Goal: Complete application form: Complete application form

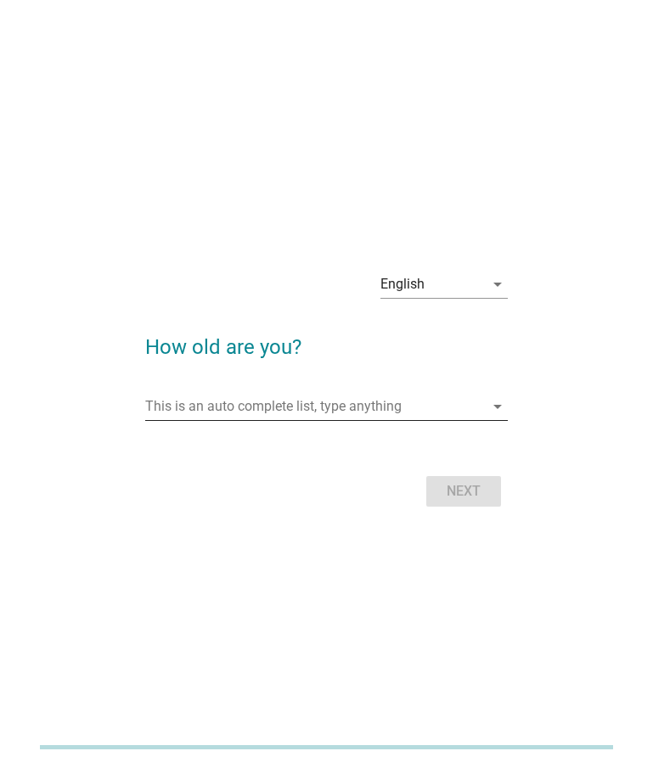
click at [261, 399] on input "This is an auto complete list, type anything" at bounding box center [314, 406] width 339 height 27
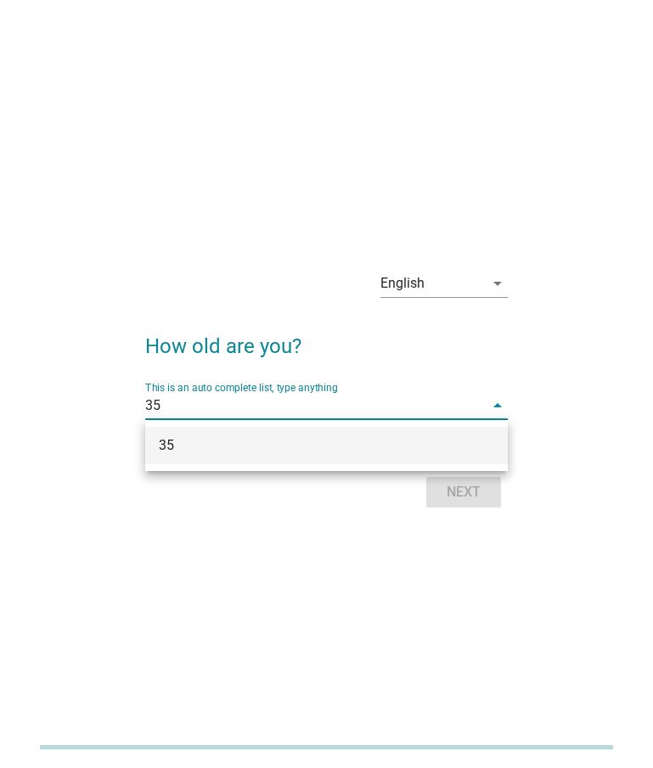
type input "35"
click at [372, 521] on div "English arrow_drop_down How old are you? This is an auto complete list, type an…" at bounding box center [327, 385] width 390 height 284
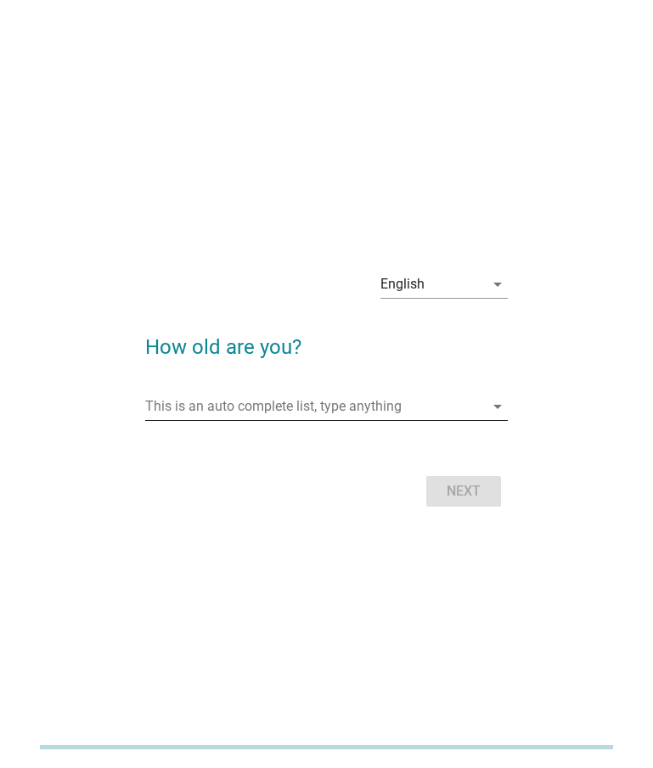
click at [391, 414] on input "This is an auto complete list, type anything" at bounding box center [314, 406] width 339 height 27
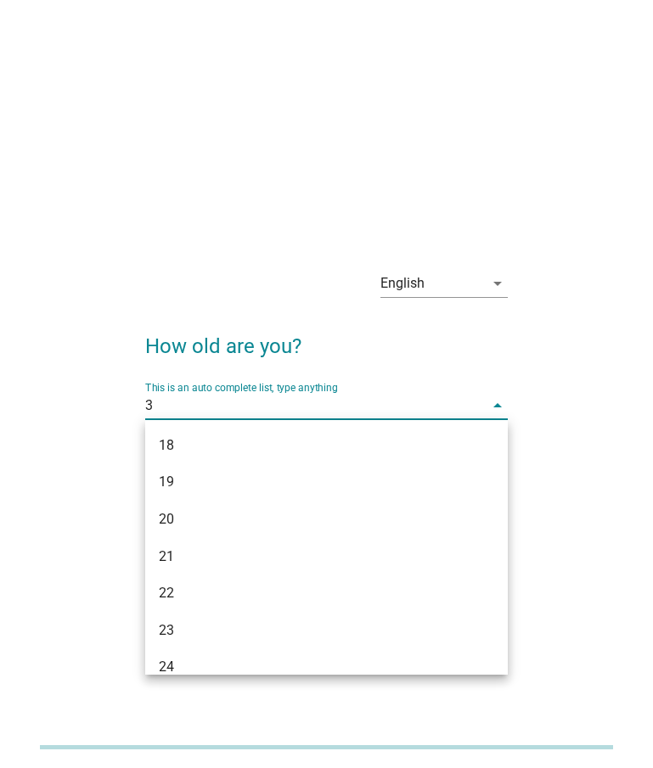
type input "35"
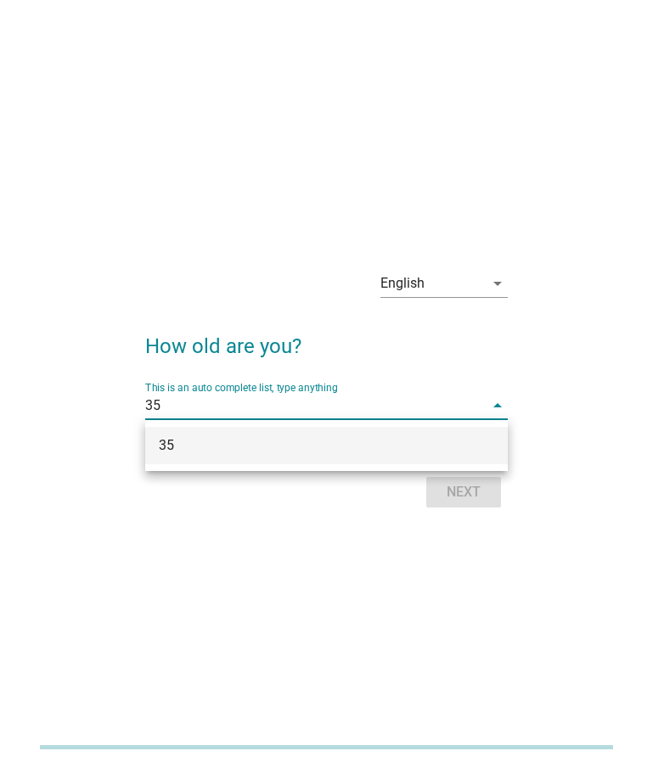
click at [380, 432] on div "35" at bounding box center [326, 445] width 363 height 37
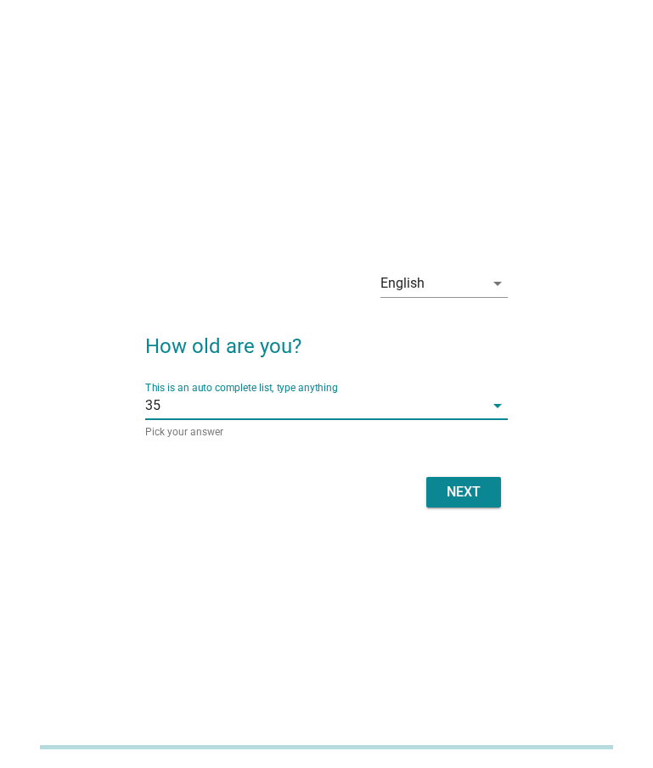
click at [458, 486] on div "Next" at bounding box center [464, 492] width 48 height 20
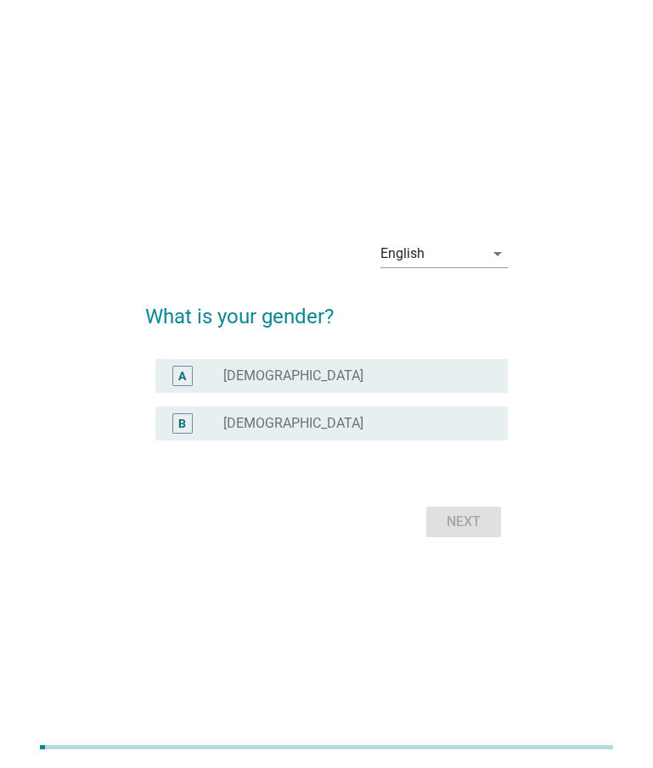
drag, startPoint x: 284, startPoint y: 426, endPoint x: 317, endPoint y: 445, distance: 38.0
click at [284, 426] on div "radio_button_unchecked [DEMOGRAPHIC_DATA]" at bounding box center [351, 423] width 257 height 17
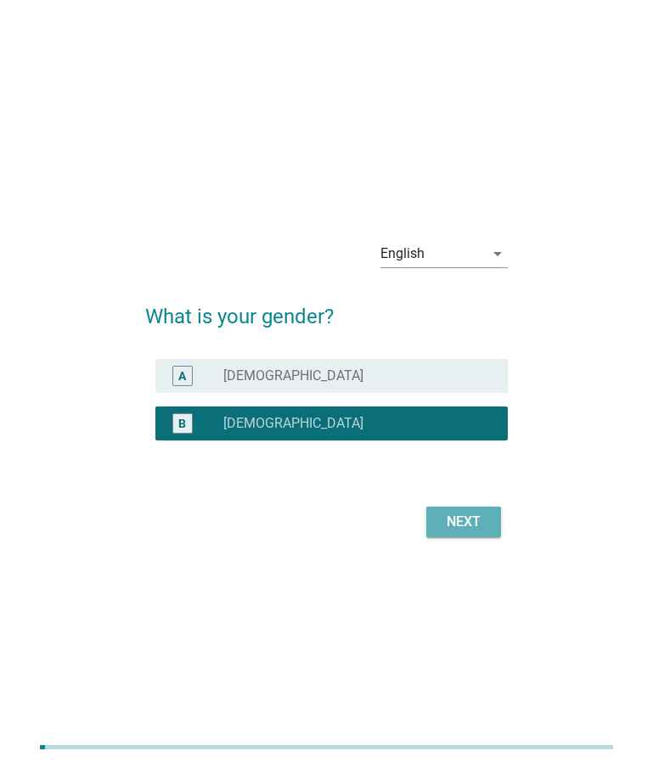
click at [481, 527] on div "Next" at bounding box center [464, 522] width 48 height 20
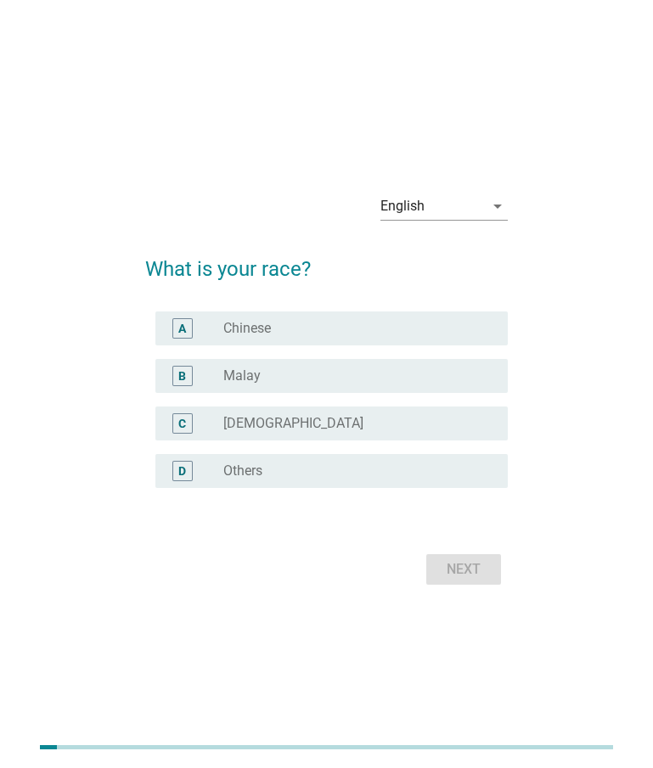
click at [249, 326] on label "Chinese" at bounding box center [247, 328] width 48 height 17
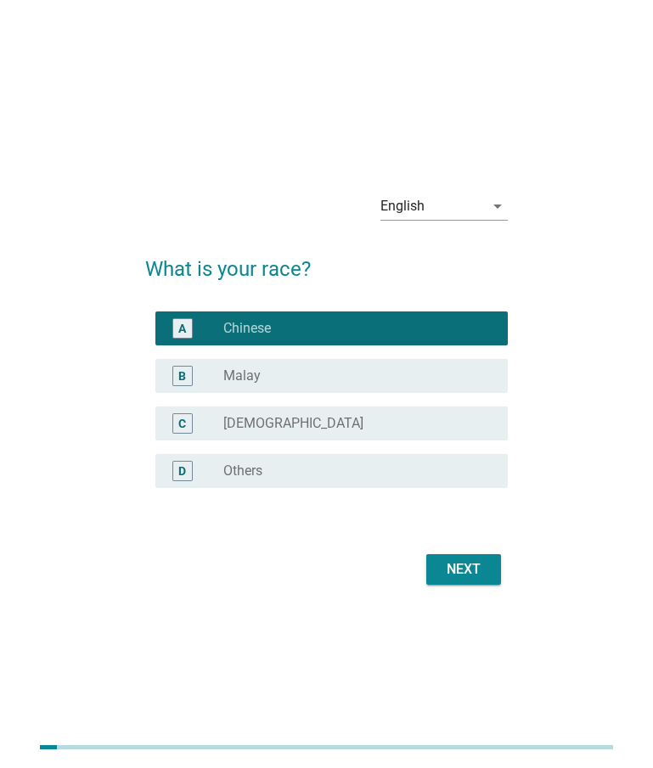
click at [464, 574] on div "Next" at bounding box center [464, 570] width 48 height 20
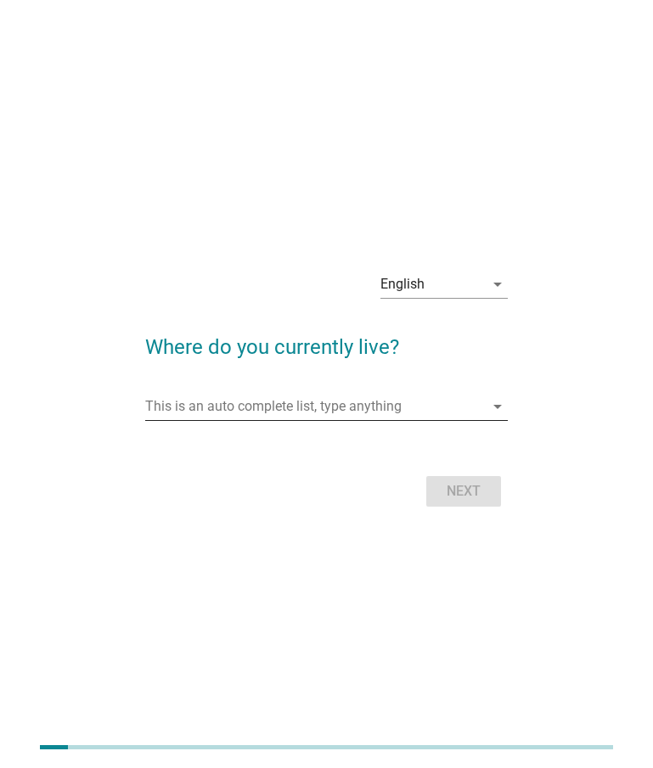
click at [348, 408] on input "This is an auto complete list, type anything" at bounding box center [314, 406] width 339 height 27
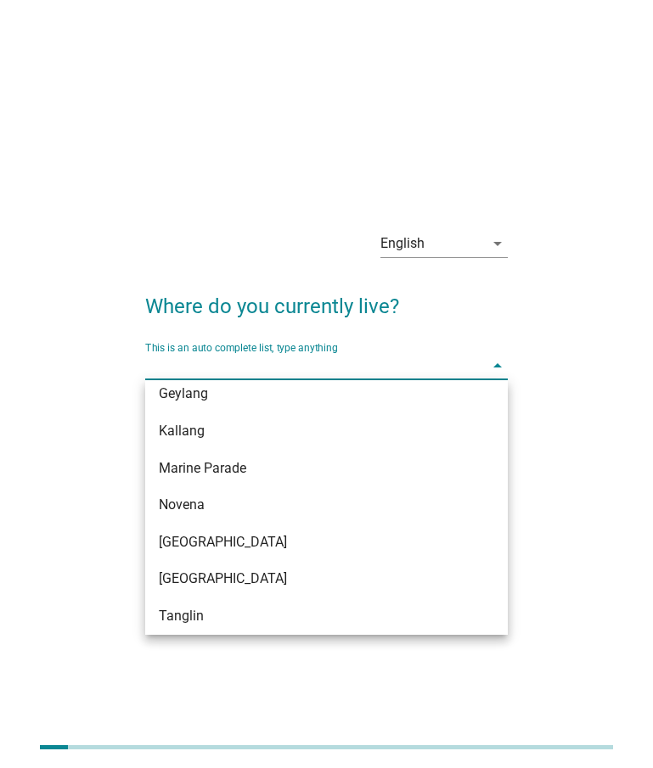
scroll to position [194, 0]
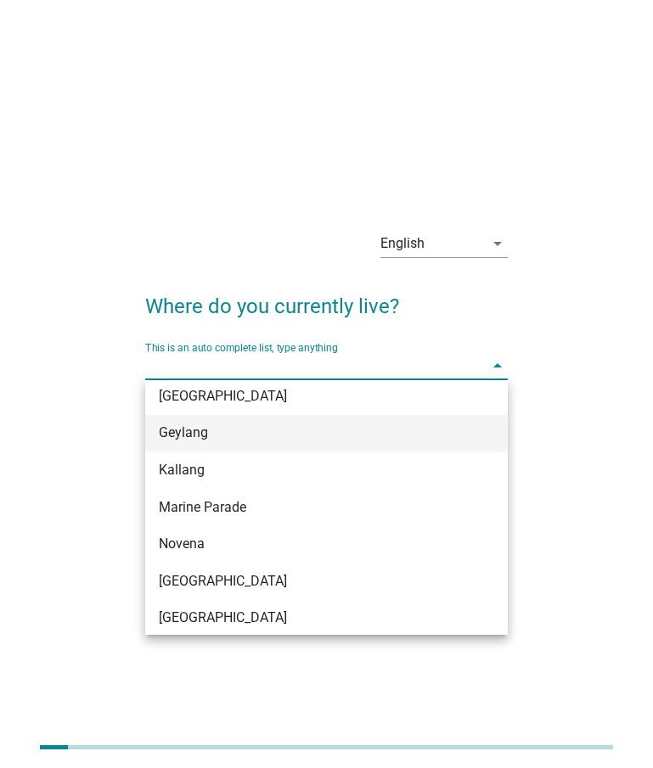
click at [176, 424] on div "Geylang" at bounding box center [312, 433] width 307 height 20
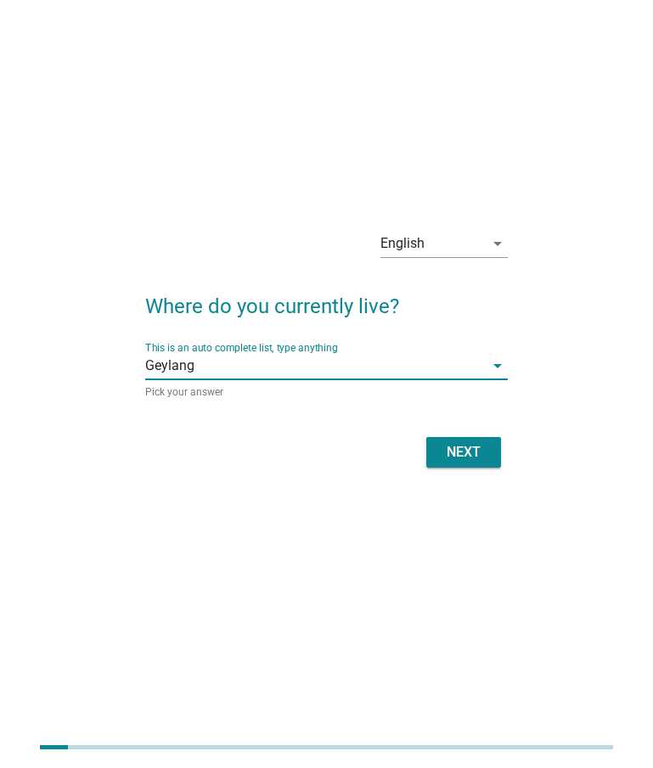
click at [467, 461] on div "Next" at bounding box center [464, 452] width 48 height 20
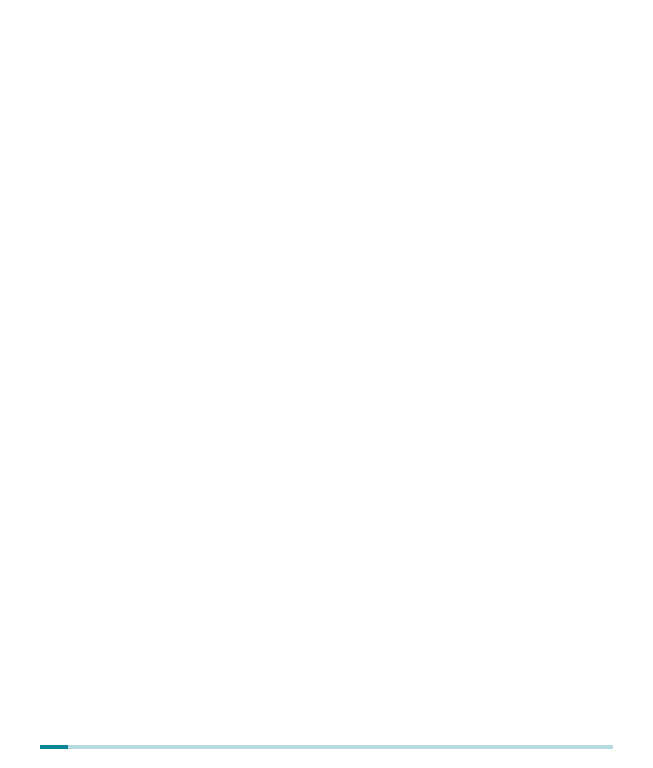
scroll to position [0, 0]
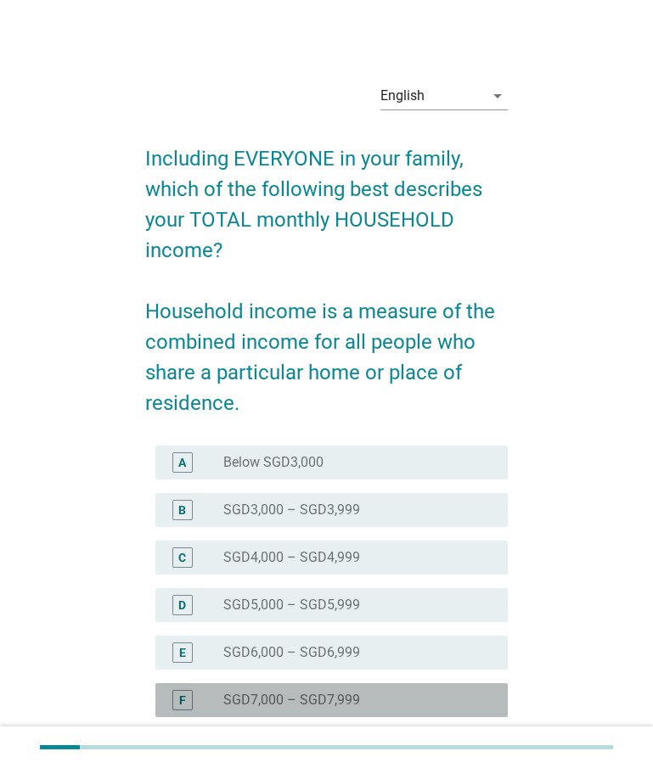
click at [331, 697] on label "SGD7,000 – SGD7,999" at bounding box center [291, 700] width 137 height 17
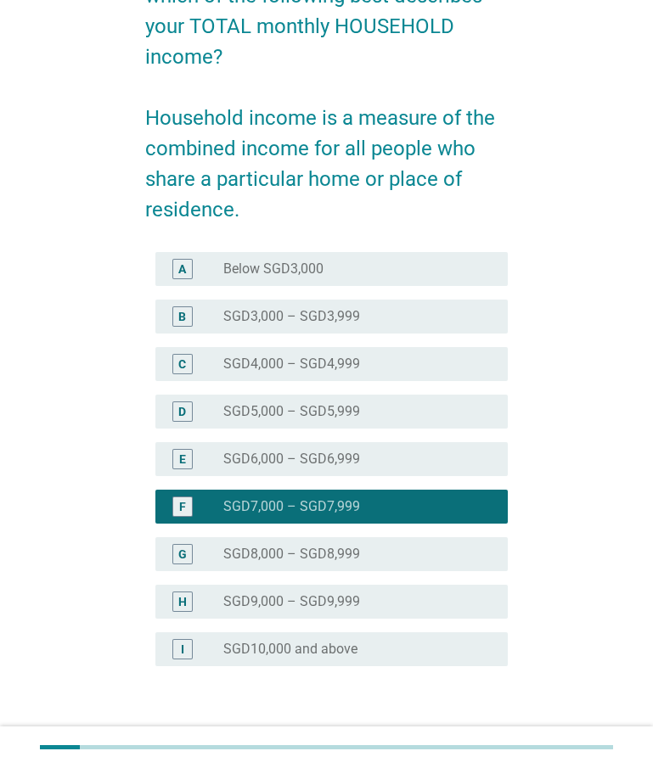
scroll to position [303, 0]
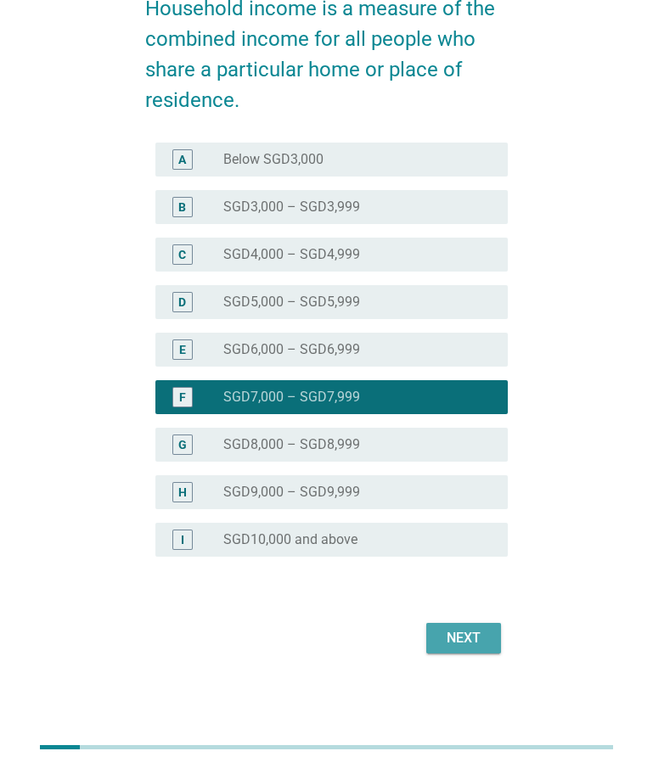
click at [489, 638] on button "Next" at bounding box center [463, 638] width 75 height 31
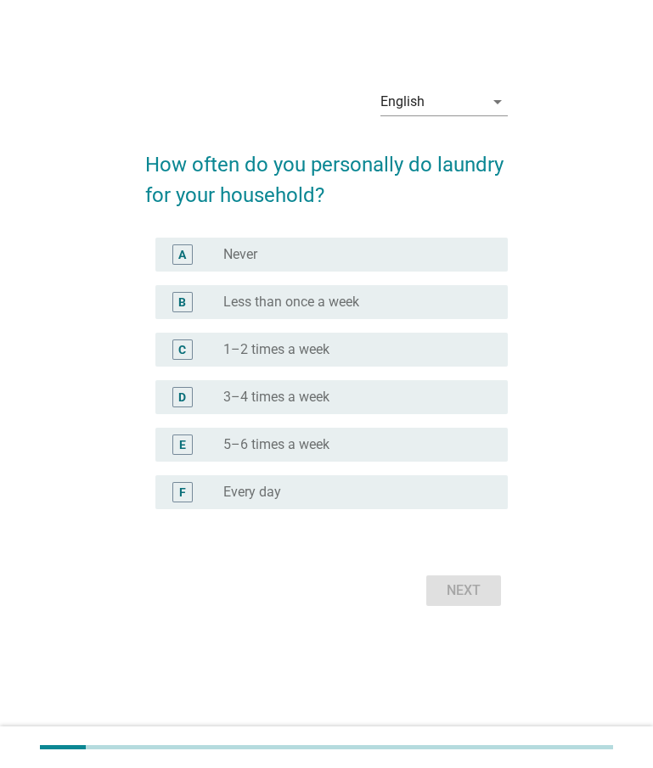
scroll to position [0, 0]
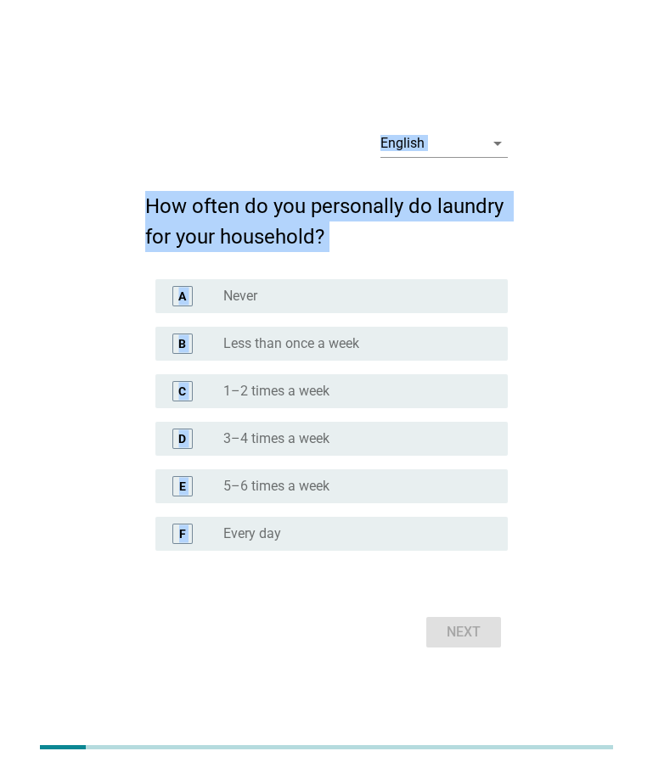
drag, startPoint x: 76, startPoint y: 132, endPoint x: 541, endPoint y: 589, distance: 652.6
click at [541, 589] on div "English arrow_drop_down How often do you personally do laundry for your househo…" at bounding box center [326, 385] width 585 height 564
drag, startPoint x: 300, startPoint y: 533, endPoint x: 312, endPoint y: 550, distance: 21.2
click at [300, 533] on div "radio_button_unchecked Every day" at bounding box center [351, 534] width 257 height 17
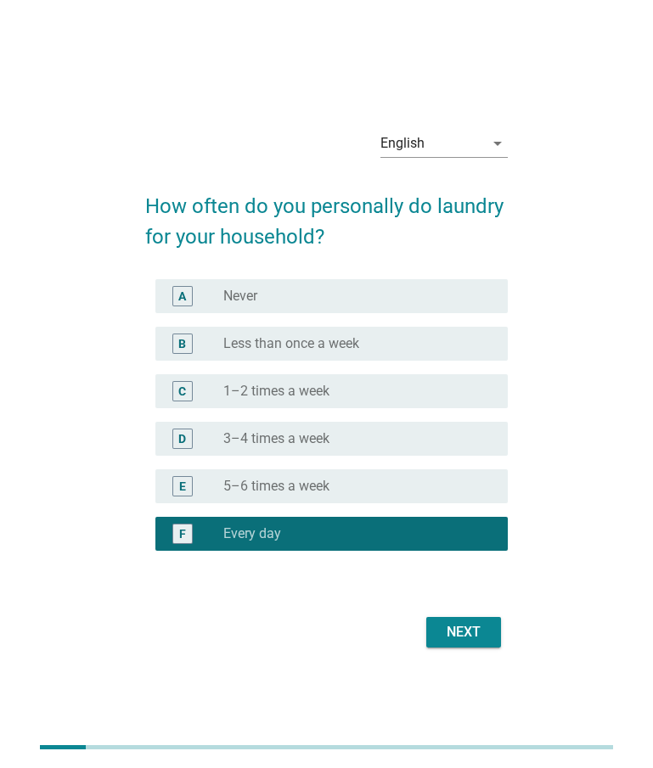
click at [475, 631] on div "Next" at bounding box center [464, 632] width 48 height 20
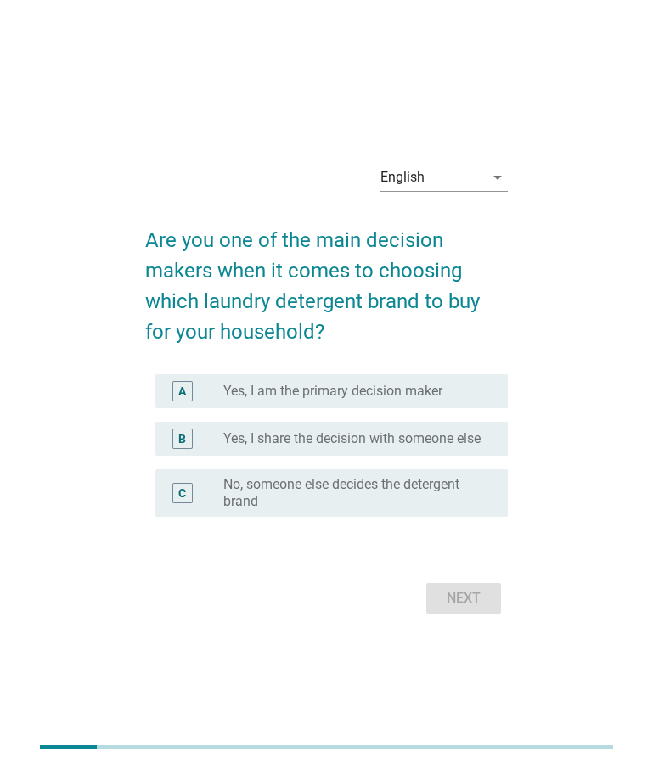
click at [382, 383] on label "Yes, I am the primary decision maker" at bounding box center [332, 391] width 219 height 17
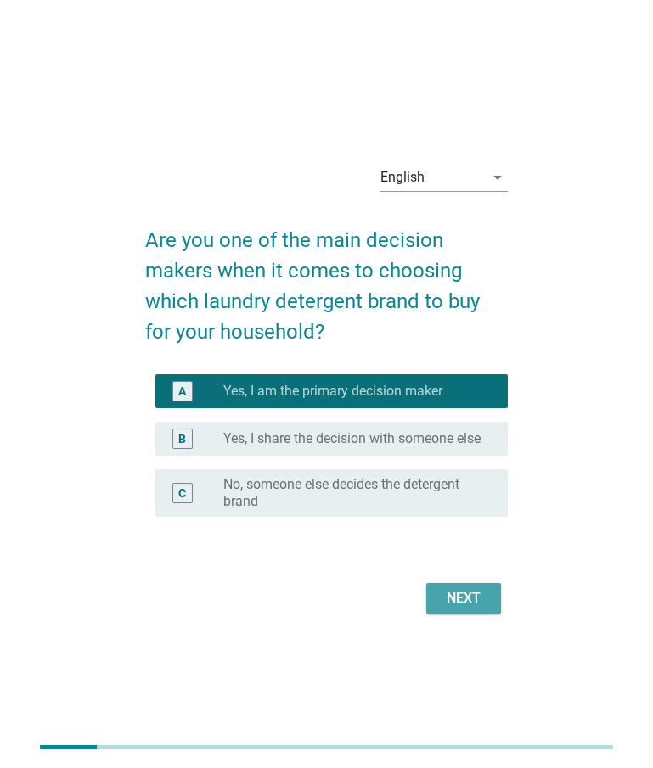
click at [474, 606] on div "Next" at bounding box center [464, 598] width 48 height 20
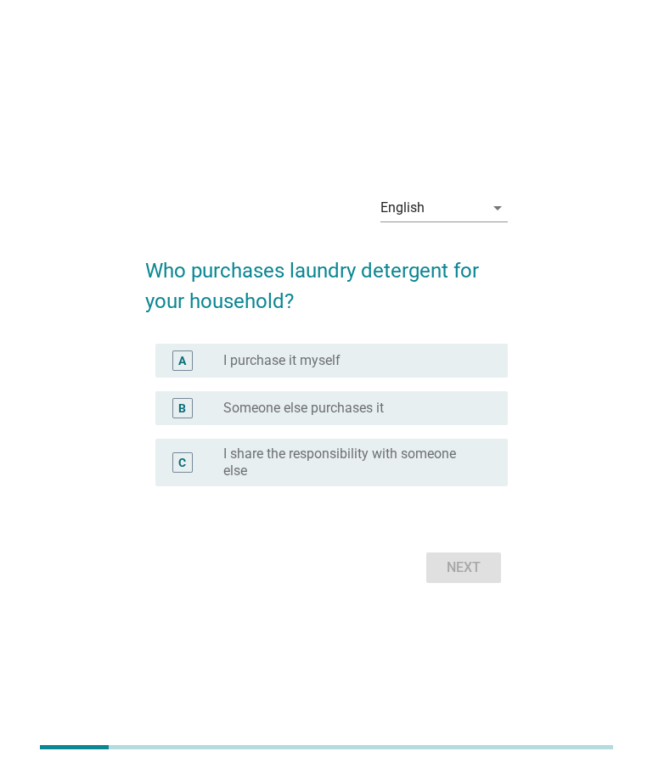
drag, startPoint x: 317, startPoint y: 360, endPoint x: 377, endPoint y: 436, distance: 96.7
click at [317, 360] on label "I purchase it myself" at bounding box center [281, 360] width 117 height 17
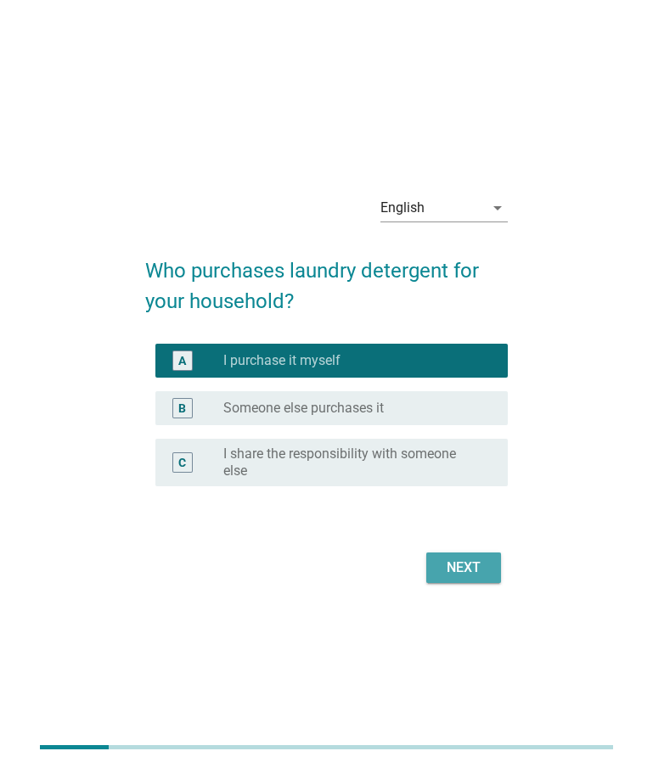
click at [471, 563] on div "Next" at bounding box center [464, 568] width 48 height 20
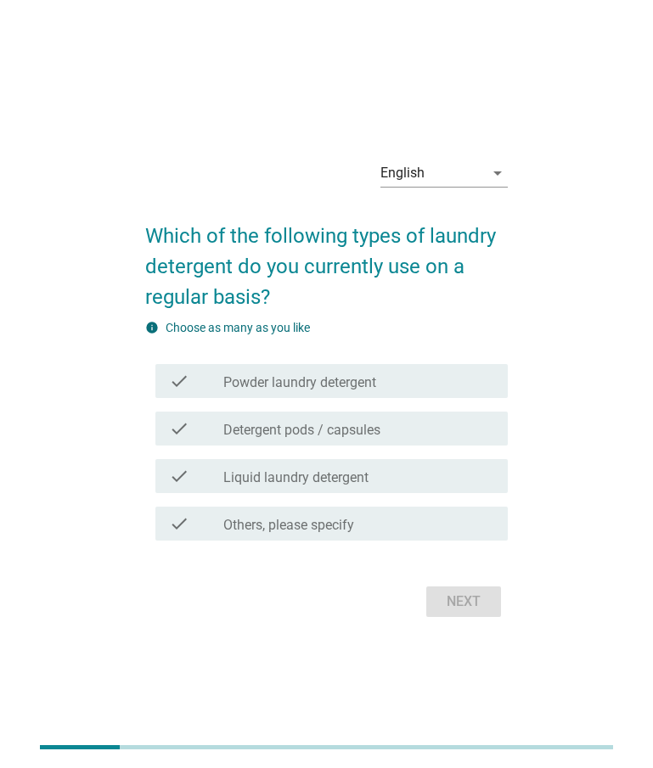
drag, startPoint x: 315, startPoint y: 479, endPoint x: 318, endPoint y: 444, distance: 35.0
click at [315, 479] on label "Liquid laundry detergent" at bounding box center [295, 478] width 145 height 17
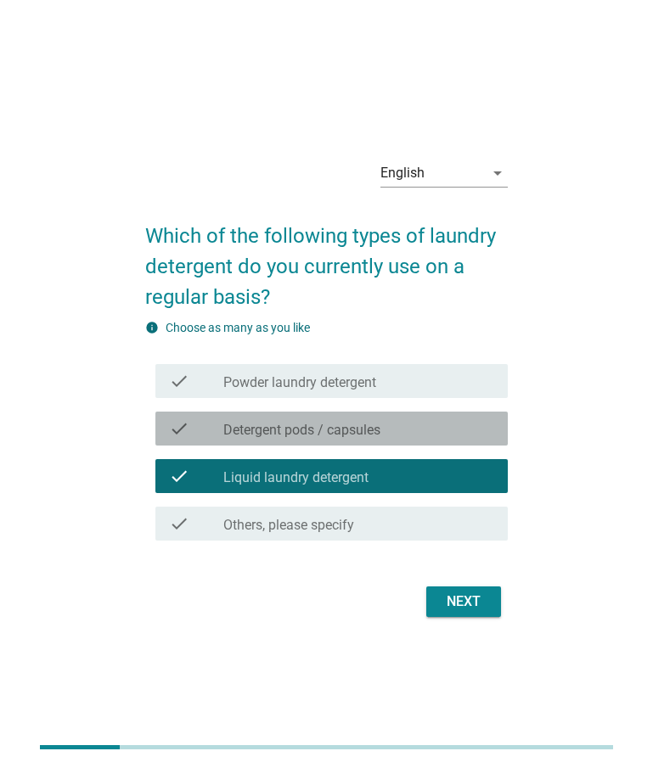
click at [316, 420] on div "check_box_outline_blank Detergent pods / capsules" at bounding box center [358, 429] width 271 height 20
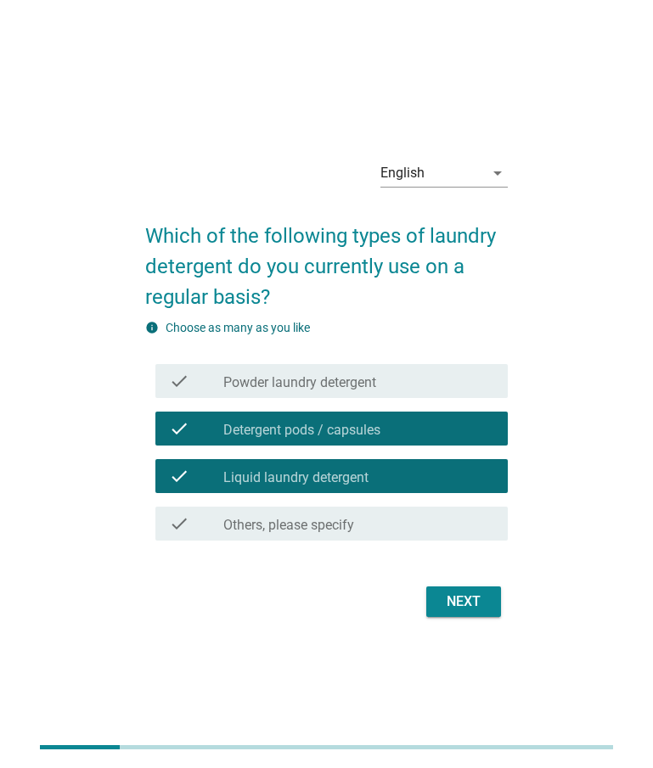
click at [280, 389] on label "Powder laundry detergent" at bounding box center [299, 382] width 153 height 17
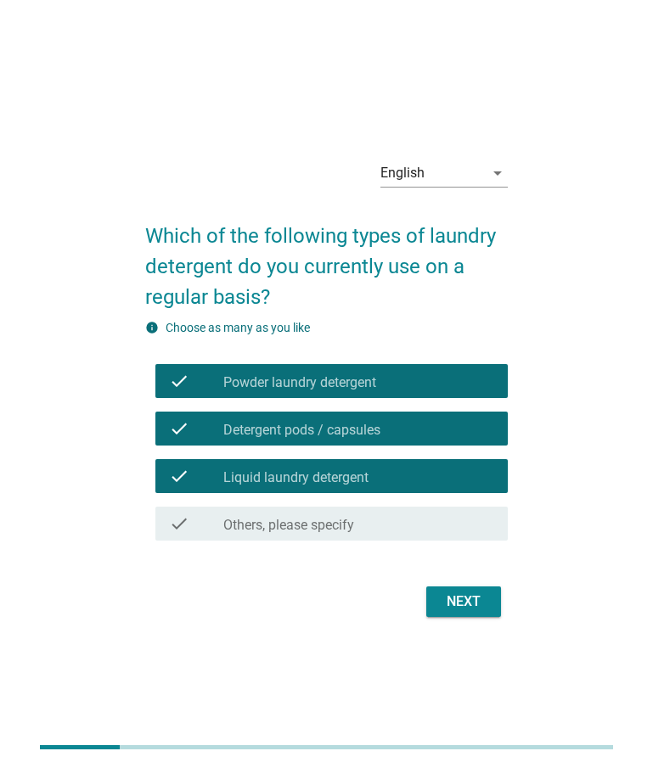
click at [448, 607] on div "Next" at bounding box center [464, 602] width 48 height 20
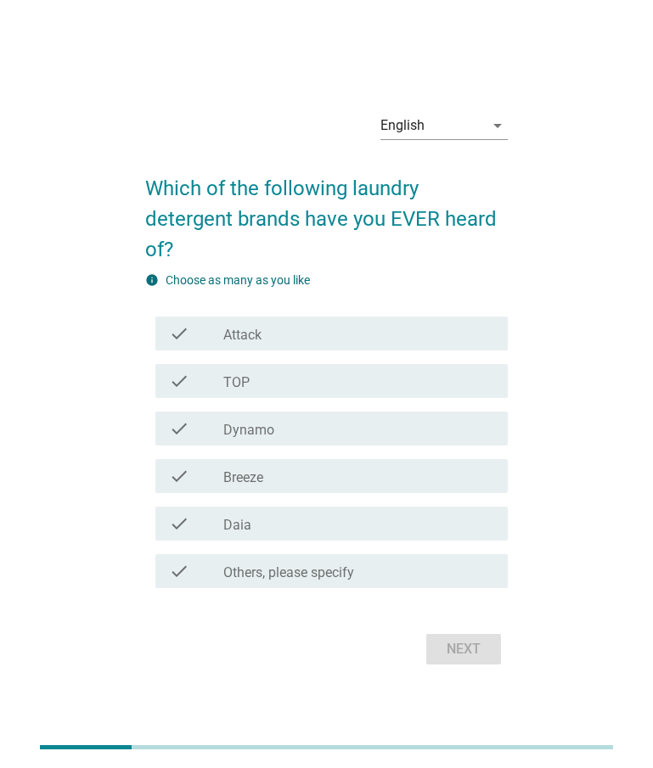
click at [182, 14] on div "English arrow_drop_down Which of the following laundry detergent brands have yo…" at bounding box center [326, 384] width 653 height 768
drag, startPoint x: 293, startPoint y: 335, endPoint x: 286, endPoint y: 382, distance: 48.0
click at [293, 334] on div "check_box_outline_blank Attack" at bounding box center [358, 333] width 271 height 20
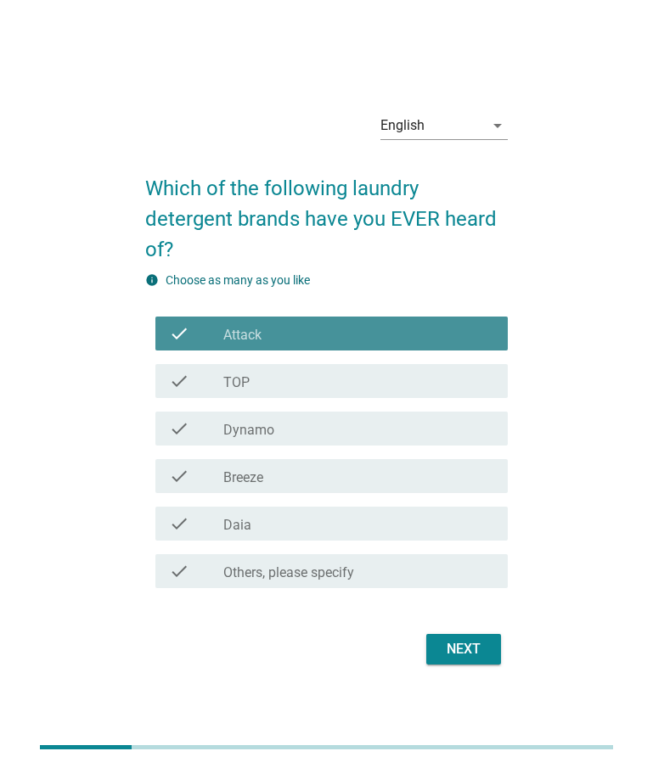
click at [286, 385] on div "check_box_outline_blank TOP" at bounding box center [358, 381] width 271 height 20
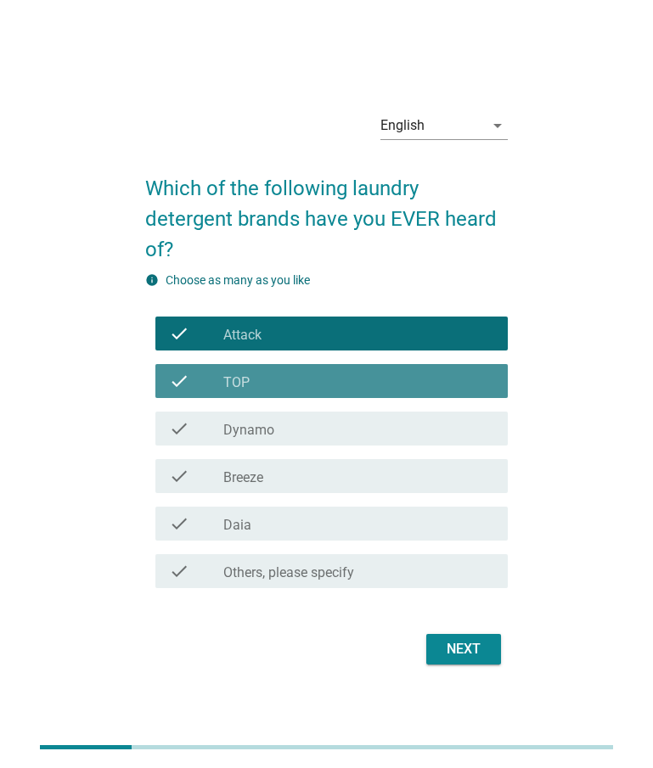
click at [285, 443] on div "check check_box_outline_blank Dynamo" at bounding box center [331, 429] width 352 height 34
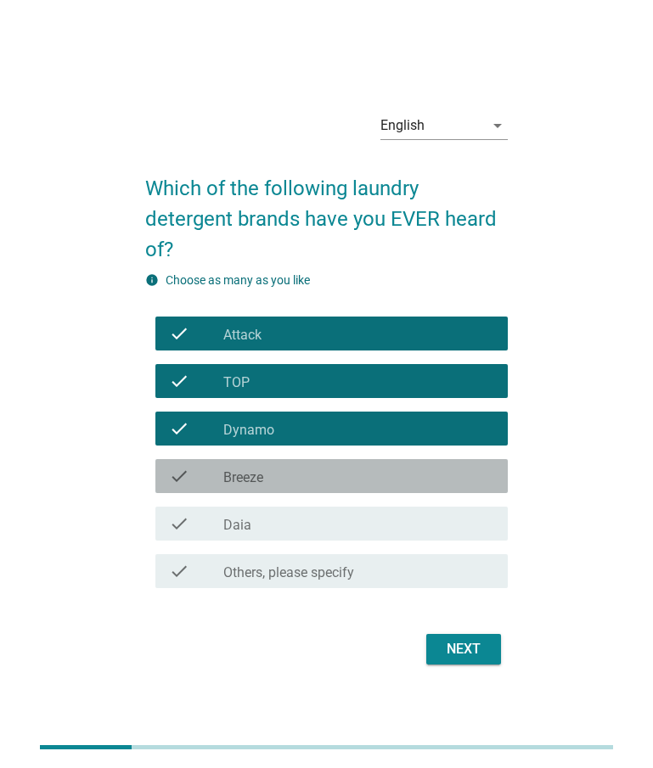
click at [294, 481] on div "check_box_outline_blank Breeze" at bounding box center [358, 476] width 271 height 20
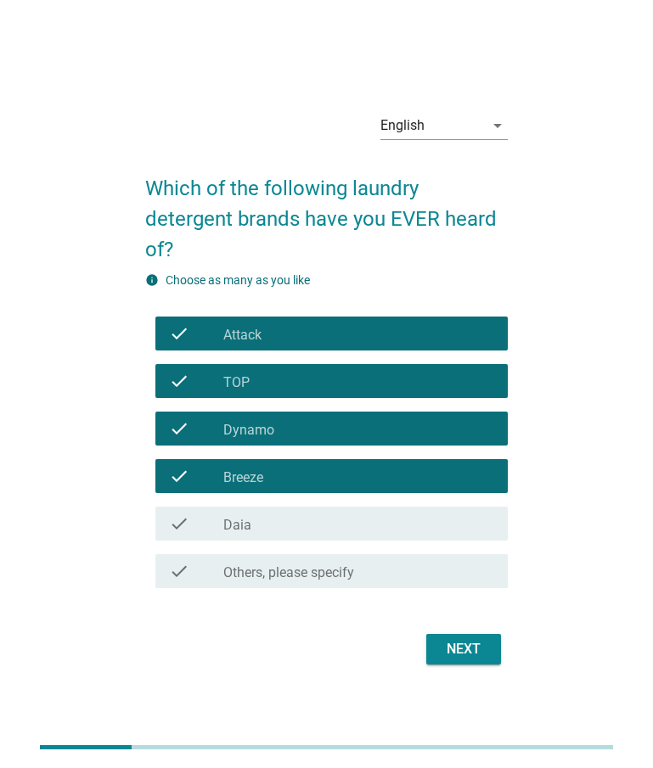
click at [302, 524] on div "check_box_outline_blank Daia" at bounding box center [358, 524] width 271 height 20
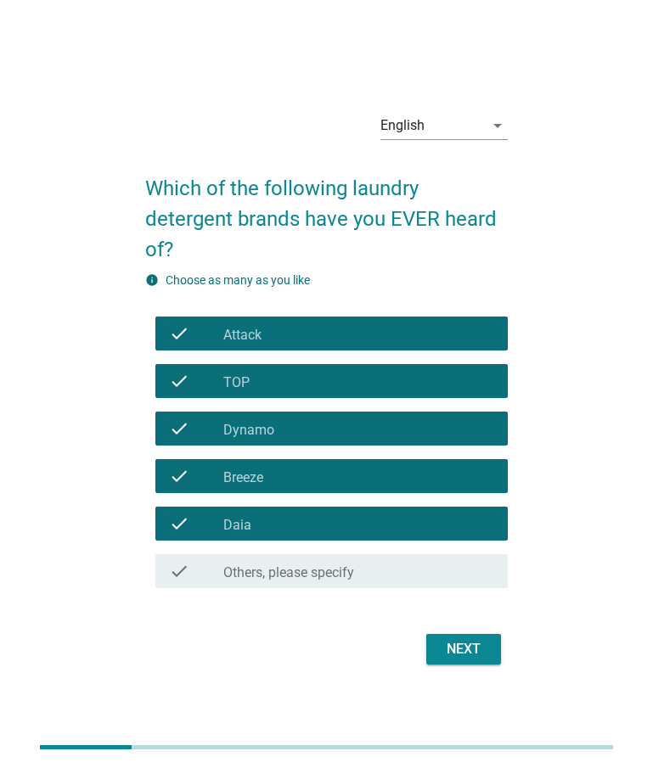
click at [442, 657] on div "Next" at bounding box center [464, 649] width 48 height 20
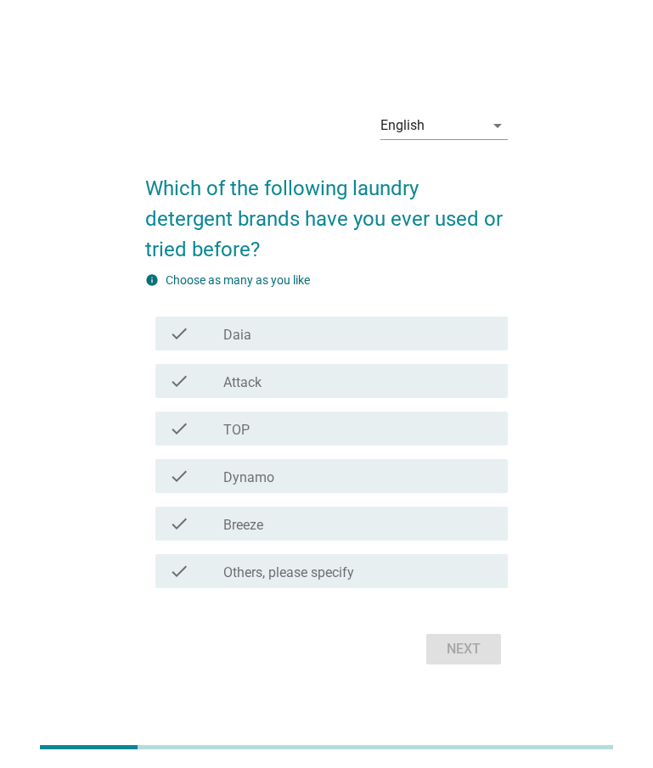
click at [290, 348] on div "check check_box_outline_blank Daia" at bounding box center [331, 334] width 352 height 34
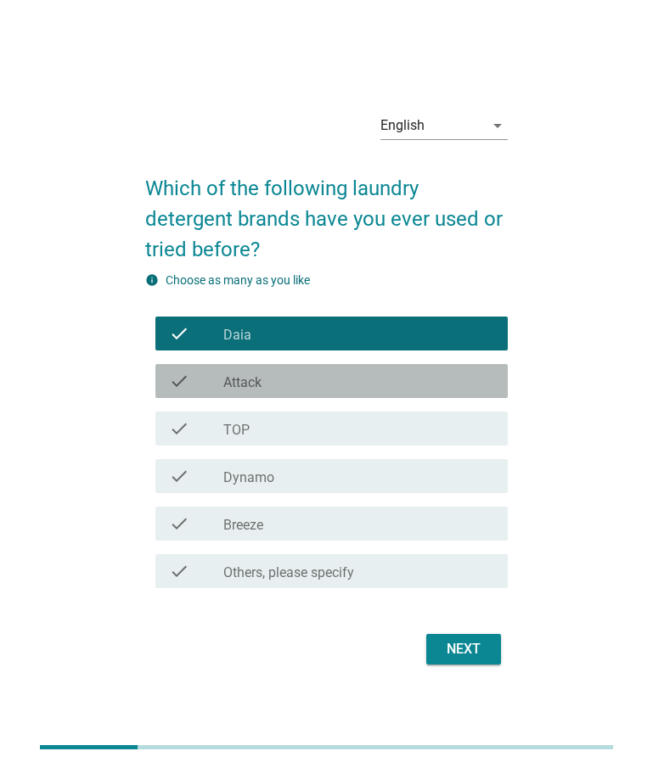
click at [259, 386] on label "Attack" at bounding box center [242, 382] width 38 height 17
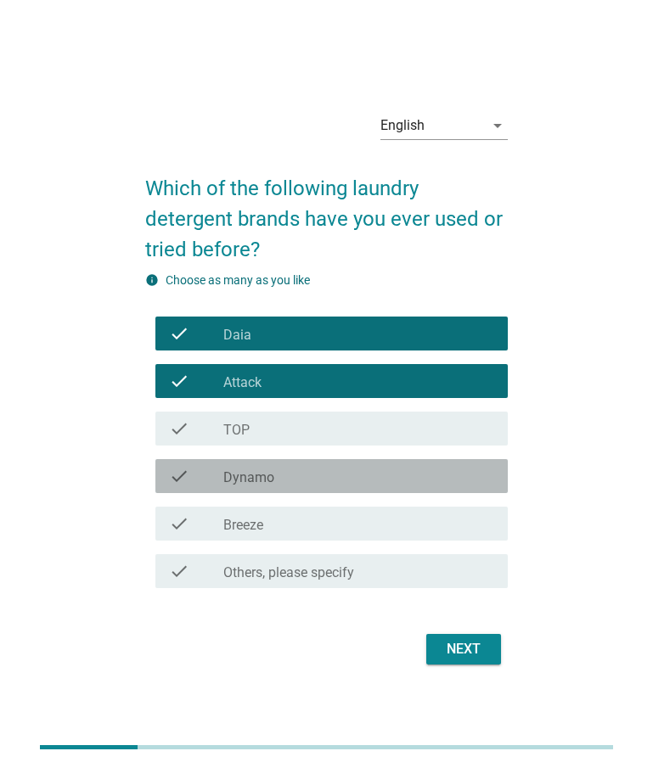
click at [251, 477] on label "Dynamo" at bounding box center [248, 478] width 51 height 17
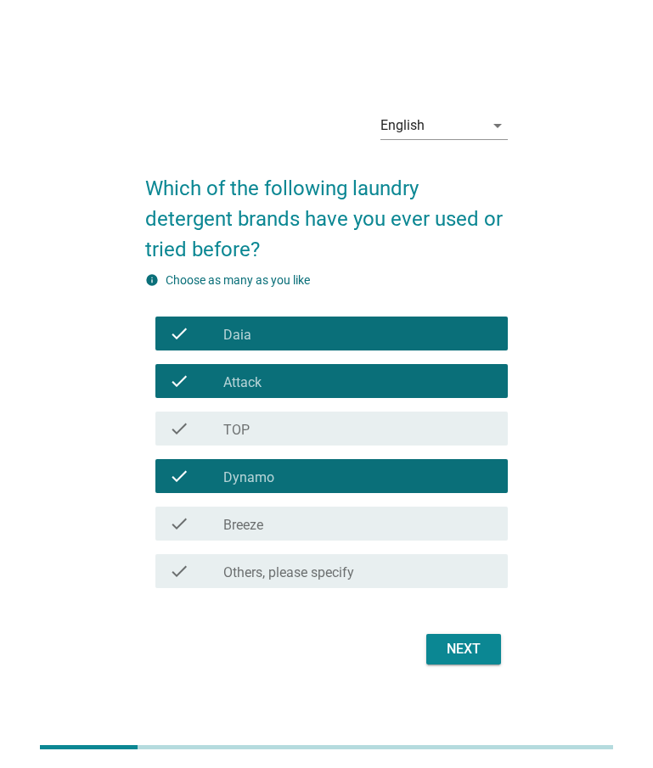
click at [253, 515] on div "check_box_outline_blank Breeze" at bounding box center [358, 524] width 271 height 20
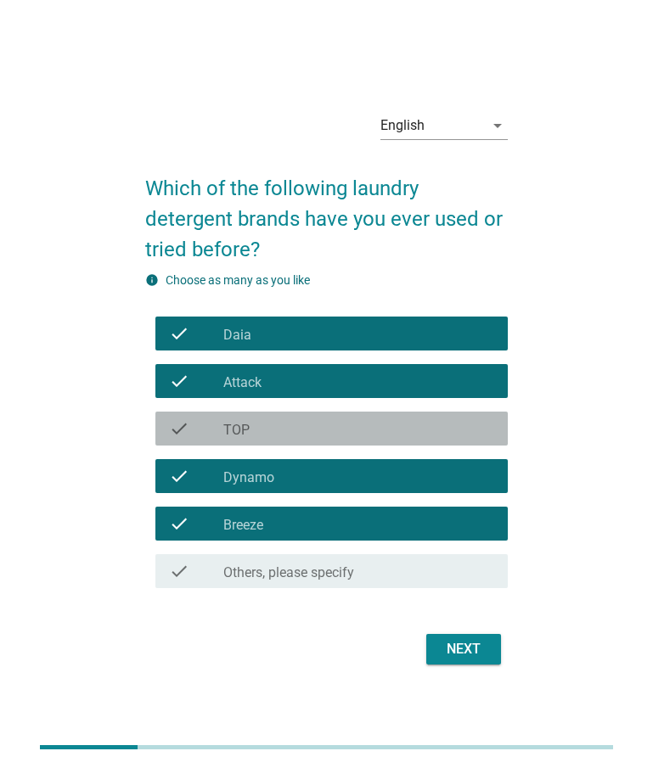
drag, startPoint x: 277, startPoint y: 430, endPoint x: 441, endPoint y: 605, distance: 240.3
click at [277, 429] on div "check_box_outline_blank TOP" at bounding box center [358, 429] width 271 height 20
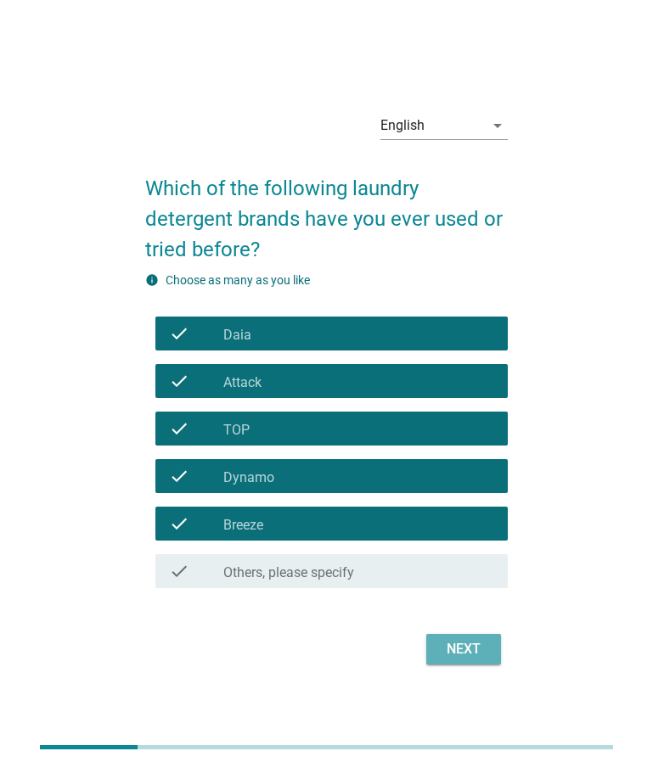
drag, startPoint x: 457, startPoint y: 648, endPoint x: 445, endPoint y: 639, distance: 14.6
click at [457, 647] on div "Next" at bounding box center [464, 649] width 48 height 20
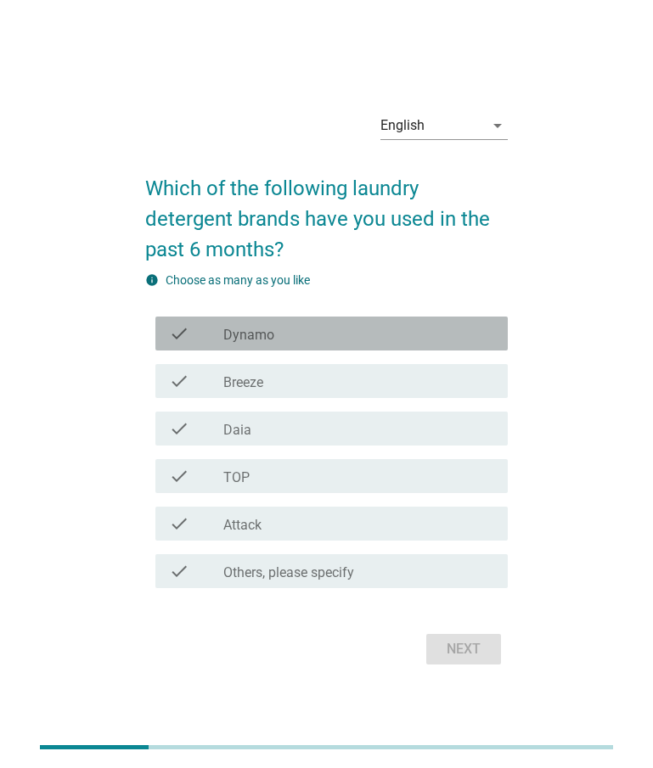
click at [302, 336] on div "check_box Dynamo" at bounding box center [358, 333] width 271 height 20
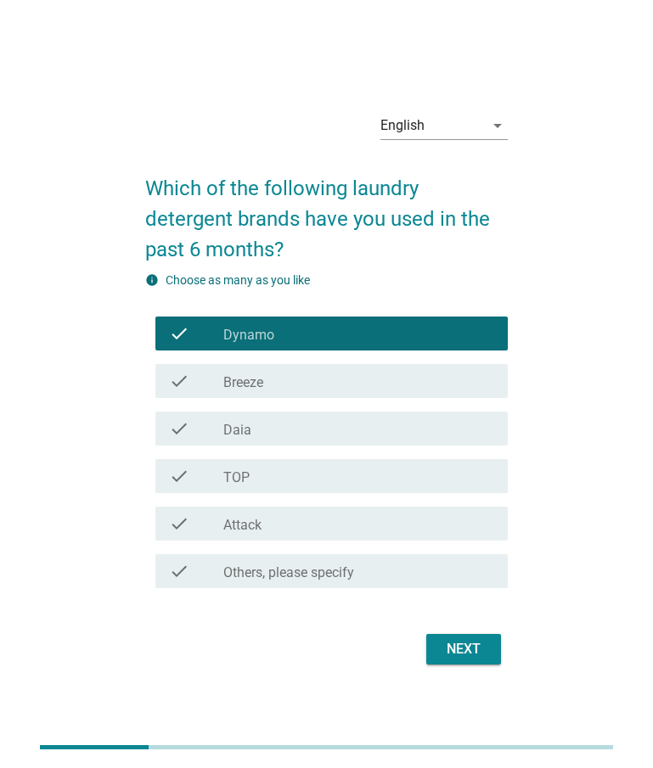
click at [298, 388] on div "check_box Breeze" at bounding box center [358, 381] width 271 height 20
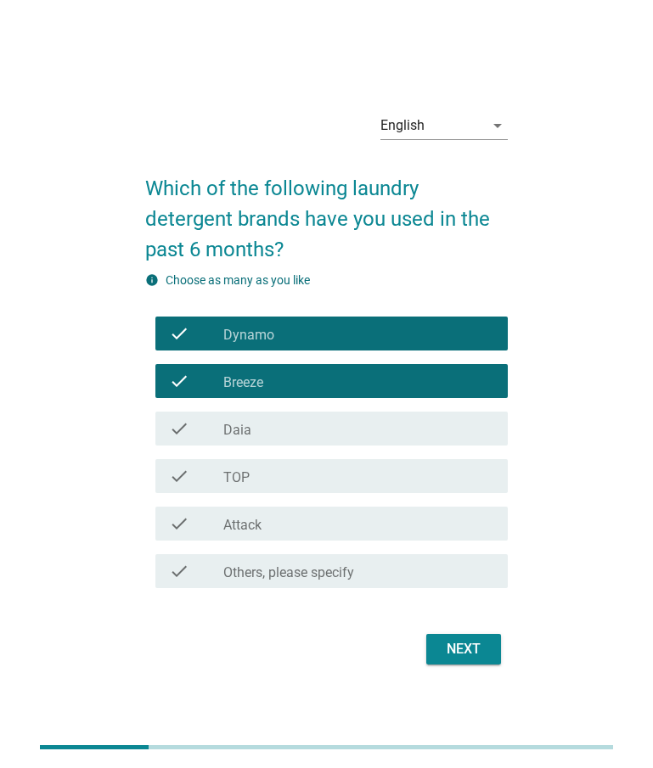
drag, startPoint x: 288, startPoint y: 427, endPoint x: 293, endPoint y: 487, distance: 59.7
click at [288, 427] on div "check_box Daia" at bounding box center [358, 429] width 271 height 20
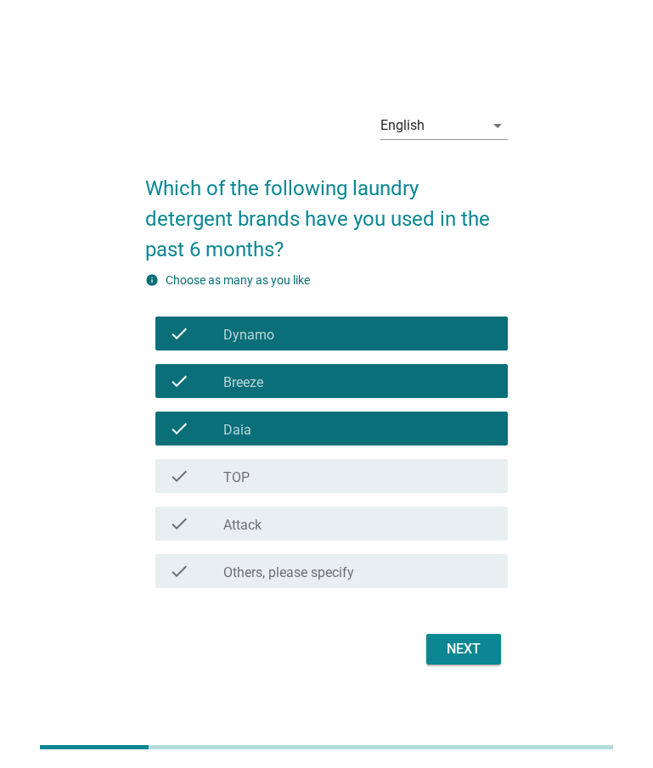
click at [293, 480] on div "check_box TOP" at bounding box center [358, 476] width 271 height 20
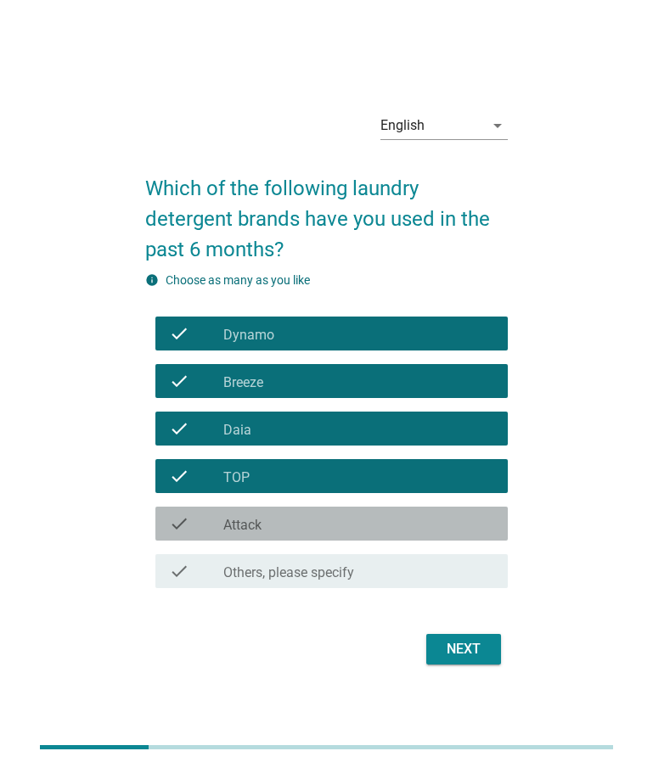
click at [295, 518] on div "check_box Attack" at bounding box center [358, 524] width 271 height 20
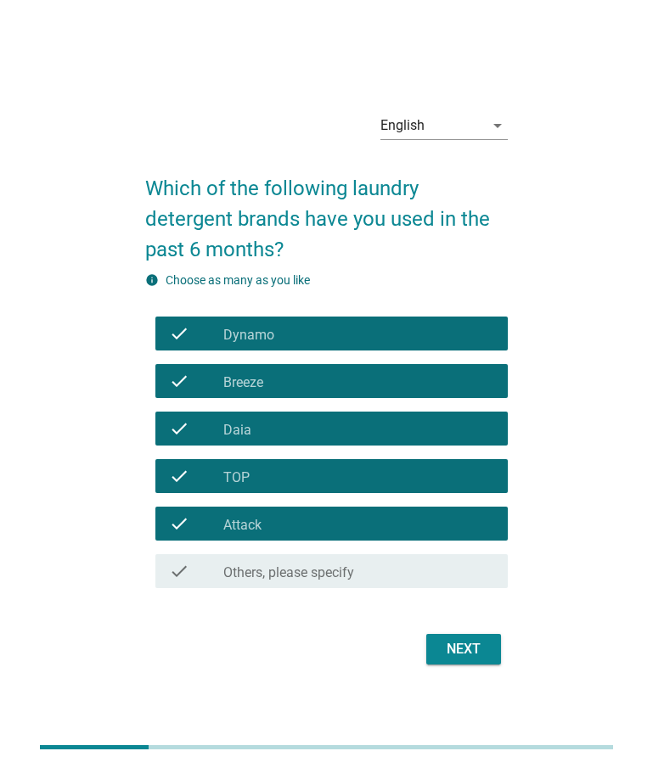
click at [270, 427] on div "check_box Daia" at bounding box center [358, 429] width 271 height 20
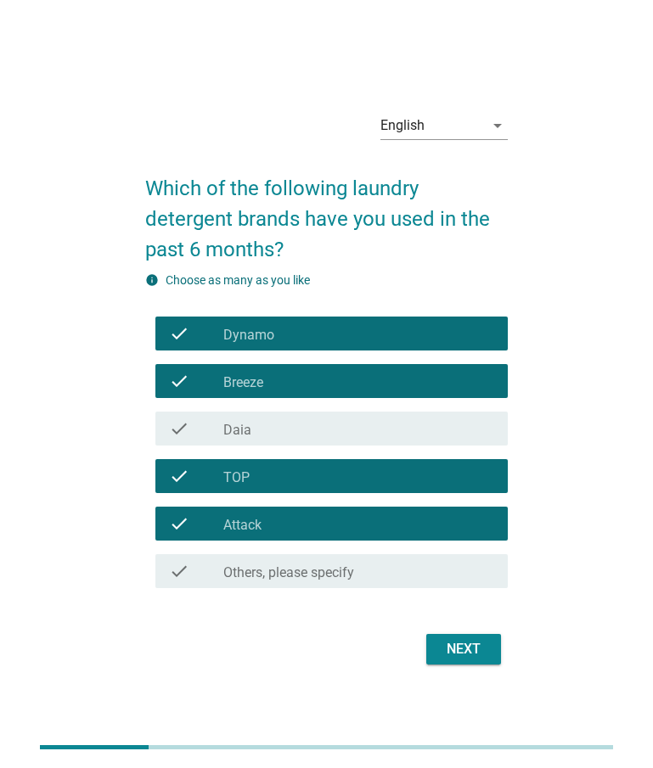
click at [285, 478] on div "check_box TOP" at bounding box center [358, 476] width 271 height 20
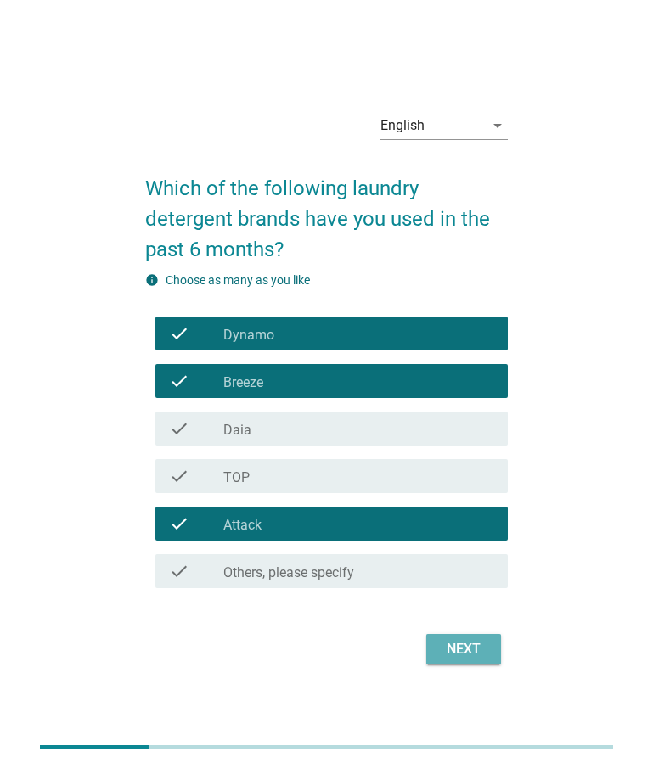
click at [470, 645] on div "Next" at bounding box center [464, 649] width 48 height 20
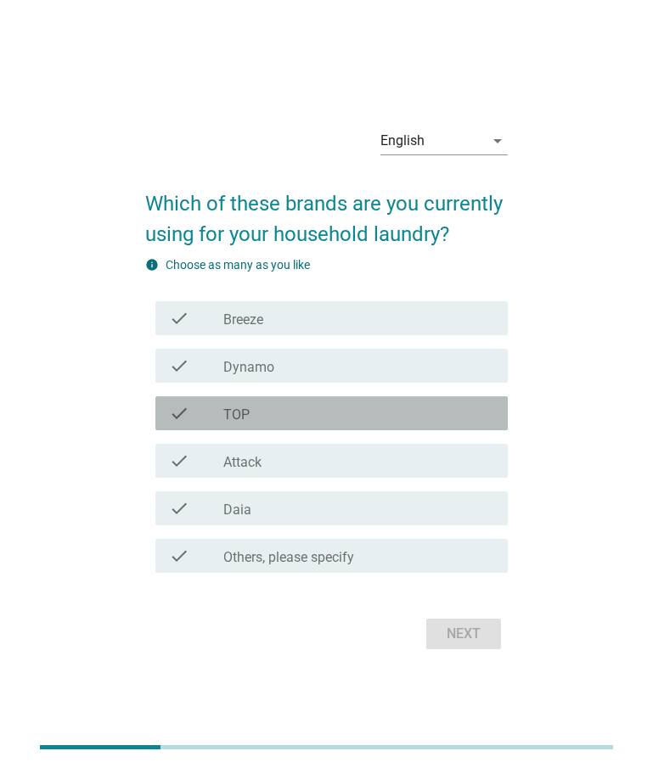
click at [307, 414] on div "check_box TOP" at bounding box center [358, 413] width 271 height 20
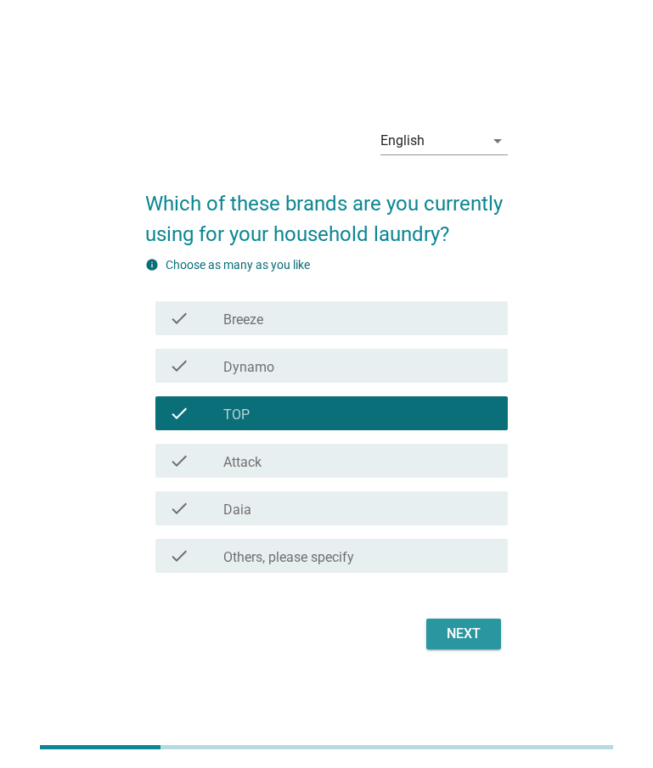
drag, startPoint x: 474, startPoint y: 629, endPoint x: 455, endPoint y: 627, distance: 18.9
click at [473, 627] on div "Next" at bounding box center [464, 634] width 48 height 20
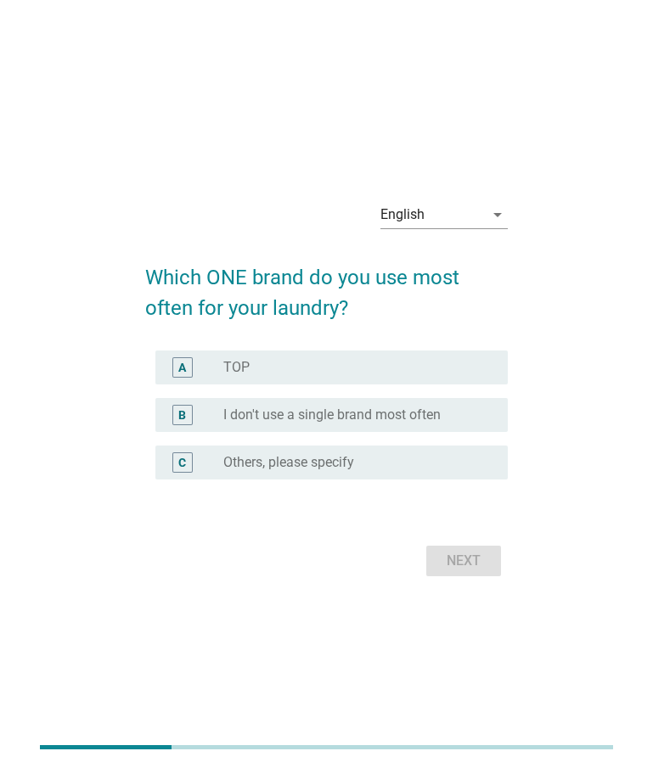
click at [262, 369] on div "radio_button_unchecked TOP" at bounding box center [351, 367] width 257 height 17
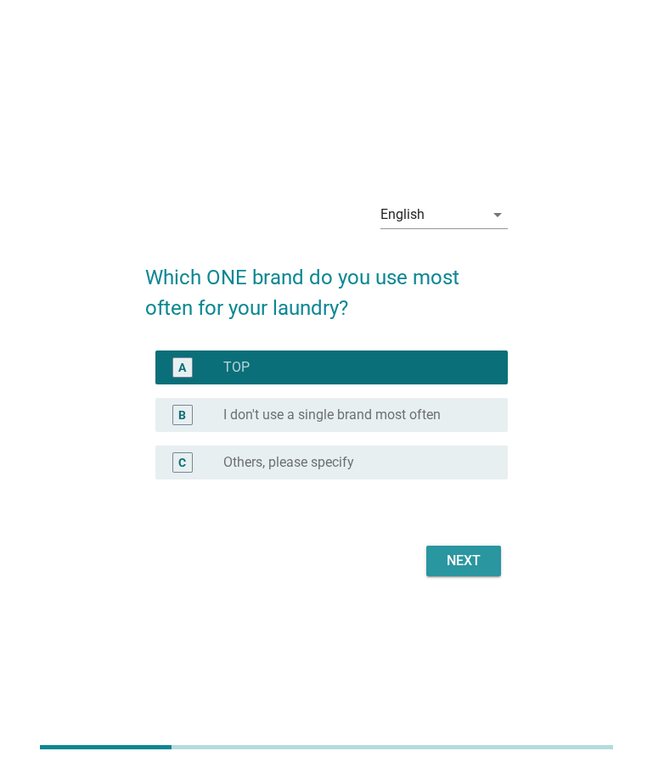
click at [473, 570] on div "Next" at bounding box center [464, 561] width 48 height 20
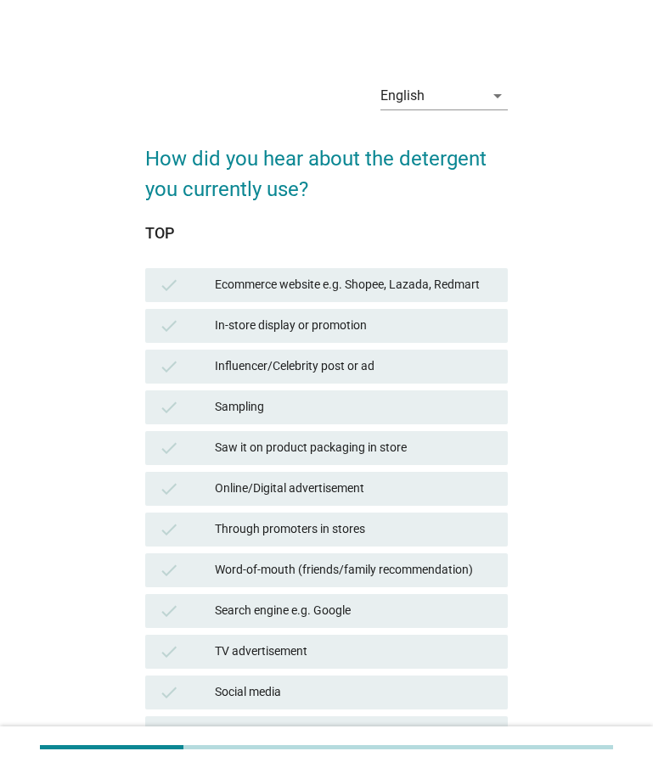
click at [255, 42] on div "English arrow_drop_down How did you hear about the detergent you currently use?…" at bounding box center [326, 485] width 612 height 886
click at [314, 456] on div "Saw it on product packaging in store" at bounding box center [354, 448] width 279 height 20
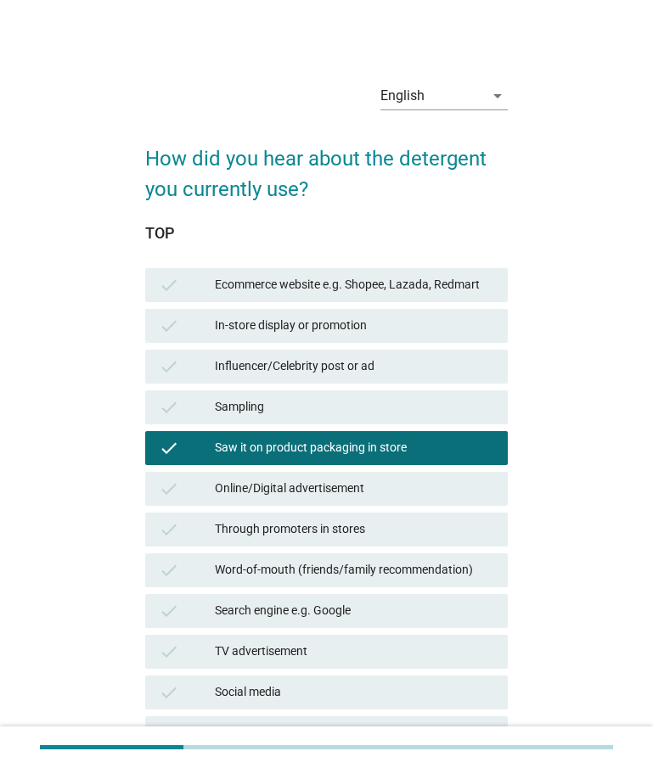
click at [311, 492] on div "Online/Digital advertisement" at bounding box center [354, 489] width 279 height 20
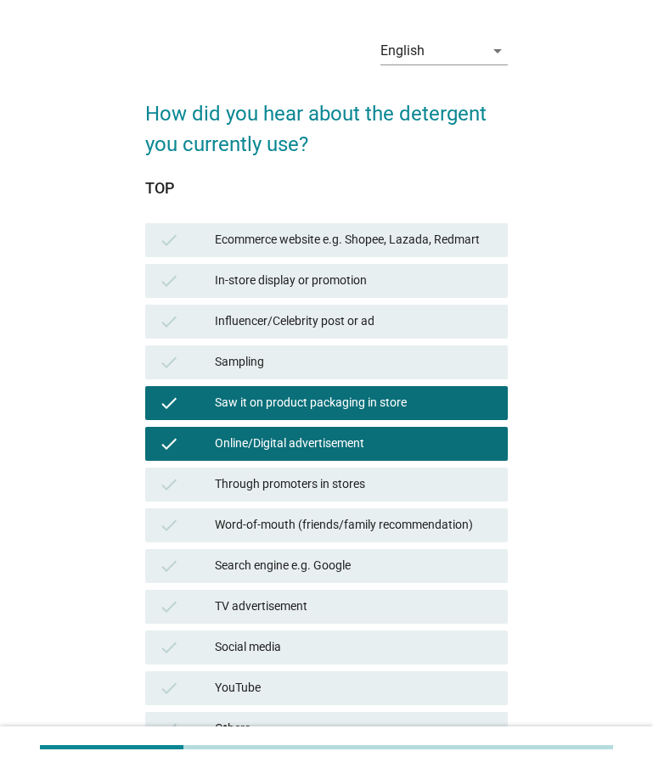
scroll to position [241, 0]
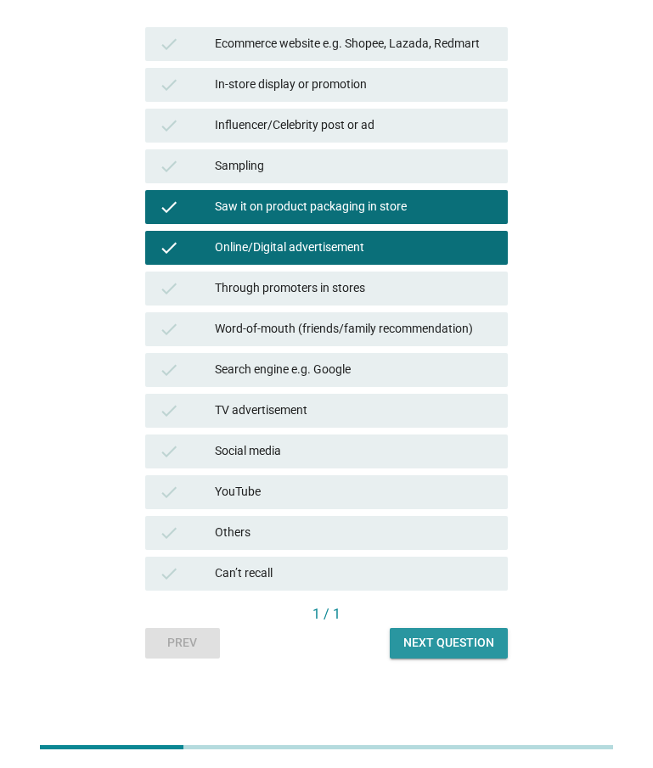
click at [486, 646] on div "Next question" at bounding box center [448, 643] width 91 height 18
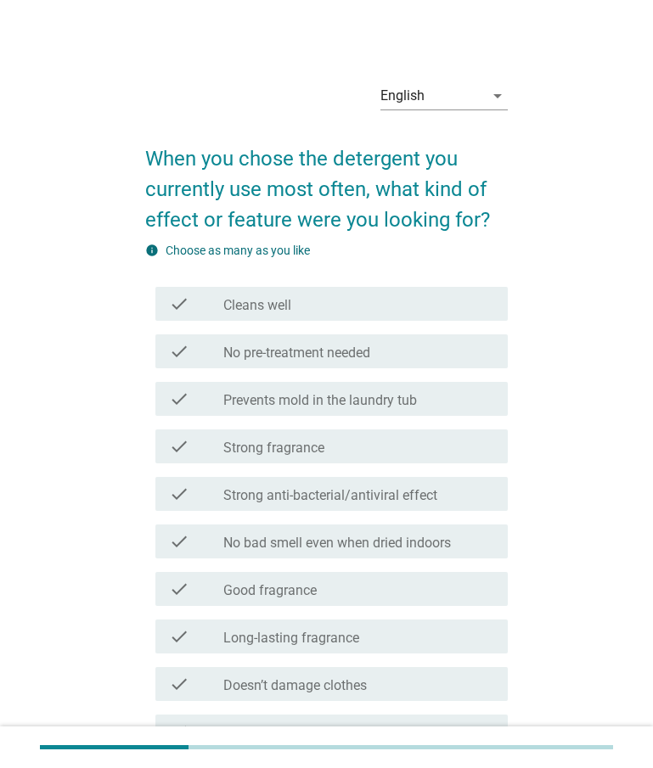
click at [323, 451] on label "Strong fragrance" at bounding box center [273, 448] width 101 height 17
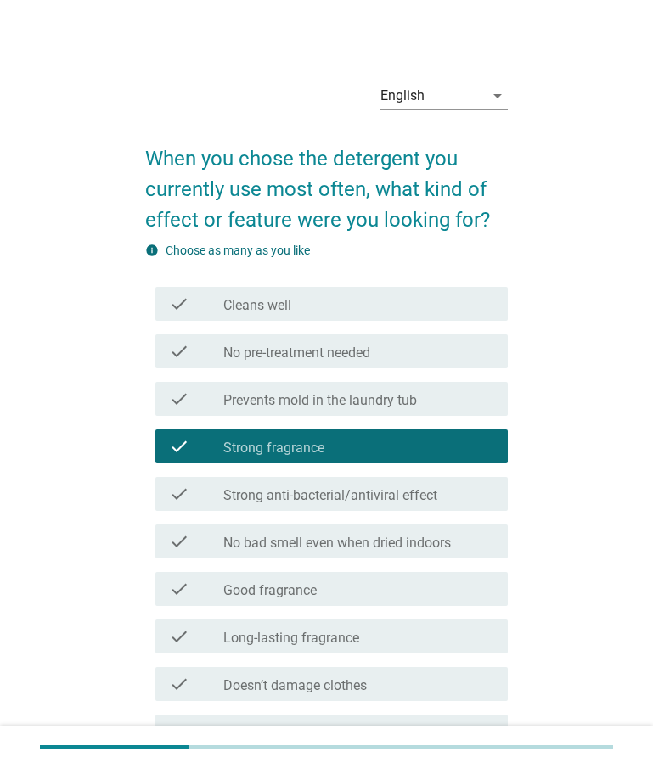
click at [312, 499] on label "Strong anti-bacterial/antiviral effect" at bounding box center [330, 495] width 214 height 17
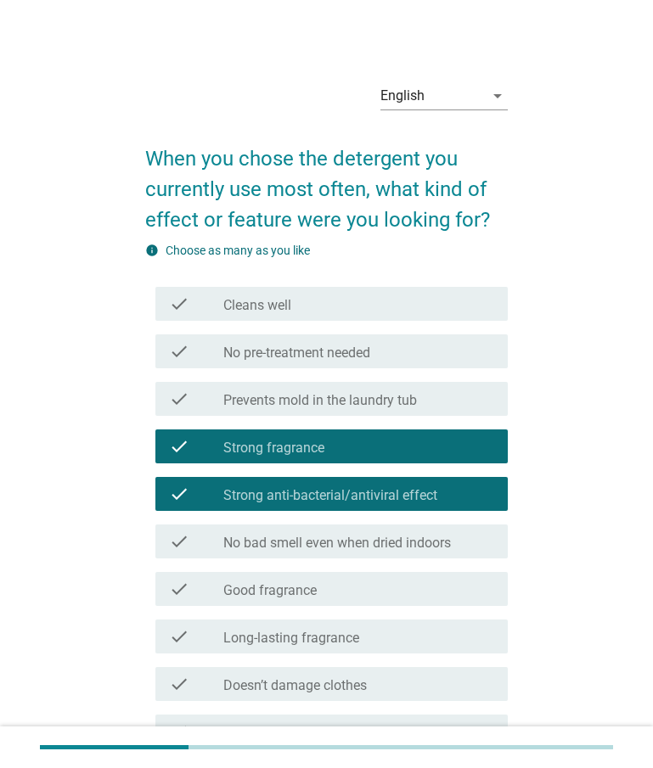
drag, startPoint x: 317, startPoint y: 400, endPoint x: 439, endPoint y: 415, distance: 123.2
click at [317, 400] on label "Prevents mold in the laundry tub" at bounding box center [320, 400] width 194 height 17
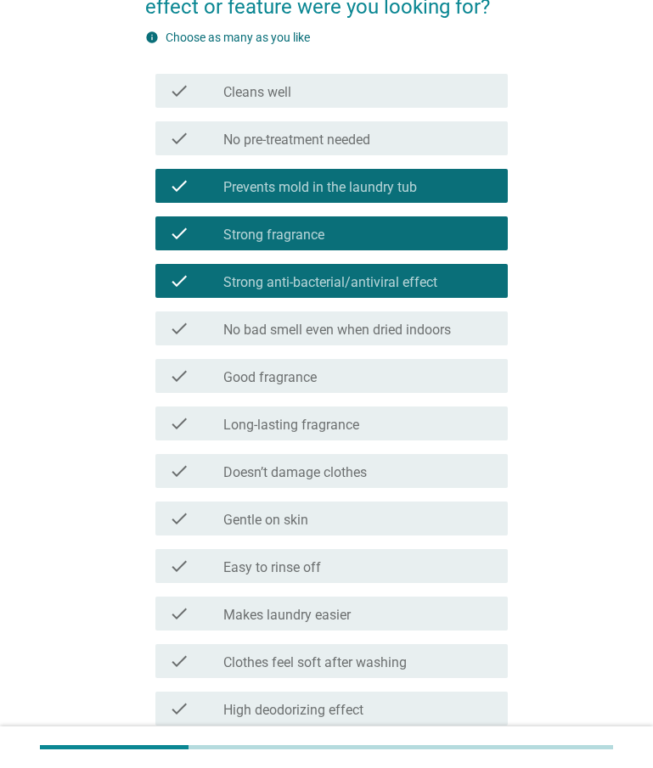
scroll to position [647, 0]
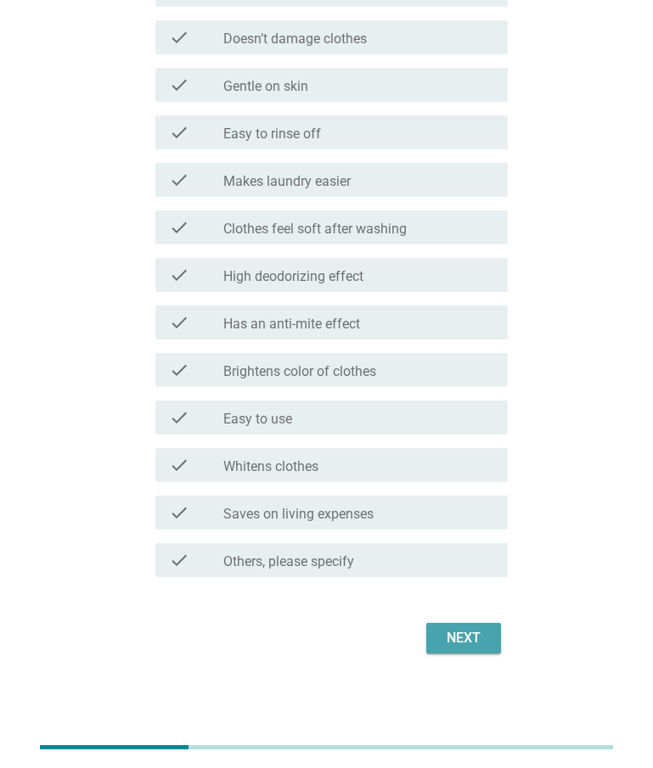
click at [465, 631] on div "Next" at bounding box center [464, 638] width 48 height 20
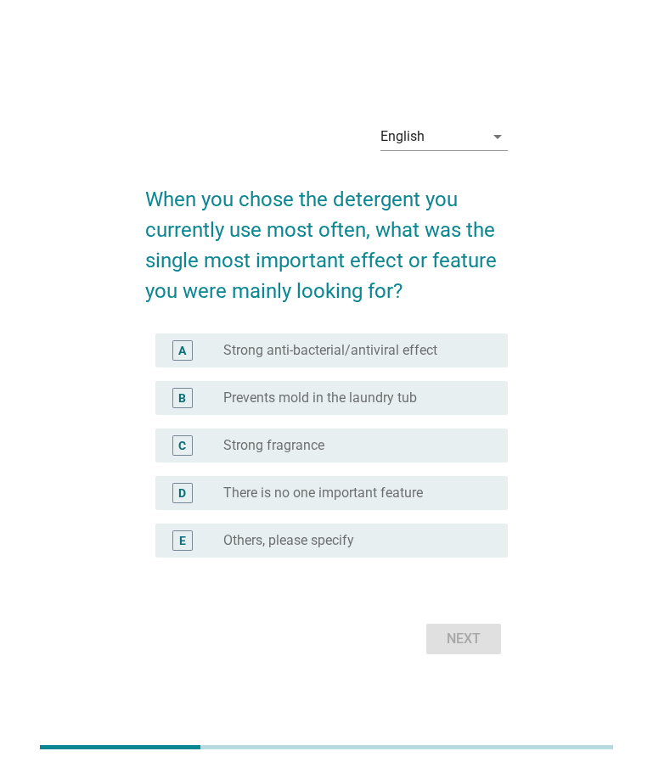
click at [313, 20] on div "English arrow_drop_down When you chose the detergent you currently use most oft…" at bounding box center [326, 384] width 653 height 768
click at [321, 396] on label "Prevents mold in the laundry tub" at bounding box center [320, 398] width 194 height 17
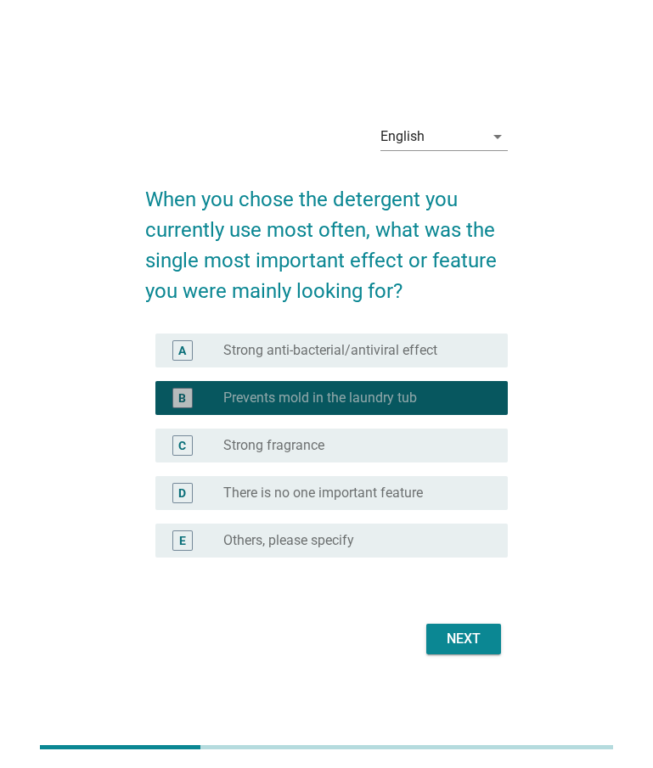
click at [334, 353] on label "Strong anti-bacterial/antiviral effect" at bounding box center [330, 350] width 214 height 17
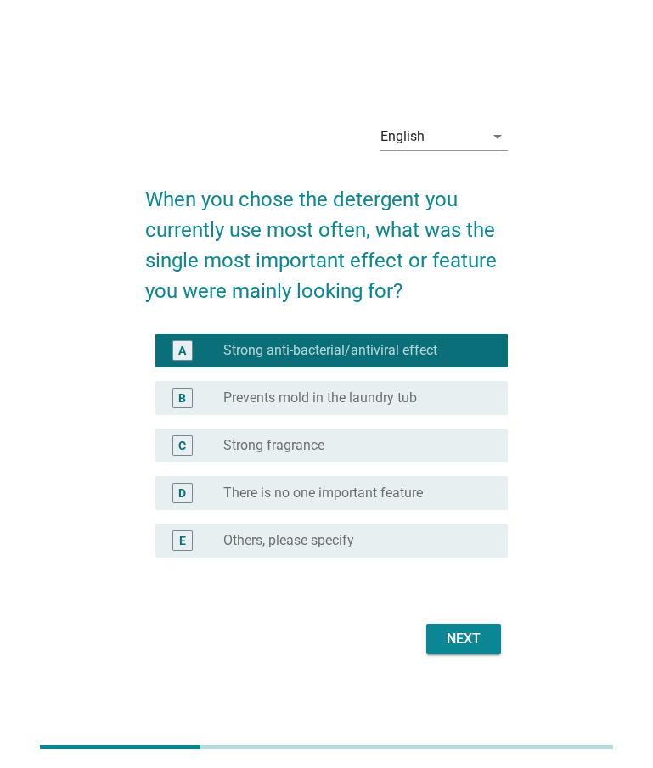
click at [462, 638] on div "Next" at bounding box center [464, 639] width 48 height 20
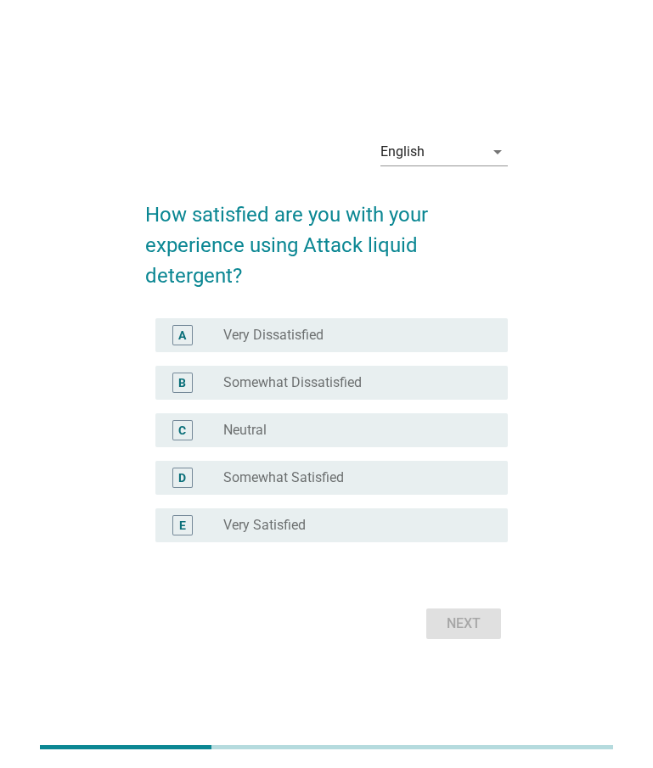
click at [301, 37] on div "English arrow_drop_down How satisfied are you with your experience using Attack…" at bounding box center [326, 384] width 653 height 768
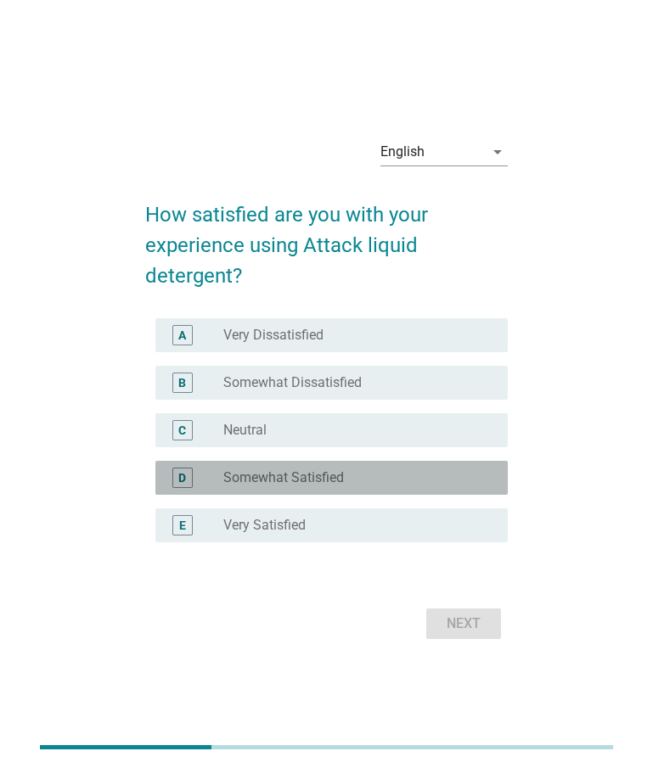
click at [317, 481] on label "Somewhat Satisfied" at bounding box center [283, 478] width 121 height 17
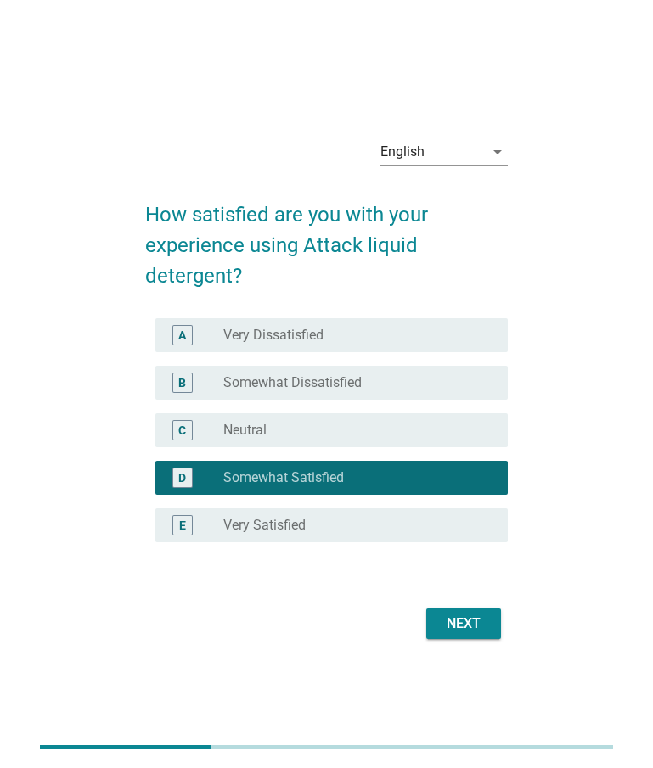
click at [443, 623] on div "Next" at bounding box center [464, 624] width 48 height 20
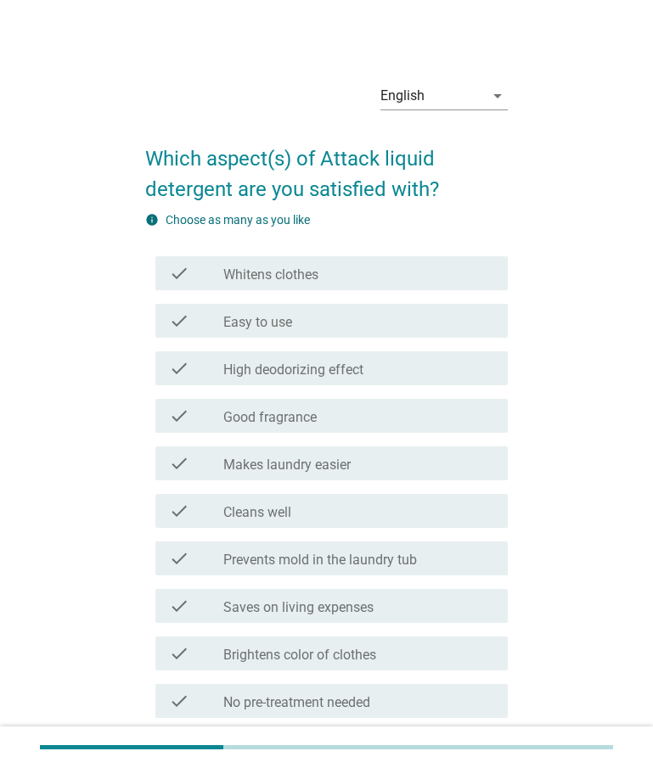
click at [257, 23] on div "English arrow_drop_down Which aspect(s) of Attack liquid detergent are you sati…" at bounding box center [326, 704] width 653 height 1408
drag, startPoint x: 348, startPoint y: 273, endPoint x: 342, endPoint y: 296, distance: 24.5
click at [348, 273] on div "check_box_outline_blank Whitens clothes" at bounding box center [358, 273] width 271 height 20
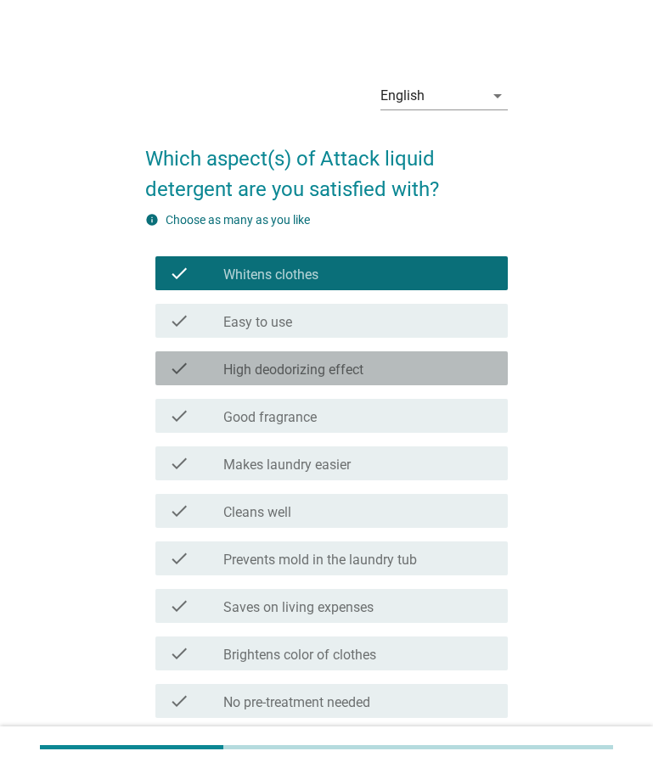
click at [325, 372] on label "High deodorizing effect" at bounding box center [293, 370] width 140 height 17
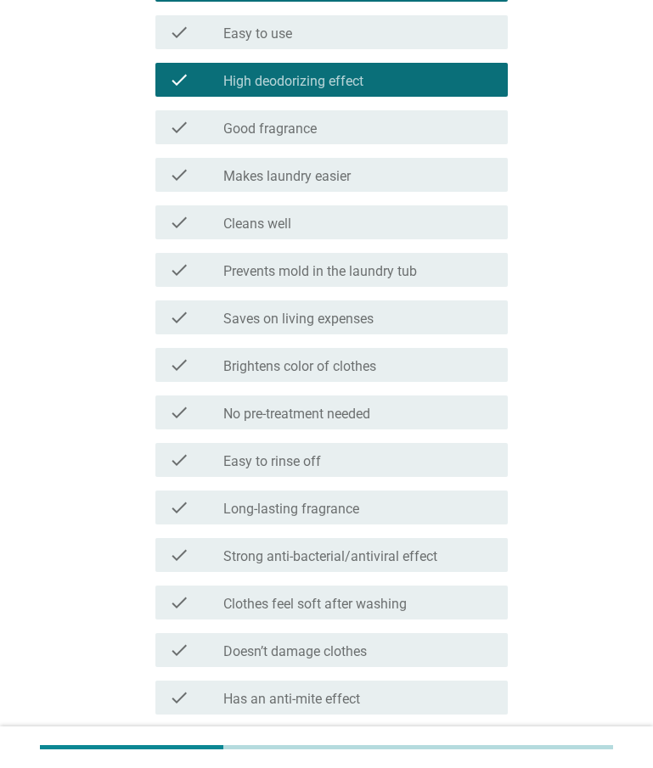
scroll to position [453, 0]
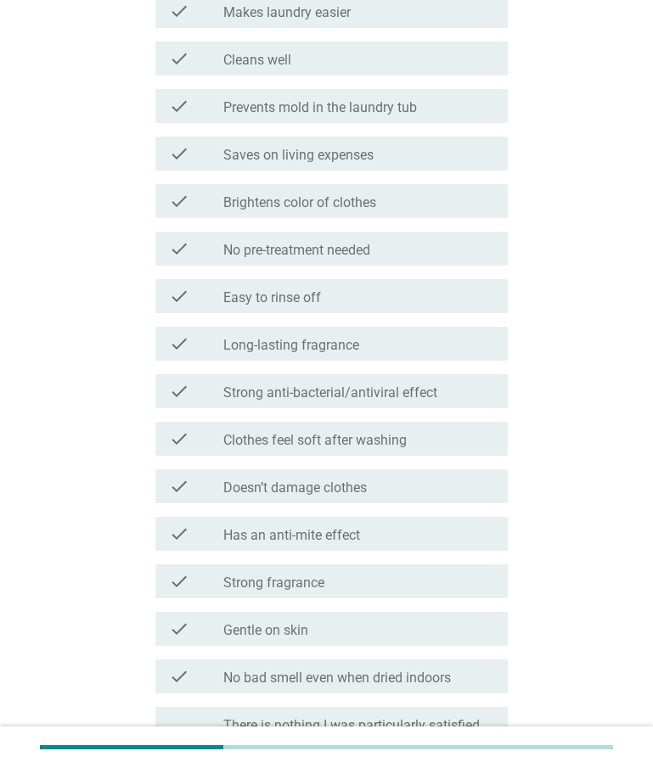
drag, startPoint x: 320, startPoint y: 339, endPoint x: 374, endPoint y: 370, distance: 62.8
click at [320, 339] on label "Long-lasting fragrance" at bounding box center [291, 345] width 136 height 17
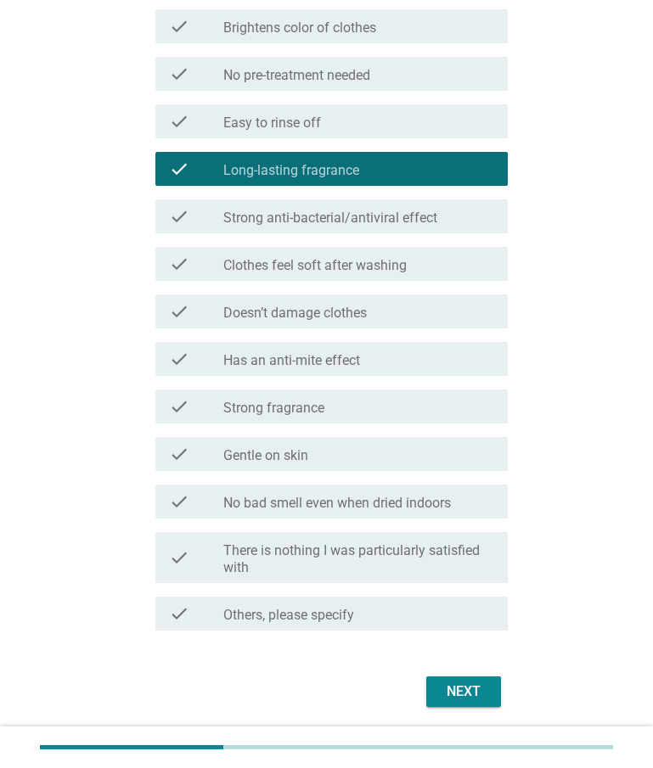
scroll to position [681, 0]
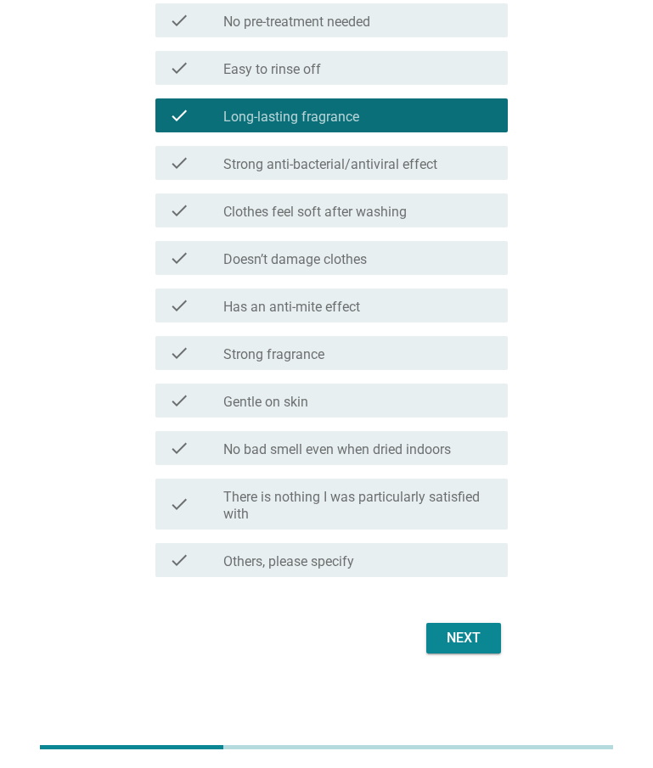
click at [470, 633] on div "Next" at bounding box center [464, 638] width 48 height 20
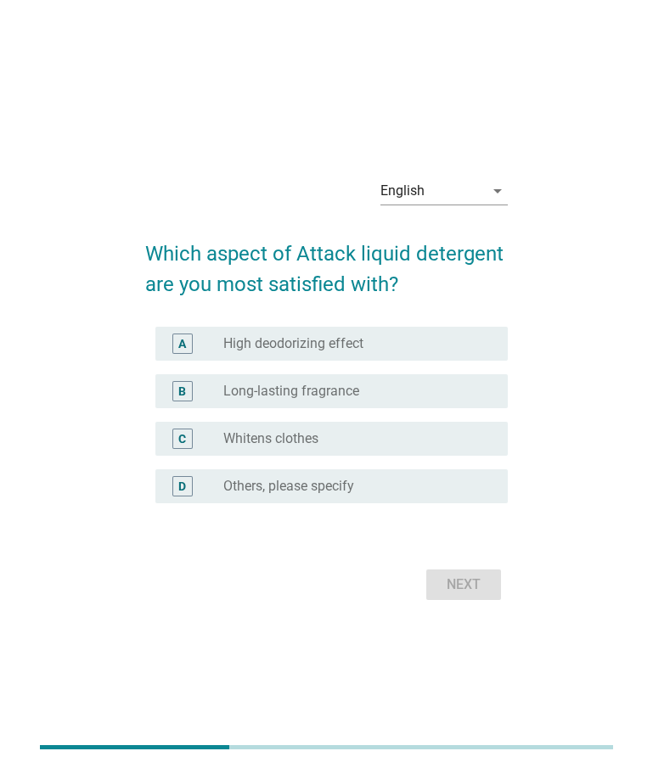
click at [341, 27] on div "English arrow_drop_down Which aspect of Attack liquid detergent are you most sa…" at bounding box center [326, 384] width 653 height 768
click at [380, 440] on div "radio_button_unchecked Whitens clothes" at bounding box center [351, 438] width 257 height 17
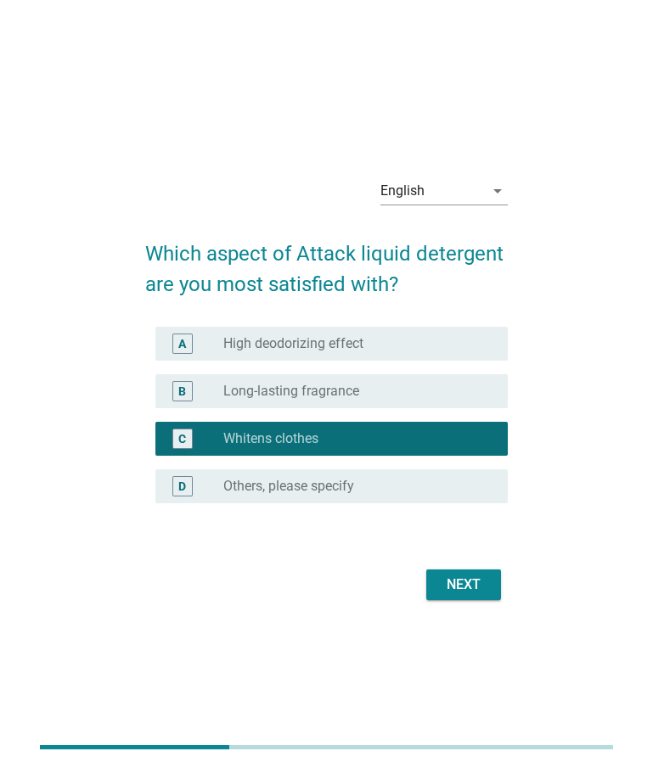
click at [472, 581] on div "Next" at bounding box center [464, 585] width 48 height 20
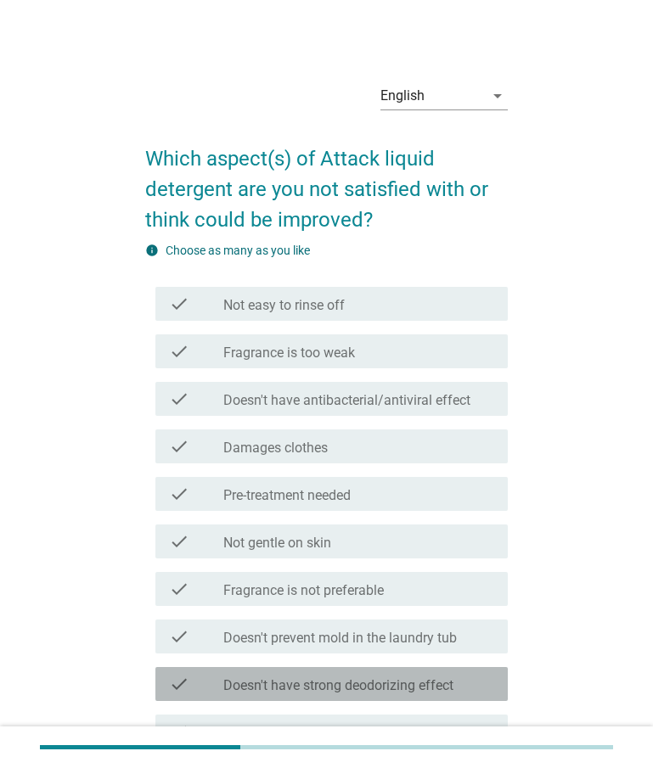
click at [363, 689] on label "Doesn't have strong deodorizing effect" at bounding box center [338, 686] width 230 height 17
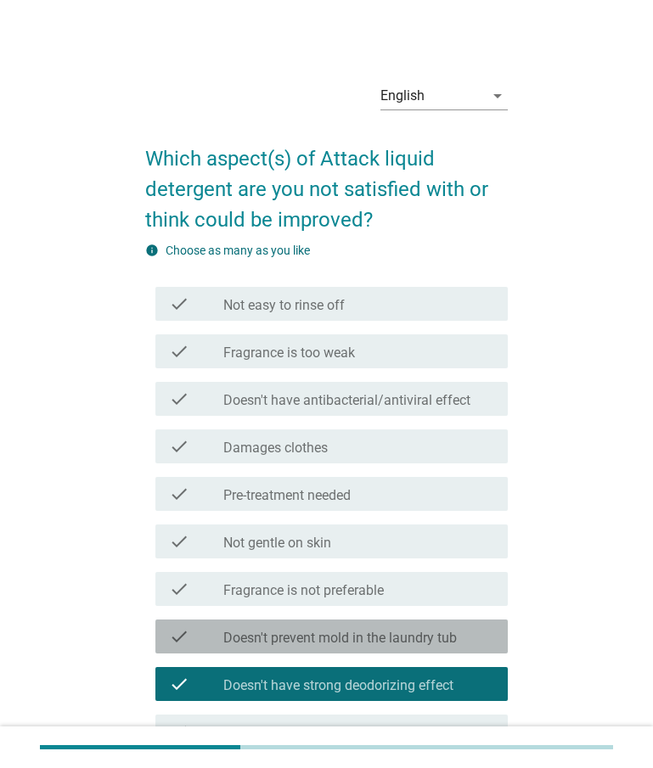
click at [342, 641] on label "Doesn't prevent mold in the laundry tub" at bounding box center [339, 638] width 233 height 17
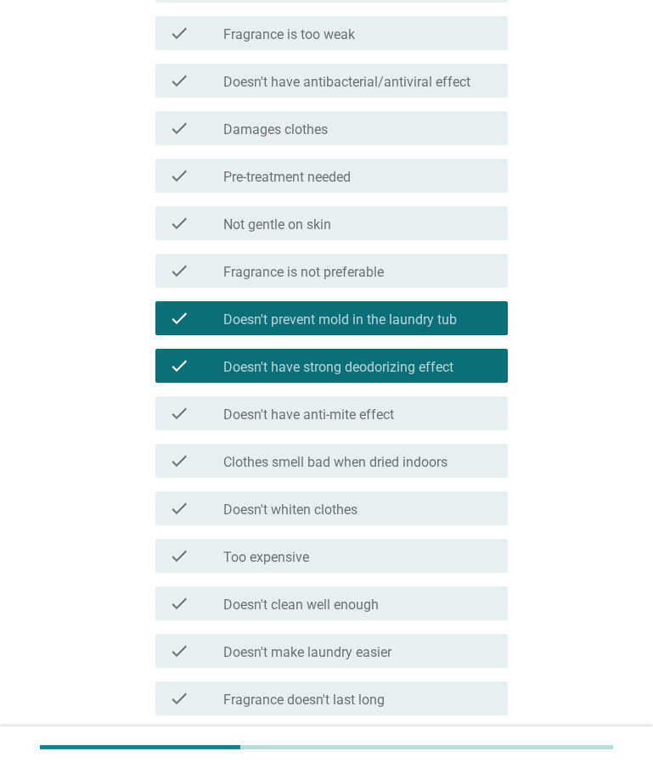
scroll to position [451, 0]
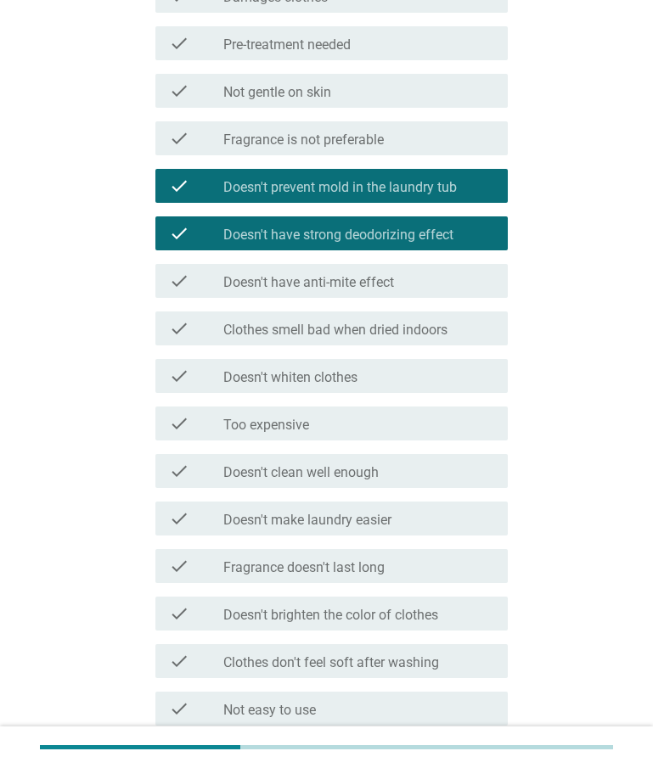
click at [314, 472] on label "Doesn't clean well enough" at bounding box center [300, 472] width 155 height 17
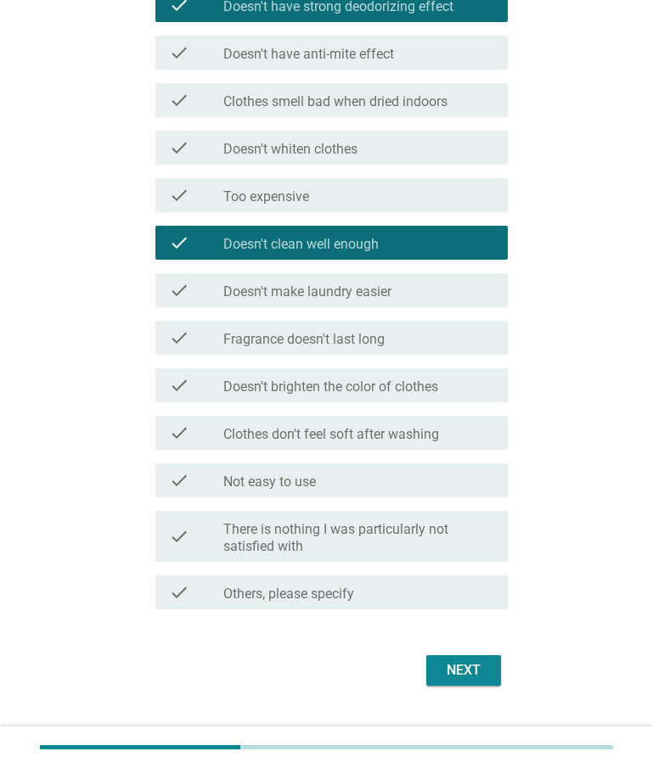
scroll to position [712, 0]
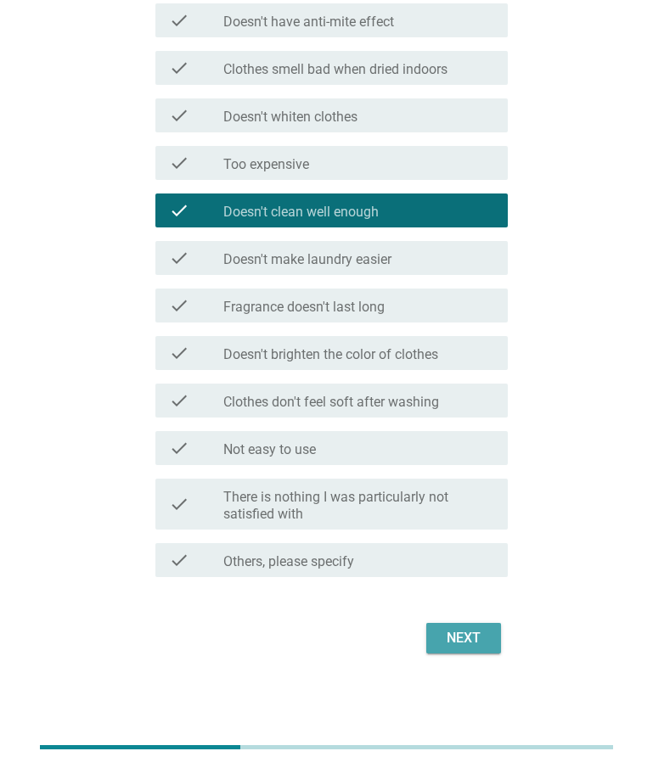
click at [463, 640] on div "Next" at bounding box center [464, 638] width 48 height 20
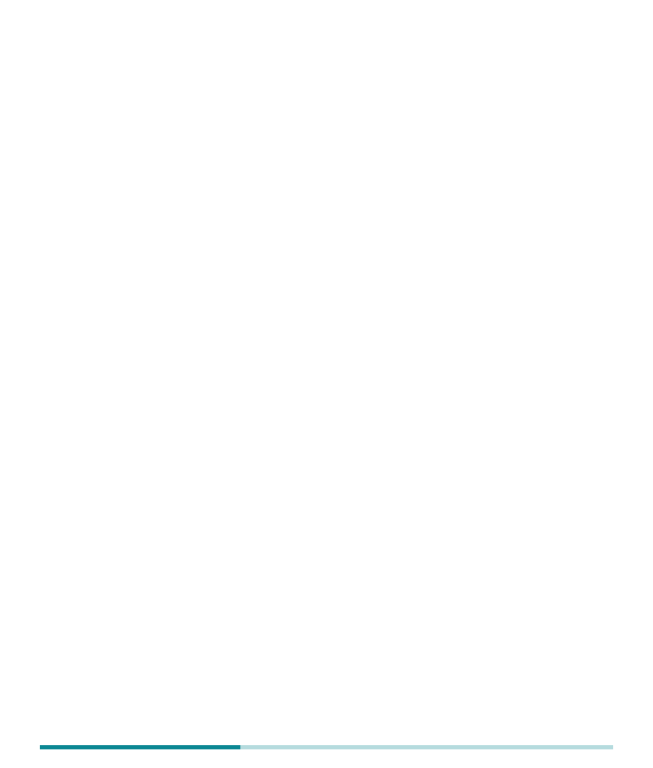
scroll to position [0, 0]
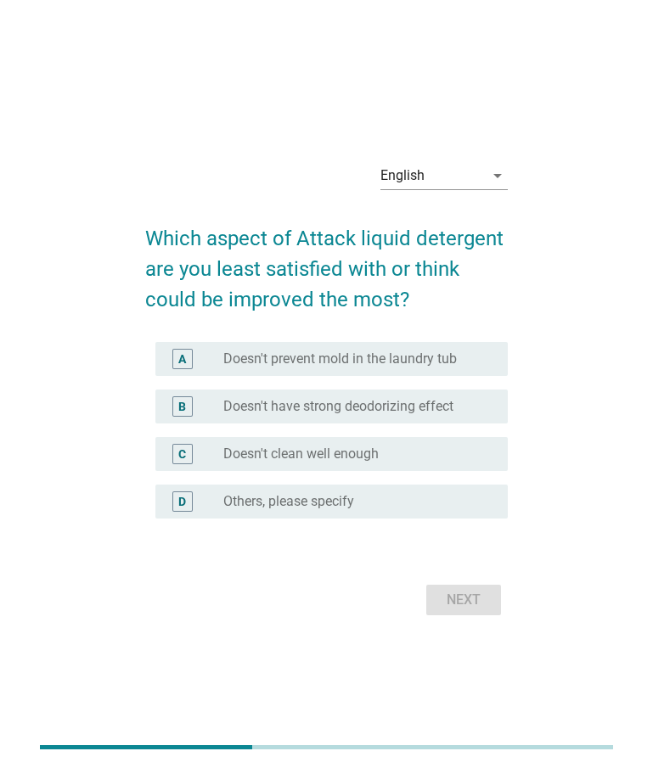
click at [109, 10] on div "English arrow_drop_down Which aspect of Attack liquid detergent are you least s…" at bounding box center [326, 384] width 653 height 768
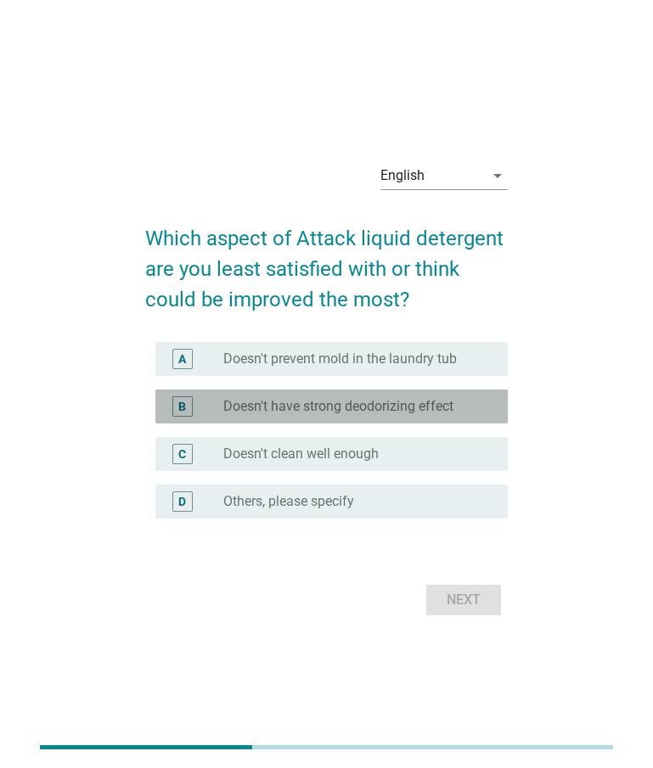
click at [327, 402] on label "Doesn't have strong deodorizing effect" at bounding box center [338, 406] width 230 height 17
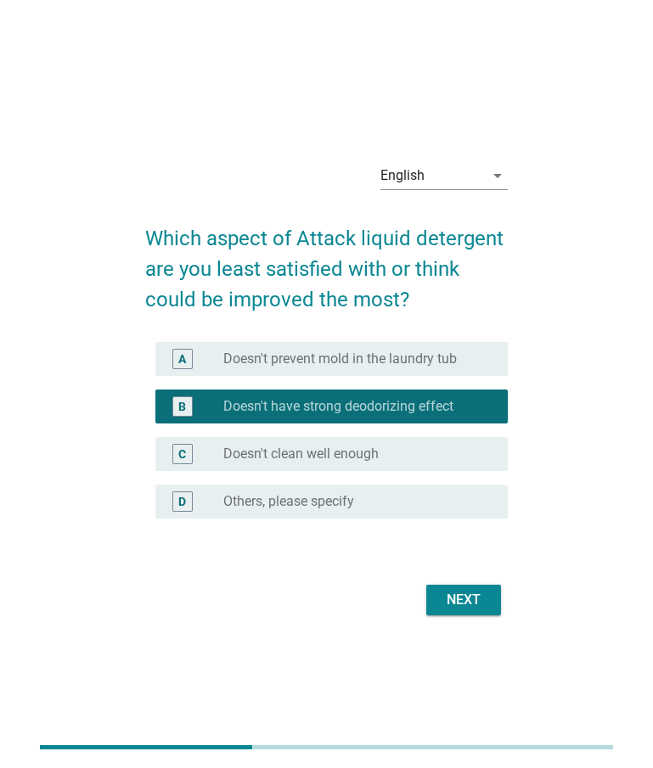
click at [445, 595] on div "Next" at bounding box center [464, 600] width 48 height 20
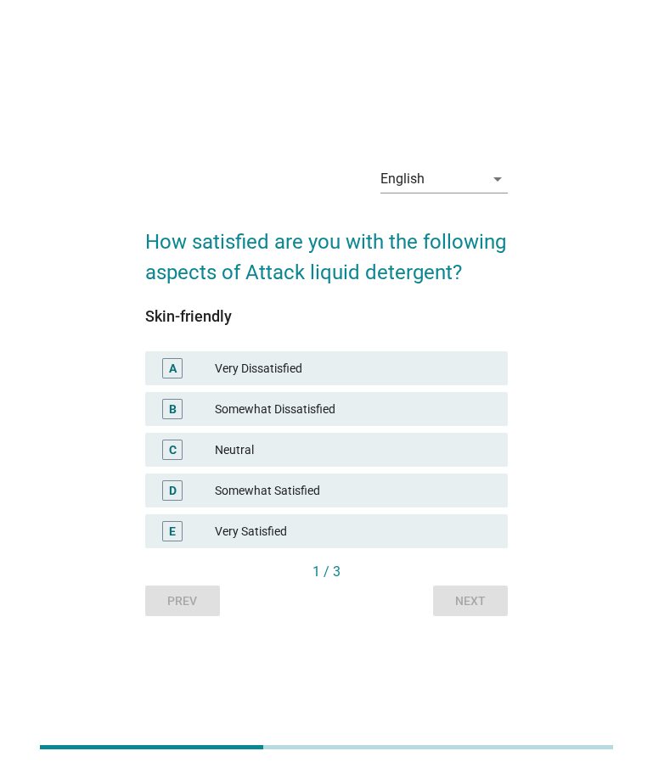
click at [368, 49] on div "English arrow_drop_down How satisfied are you with the following aspects of Att…" at bounding box center [326, 384] width 653 height 768
drag, startPoint x: 330, startPoint y: 368, endPoint x: 418, endPoint y: 458, distance: 125.5
click at [330, 368] on div "Very Dissatisfied" at bounding box center [354, 368] width 279 height 20
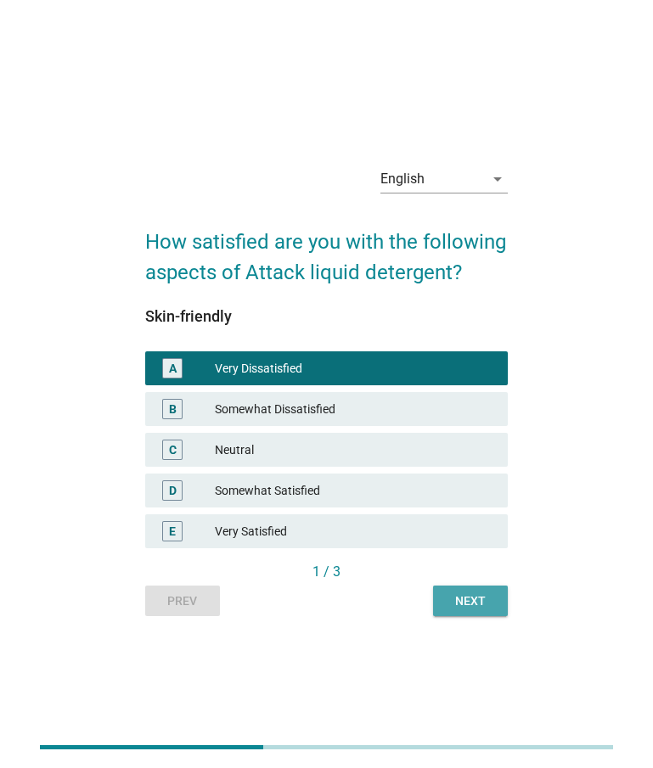
click at [481, 606] on div "Next" at bounding box center [471, 602] width 48 height 18
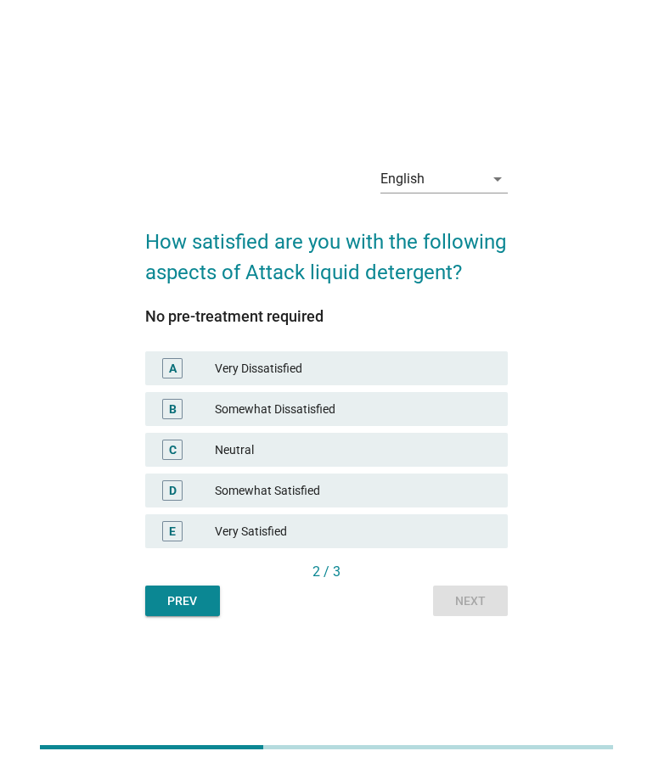
click at [337, 413] on div "Somewhat Dissatisfied" at bounding box center [354, 409] width 279 height 20
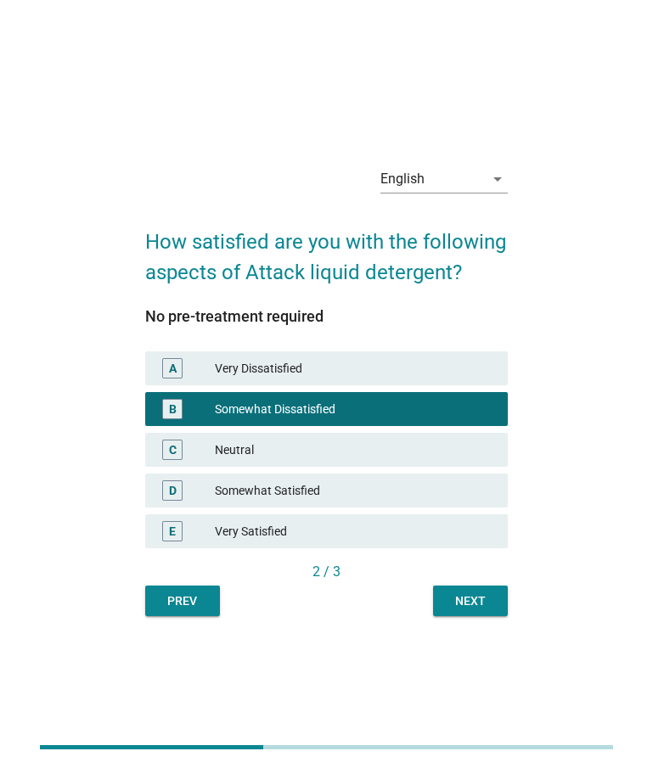
click at [473, 598] on div "Next" at bounding box center [471, 602] width 48 height 18
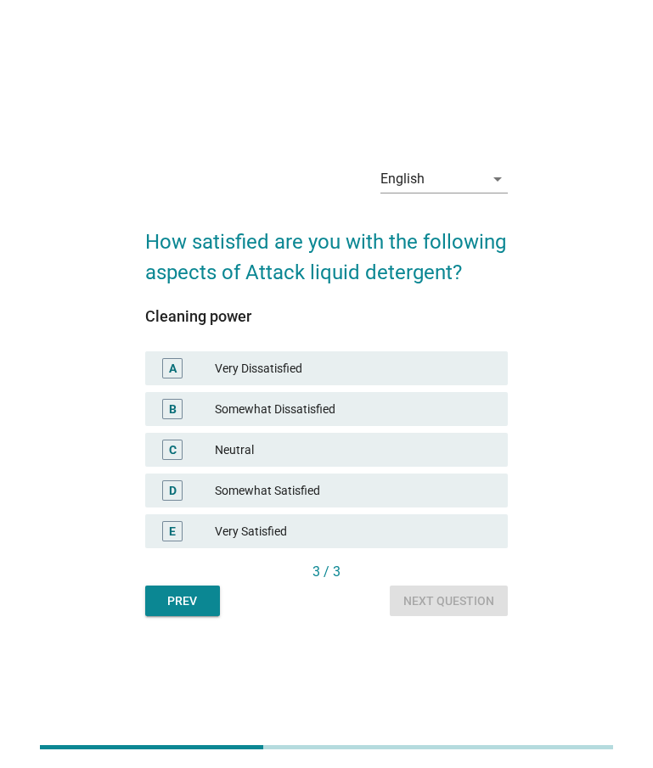
drag, startPoint x: 319, startPoint y: 453, endPoint x: 368, endPoint y: 519, distance: 82.0
click at [319, 453] on div "Neutral" at bounding box center [354, 450] width 279 height 20
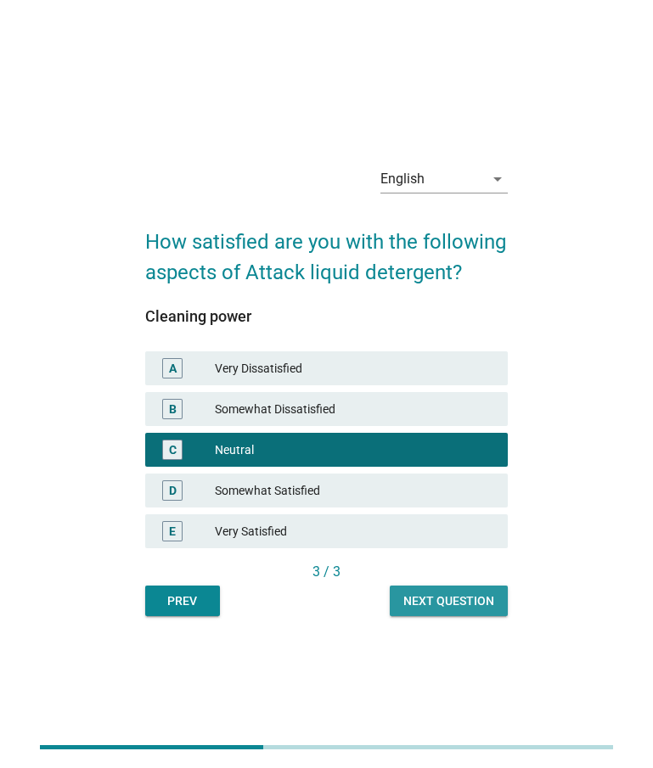
click at [426, 598] on div "Next question" at bounding box center [448, 602] width 91 height 18
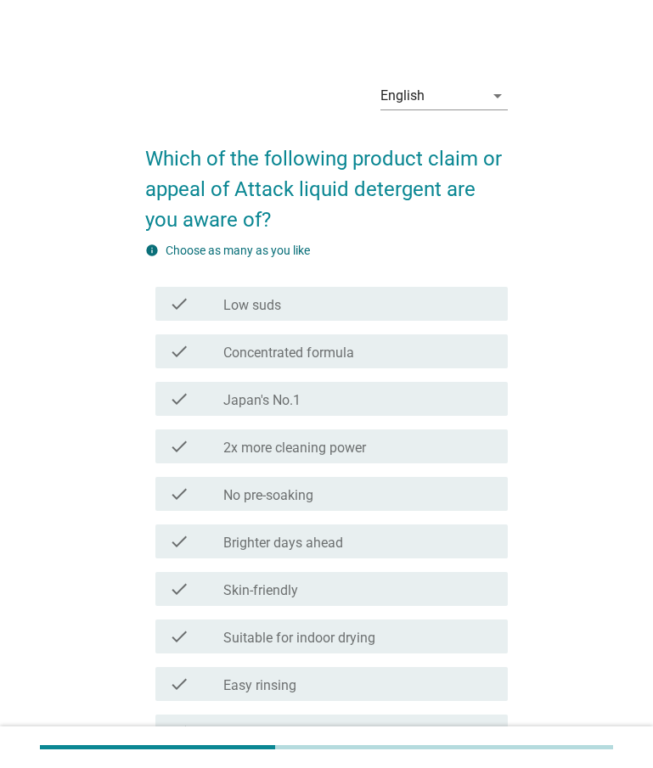
click at [350, 452] on label "2x more cleaning power" at bounding box center [294, 448] width 143 height 17
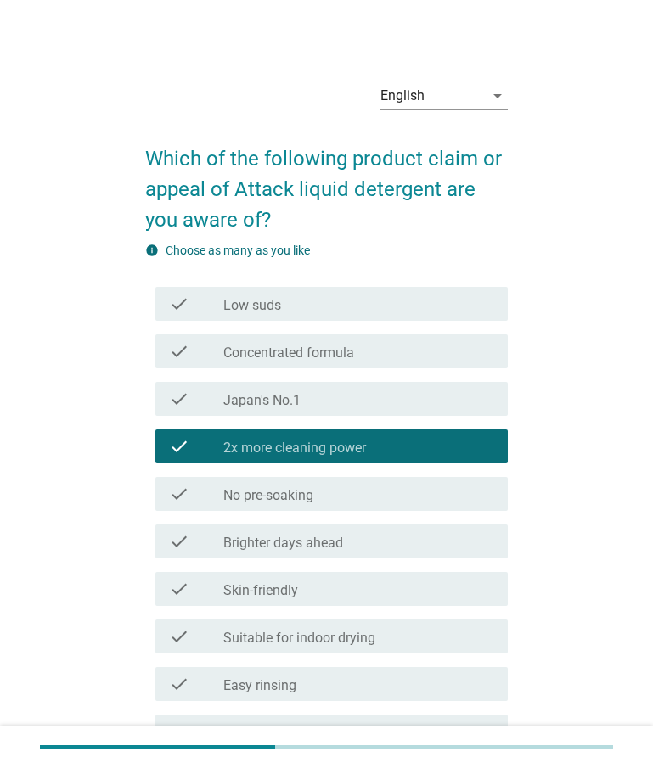
drag, startPoint x: 333, startPoint y: 678, endPoint x: 354, endPoint y: 675, distance: 21.5
click at [333, 678] on div "check_box_outline_blank Easy rinsing" at bounding box center [358, 684] width 271 height 20
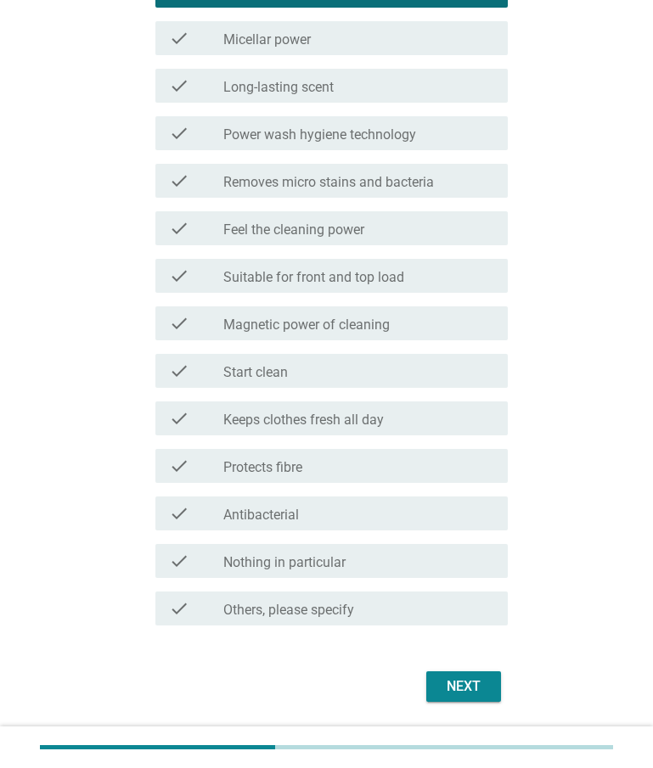
scroll to position [742, 0]
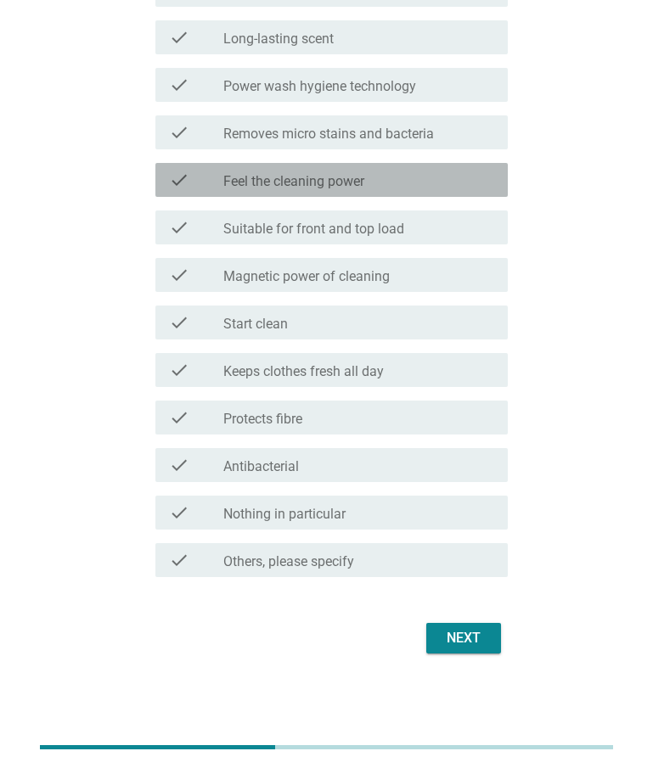
drag, startPoint x: 325, startPoint y: 187, endPoint x: 339, endPoint y: 205, distance: 23.1
click at [325, 186] on label "Feel the cleaning power" at bounding box center [293, 181] width 141 height 17
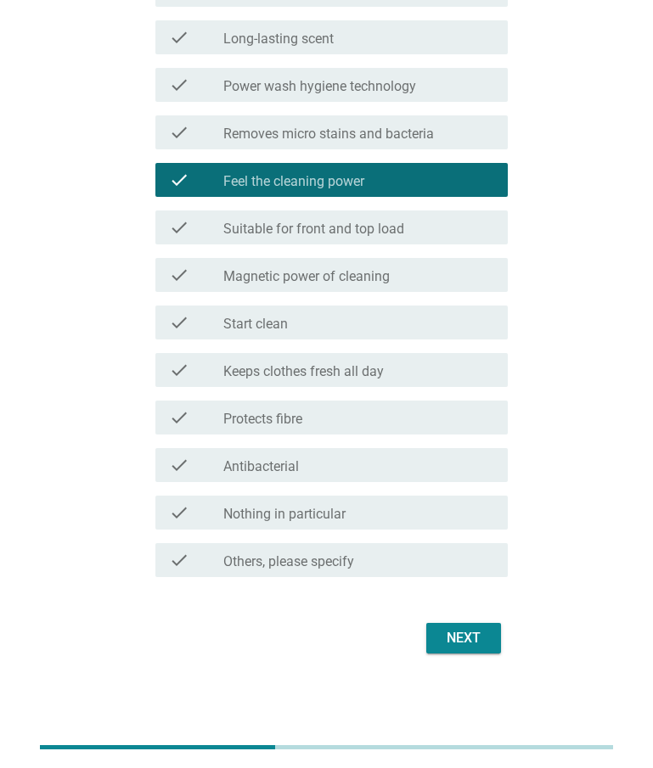
click at [467, 638] on div "Next" at bounding box center [464, 638] width 48 height 20
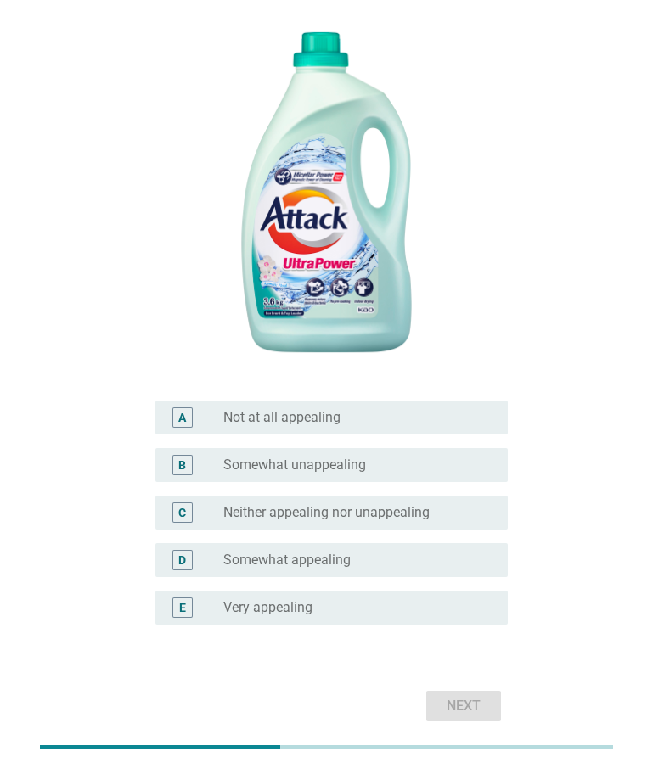
scroll to position [350, 0]
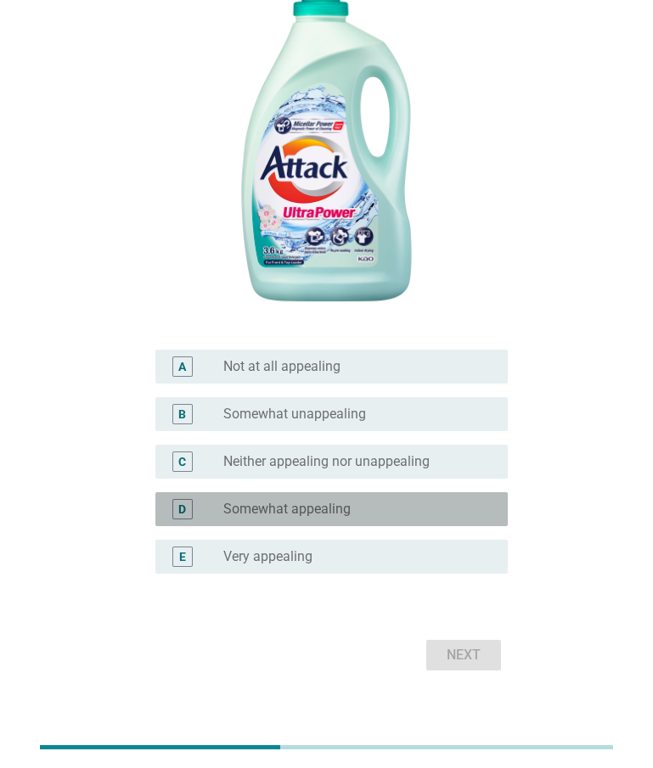
click at [329, 506] on label "Somewhat appealing" at bounding box center [286, 509] width 127 height 17
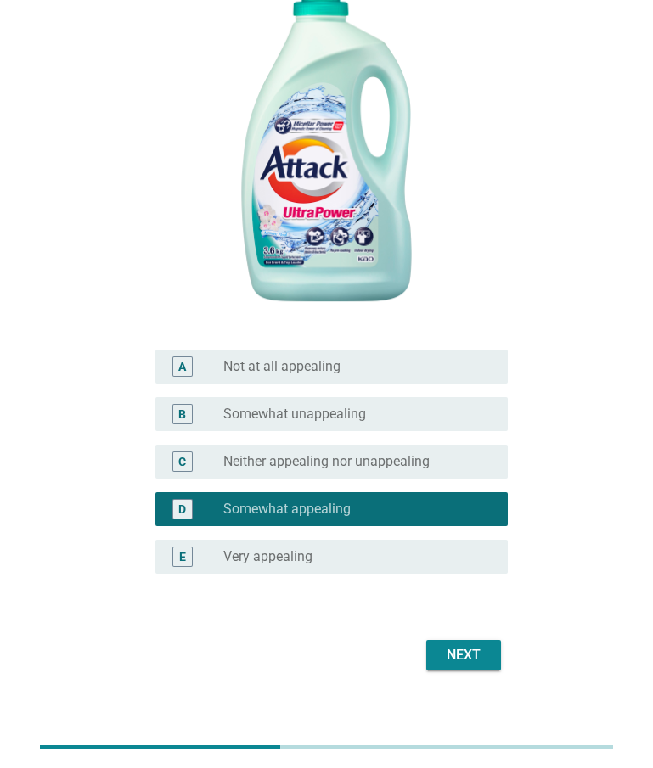
click at [468, 645] on div "Next" at bounding box center [464, 655] width 48 height 20
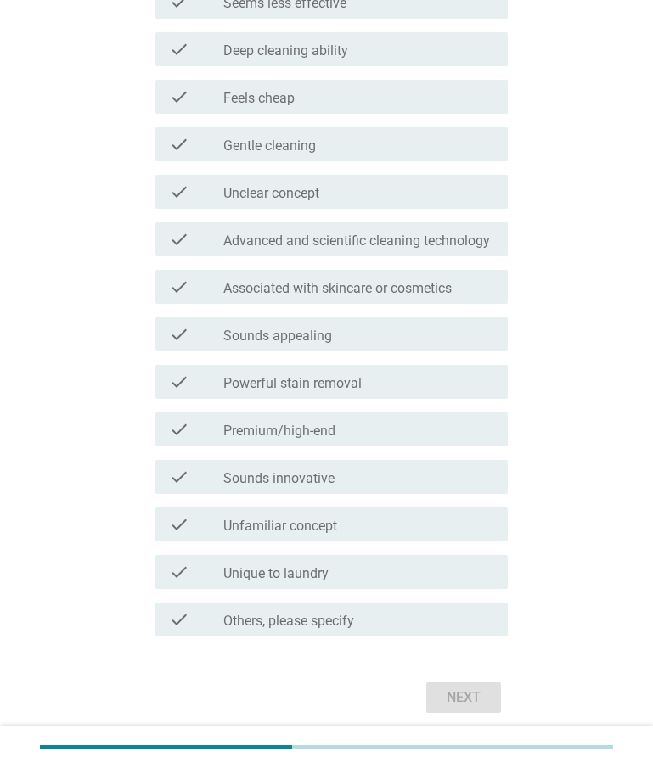
scroll to position [0, 0]
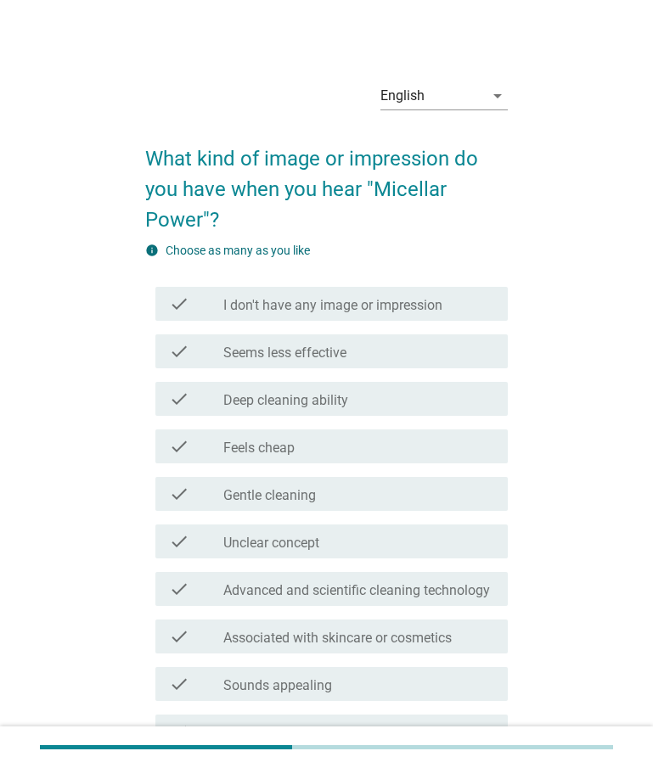
click at [361, 499] on div "check_box_outline_blank Gentle cleaning" at bounding box center [358, 494] width 271 height 20
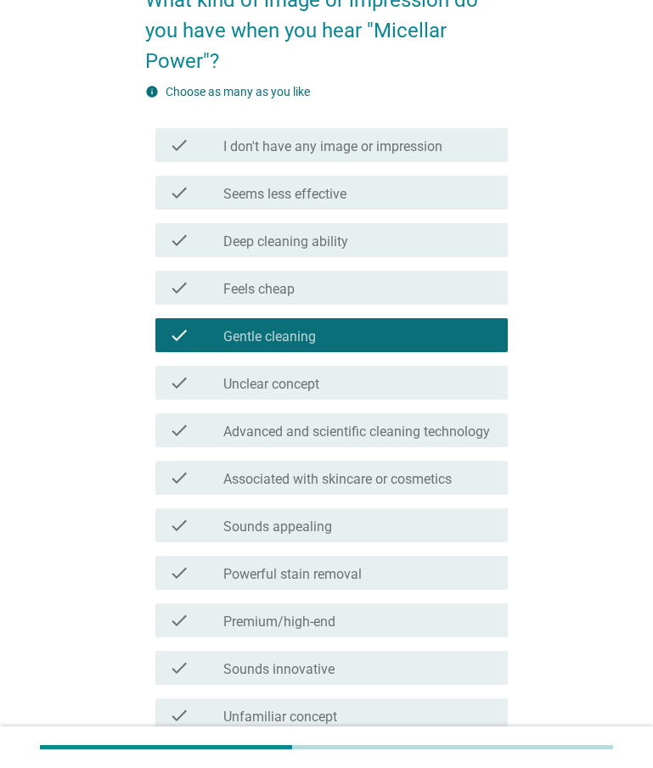
scroll to position [300, 0]
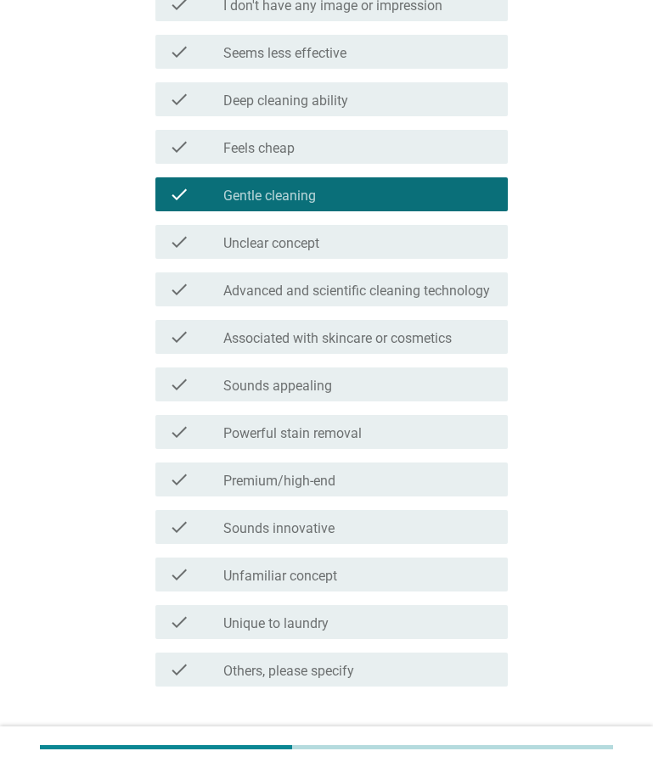
click at [304, 439] on label "Powerful stain removal" at bounding box center [292, 433] width 138 height 17
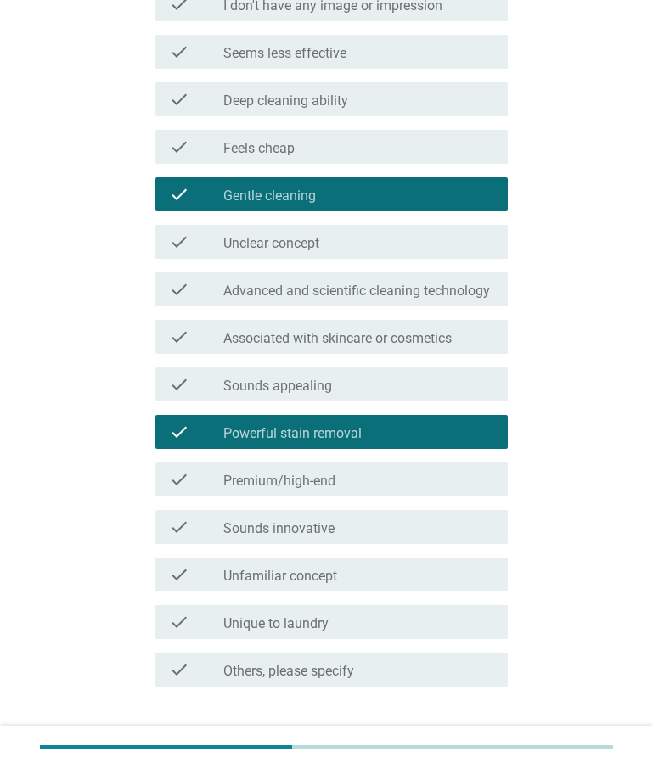
scroll to position [409, 0]
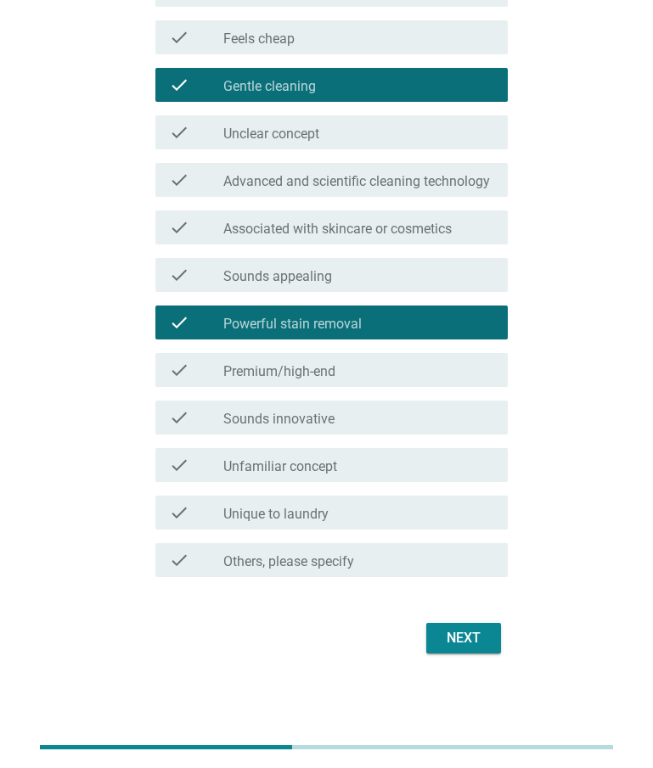
click at [484, 643] on div "Next" at bounding box center [464, 638] width 48 height 20
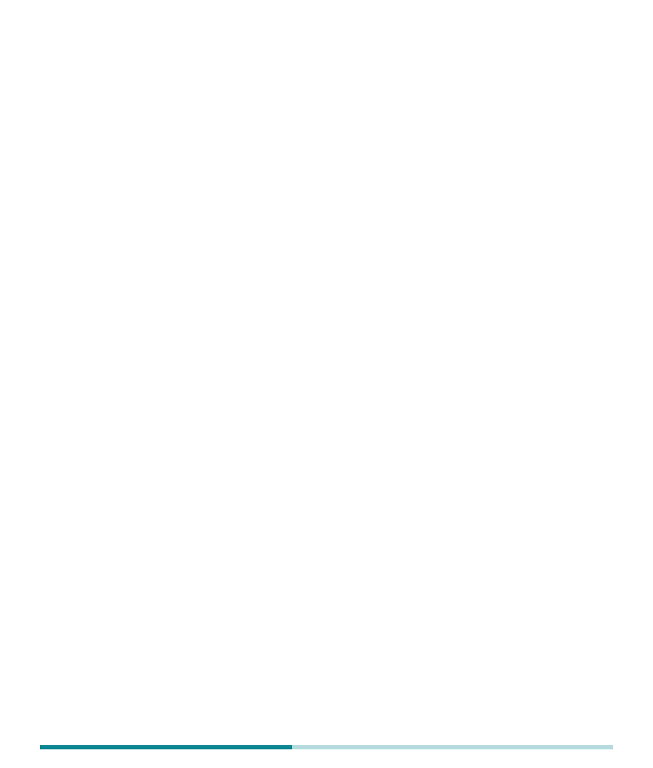
scroll to position [0, 0]
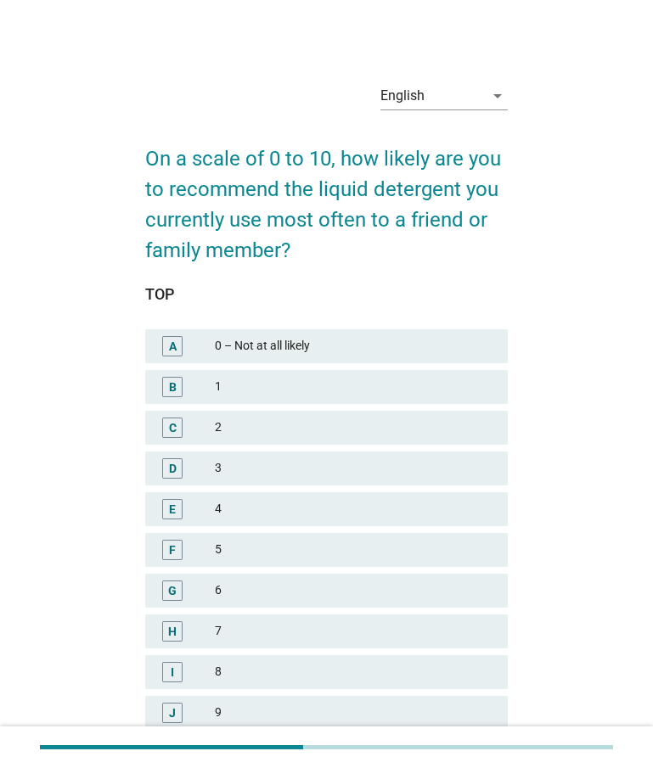
click at [132, 47] on div "English arrow_drop_down On a scale of 0 to 10, how likely are you to recommend …" at bounding box center [326, 454] width 612 height 824
drag, startPoint x: 286, startPoint y: 677, endPoint x: 352, endPoint y: 691, distance: 67.0
click at [286, 677] on div "8" at bounding box center [354, 672] width 279 height 20
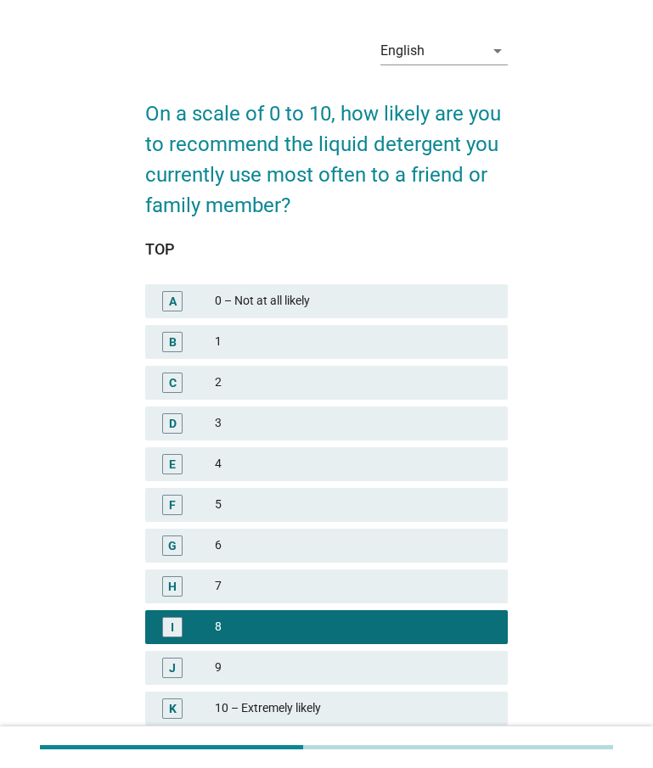
scroll to position [180, 0]
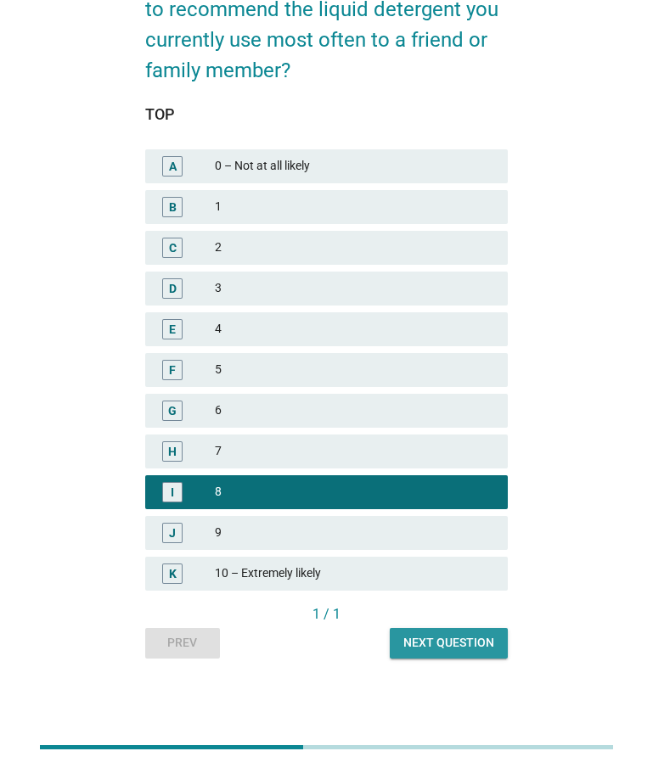
click at [480, 646] on div "Next question" at bounding box center [448, 643] width 91 height 18
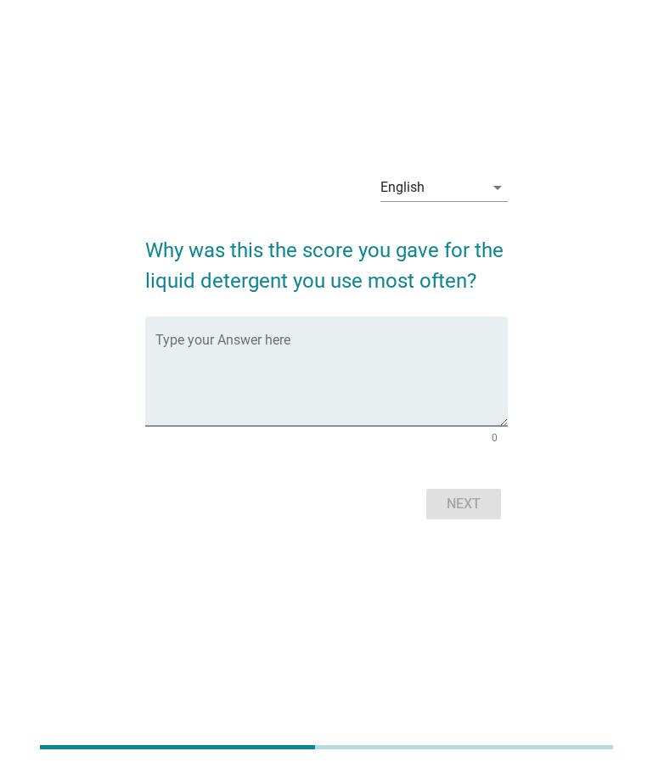
scroll to position [0, 0]
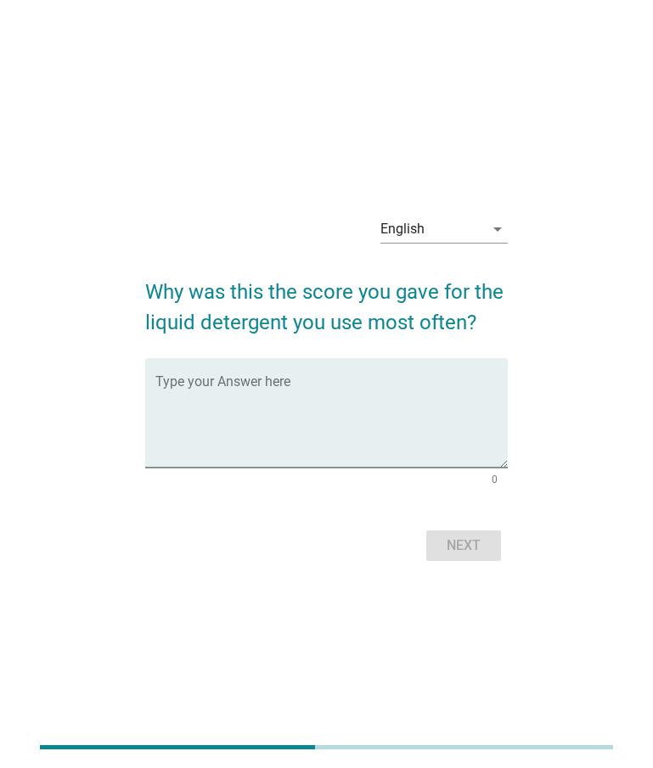
click at [436, 9] on div "English arrow_drop_down Why was this the score you gave for the liquid detergen…" at bounding box center [326, 384] width 653 height 768
click at [300, 409] on textarea "Type your Answer here" at bounding box center [331, 423] width 352 height 89
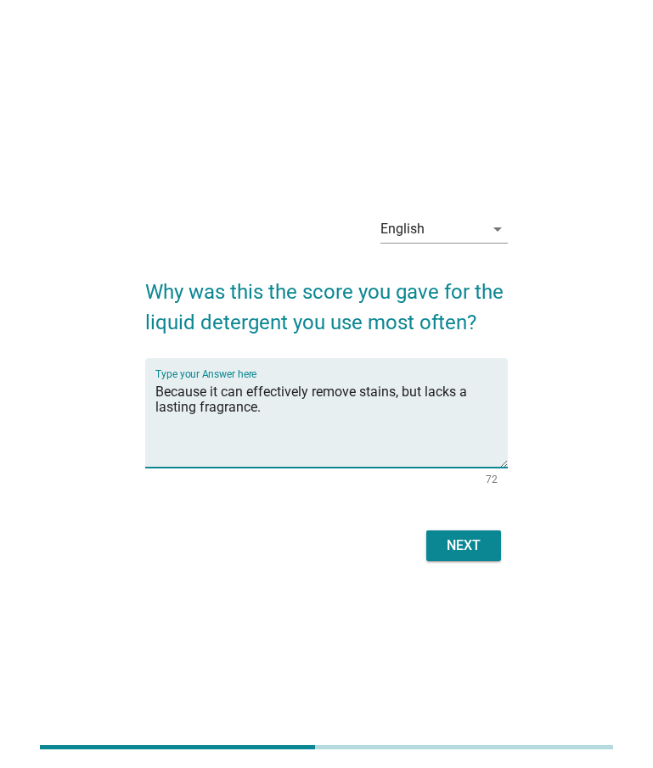
type textarea "Because it can effectively remove stains, but lacks a lasting fragrance."
click at [453, 546] on div "Next" at bounding box center [464, 546] width 48 height 20
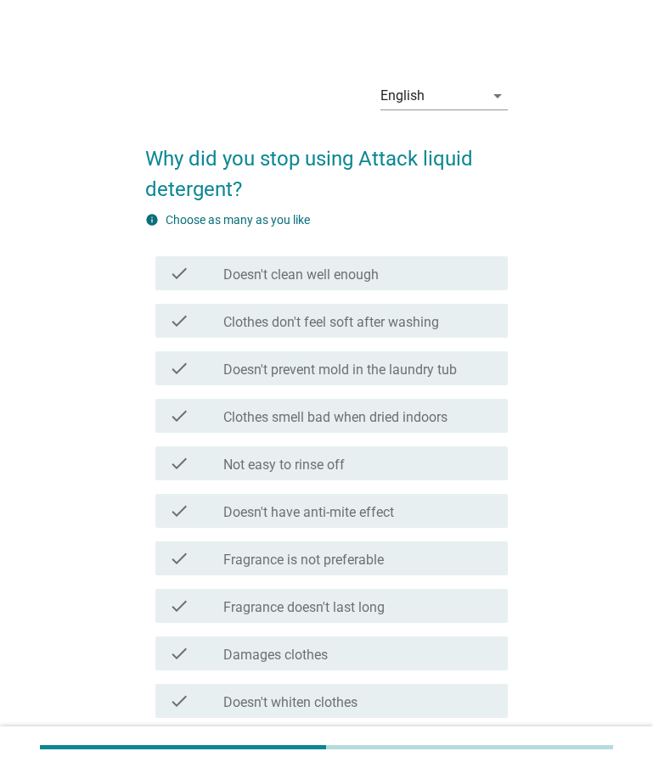
click at [340, 316] on label "Clothes don't feel soft after washing" at bounding box center [331, 322] width 216 height 17
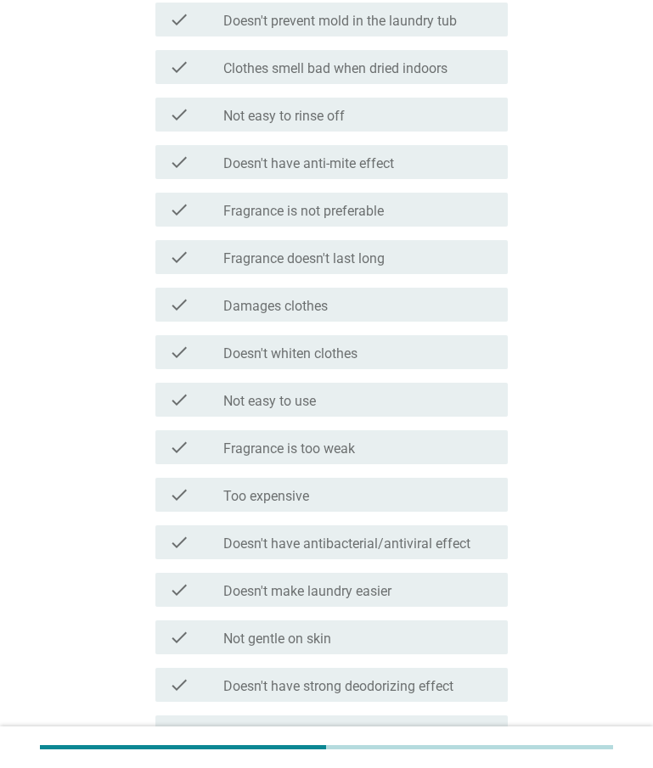
scroll to position [363, 0]
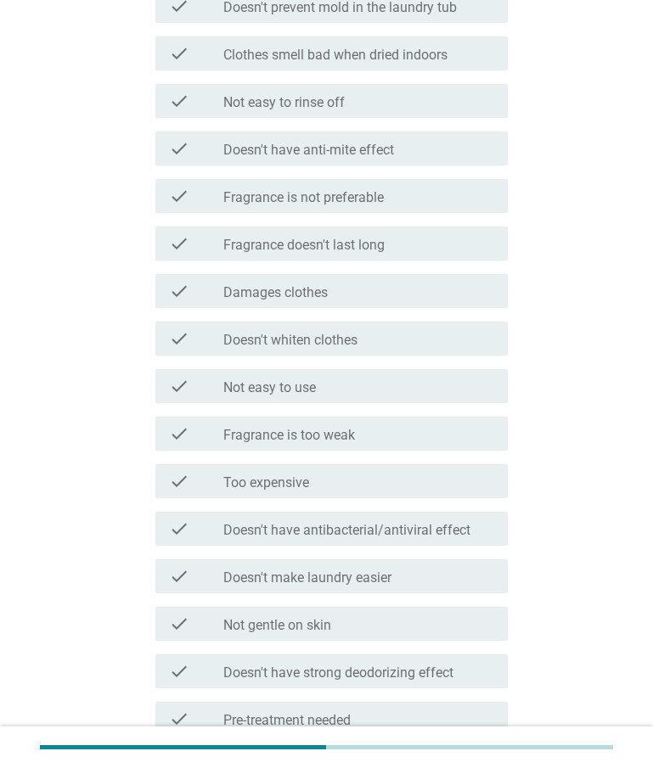
drag, startPoint x: 336, startPoint y: 634, endPoint x: 350, endPoint y: 632, distance: 13.8
click at [336, 634] on div "check check_box_outline_blank Not gentle on skin" at bounding box center [331, 624] width 352 height 34
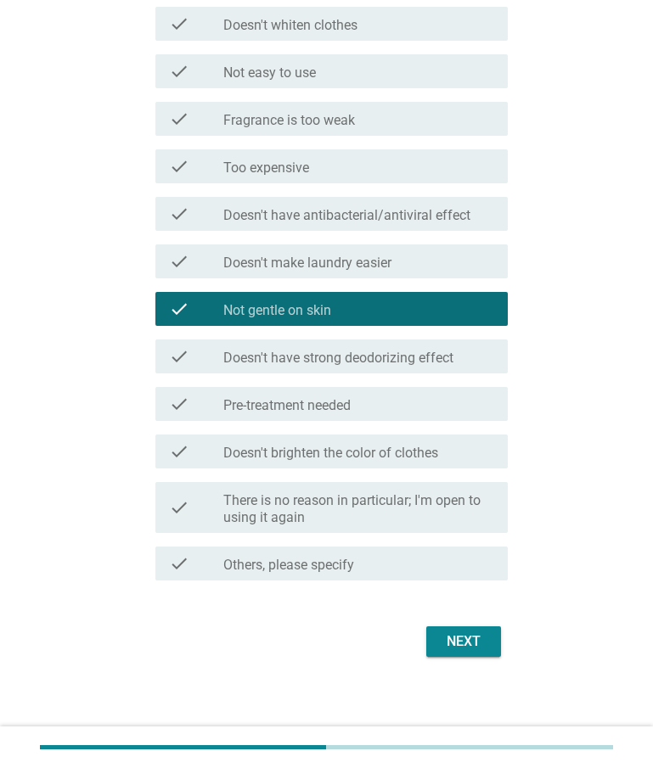
scroll to position [681, 0]
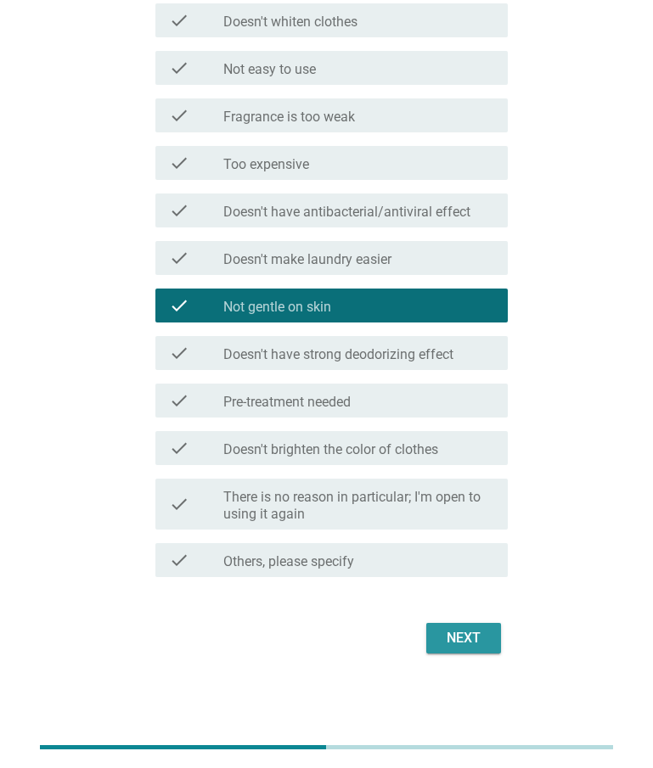
click at [491, 636] on button "Next" at bounding box center [463, 638] width 75 height 31
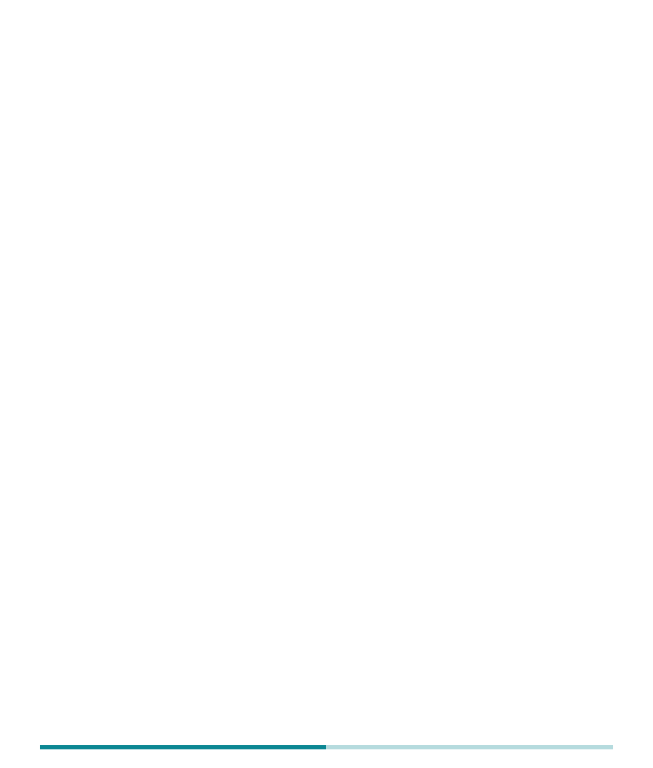
scroll to position [0, 0]
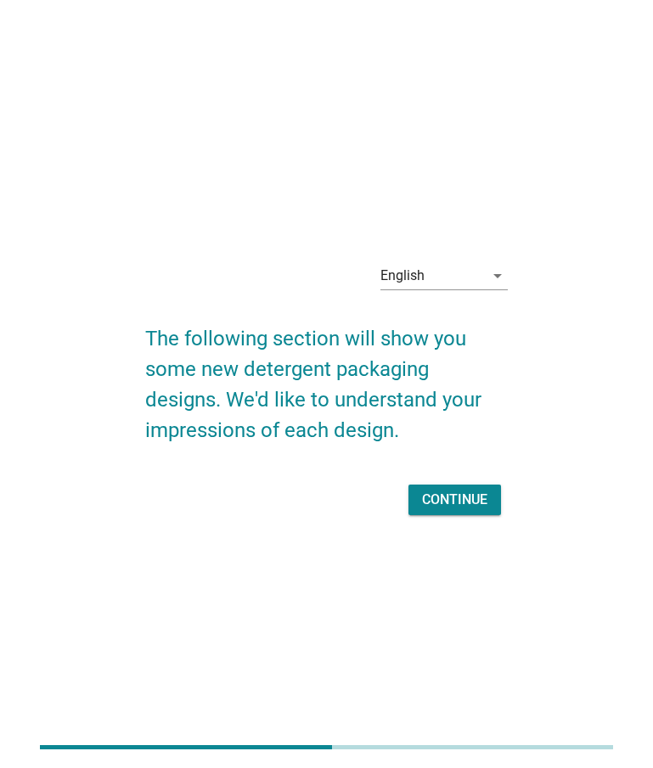
click at [436, 495] on div "Continue" at bounding box center [454, 500] width 65 height 20
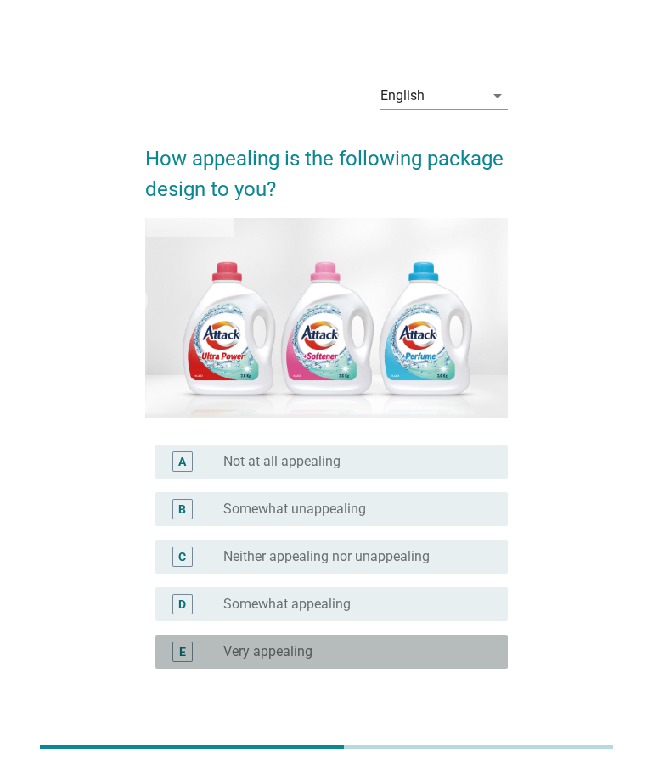
click at [329, 647] on div "radio_button_unchecked Very appealing" at bounding box center [351, 652] width 257 height 17
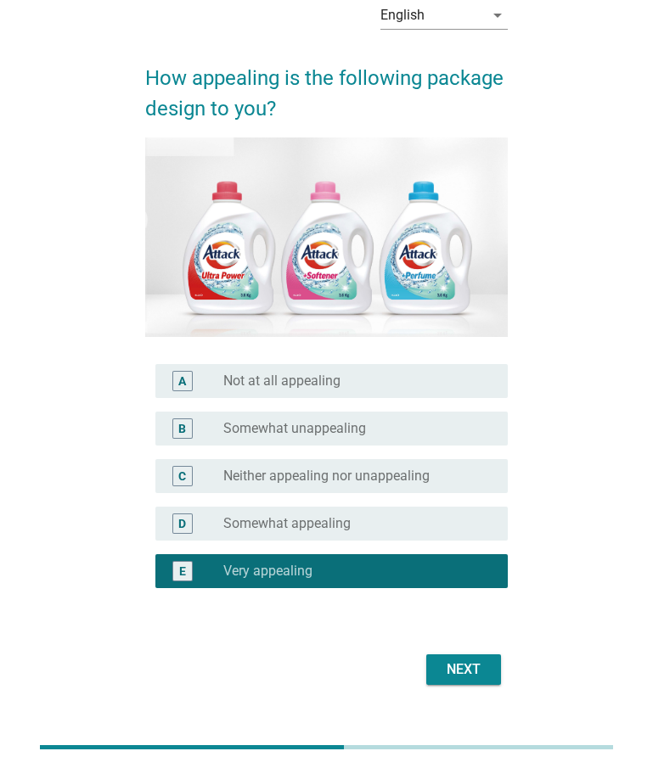
scroll to position [109, 0]
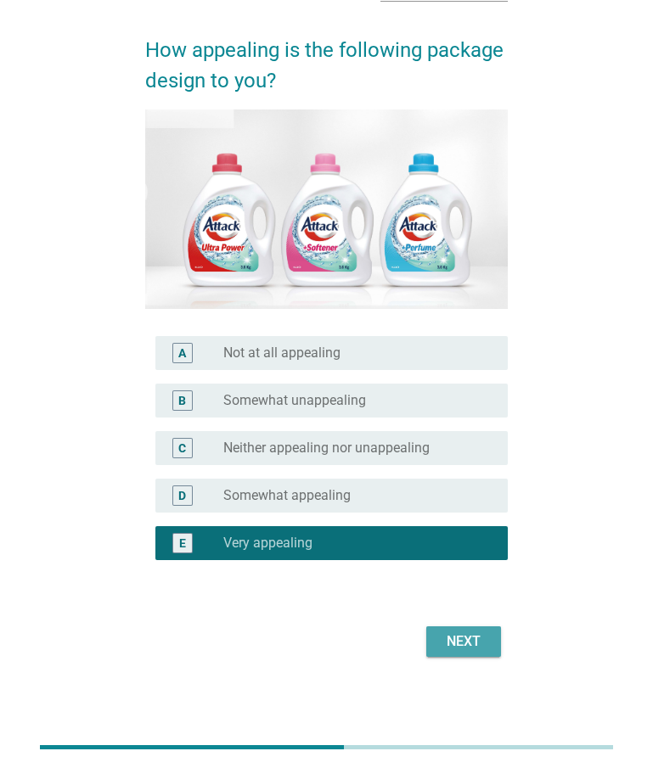
click at [470, 634] on div "Next" at bounding box center [464, 642] width 48 height 20
drag, startPoint x: 470, startPoint y: 634, endPoint x: 363, endPoint y: 614, distance: 108.9
click at [470, 634] on div "Next" at bounding box center [326, 642] width 363 height 41
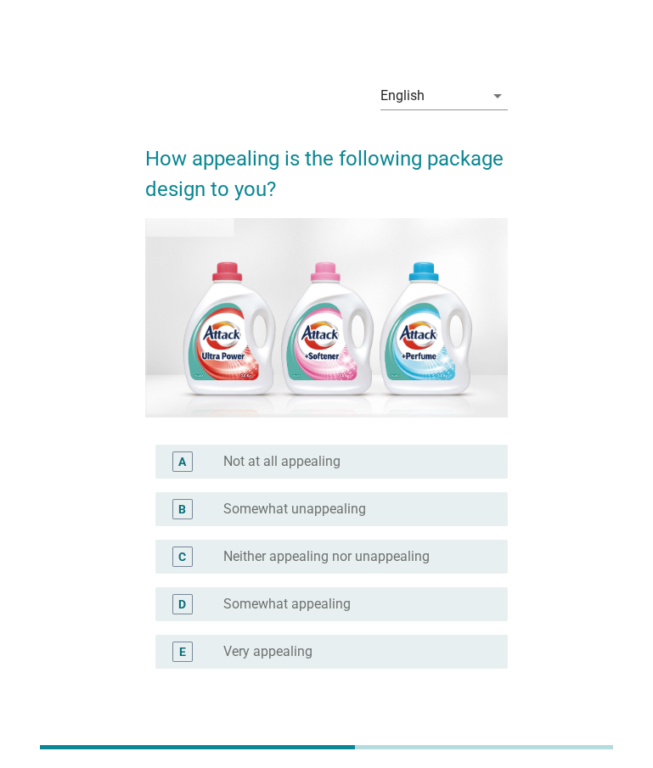
click at [317, 661] on div "radio_button_unchecked Very appealing" at bounding box center [358, 652] width 271 height 20
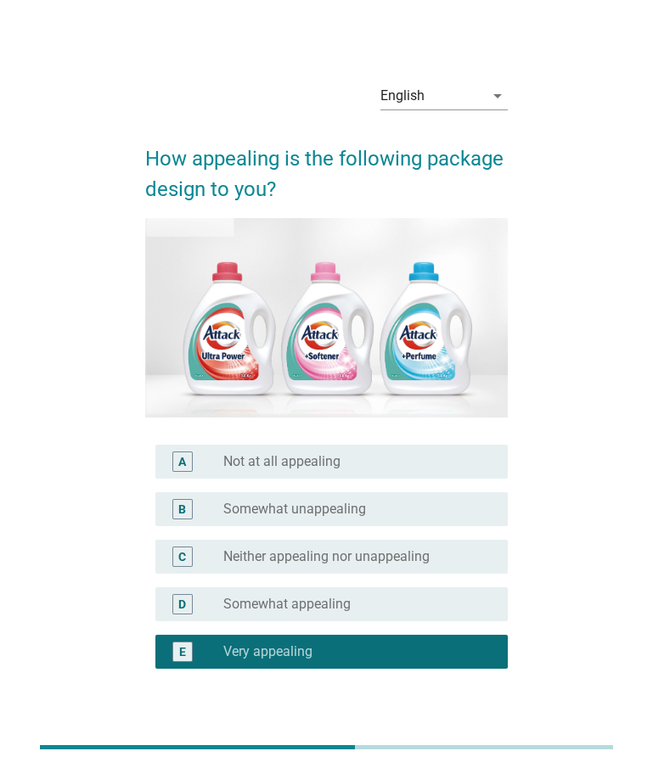
scroll to position [112, 0]
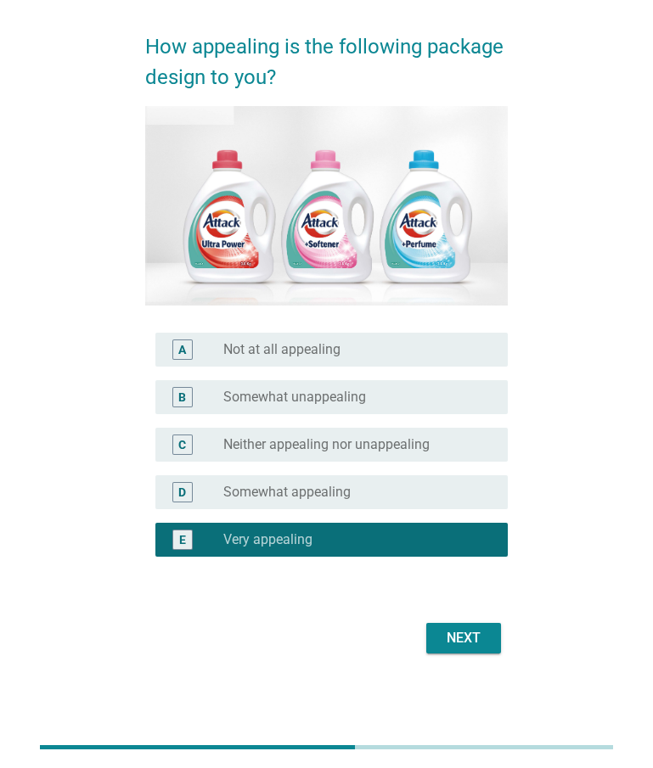
click at [455, 646] on div "Next" at bounding box center [464, 638] width 48 height 20
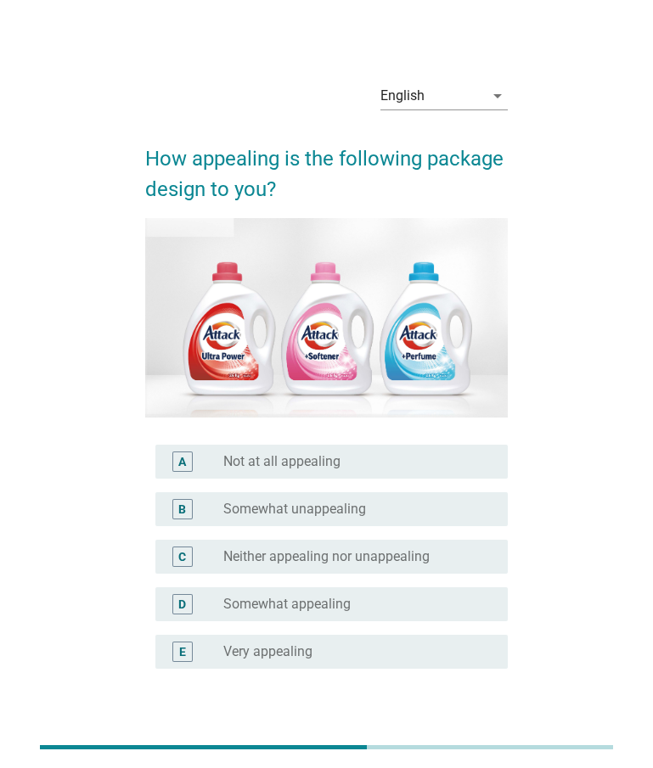
click at [301, 520] on div "B radio_button_unchecked Somewhat unappealing" at bounding box center [331, 509] width 352 height 34
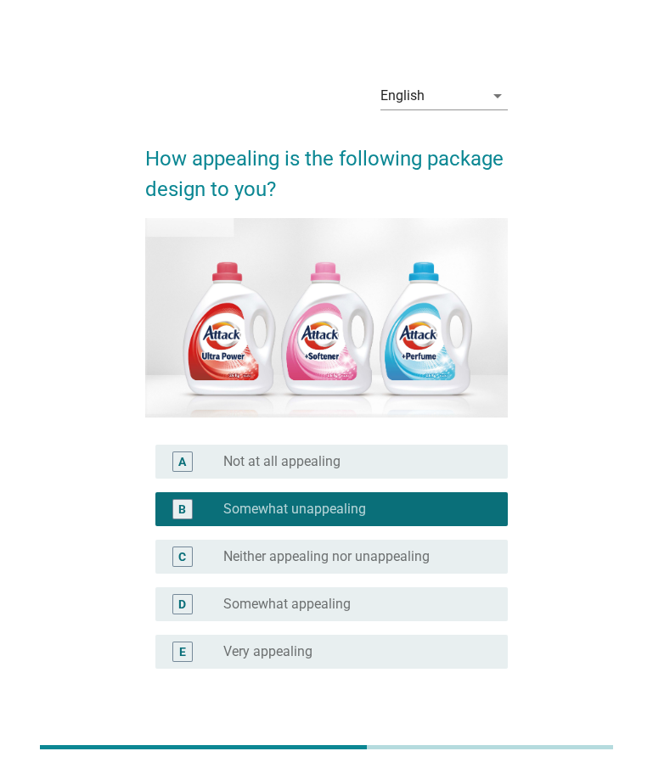
click at [269, 659] on label "Very appealing" at bounding box center [267, 652] width 89 height 17
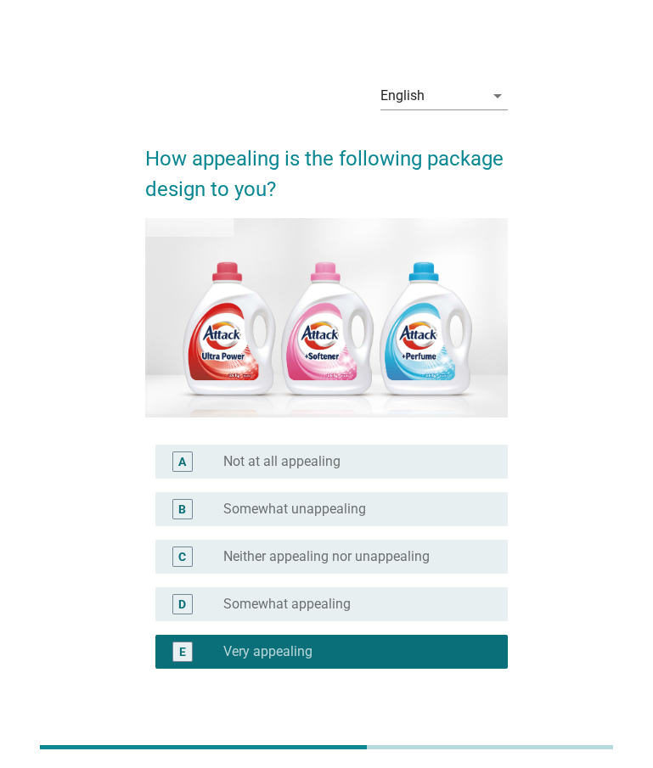
scroll to position [112, 0]
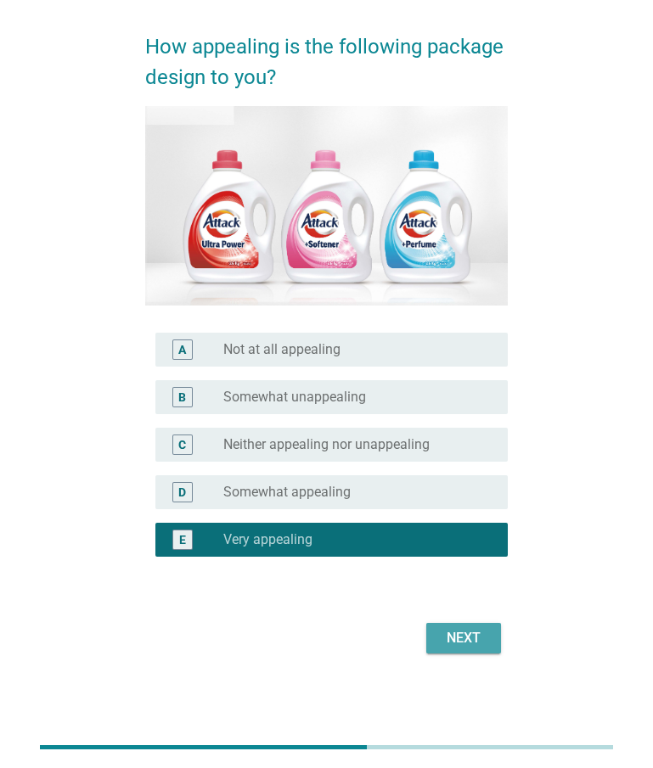
click at [445, 644] on div "Next" at bounding box center [464, 638] width 48 height 20
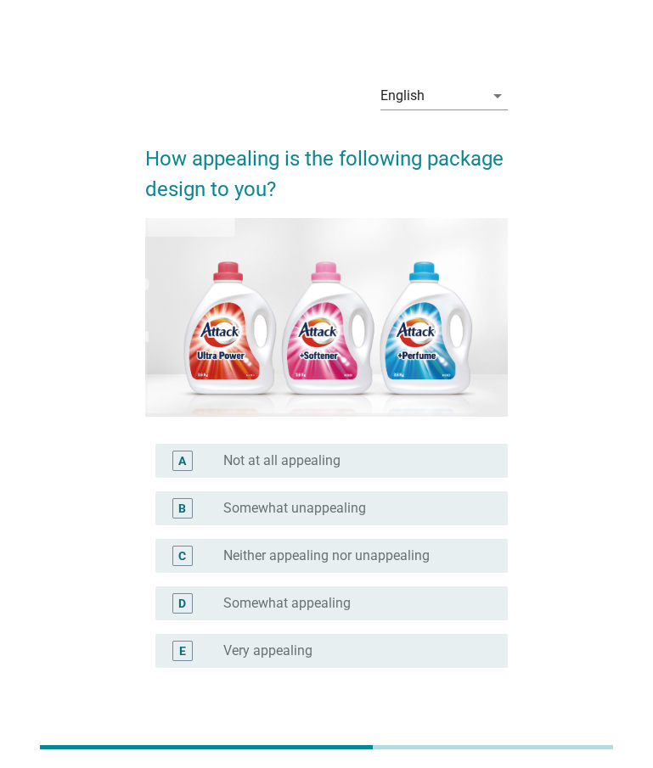
click at [312, 646] on label "Very appealing" at bounding box center [267, 651] width 89 height 17
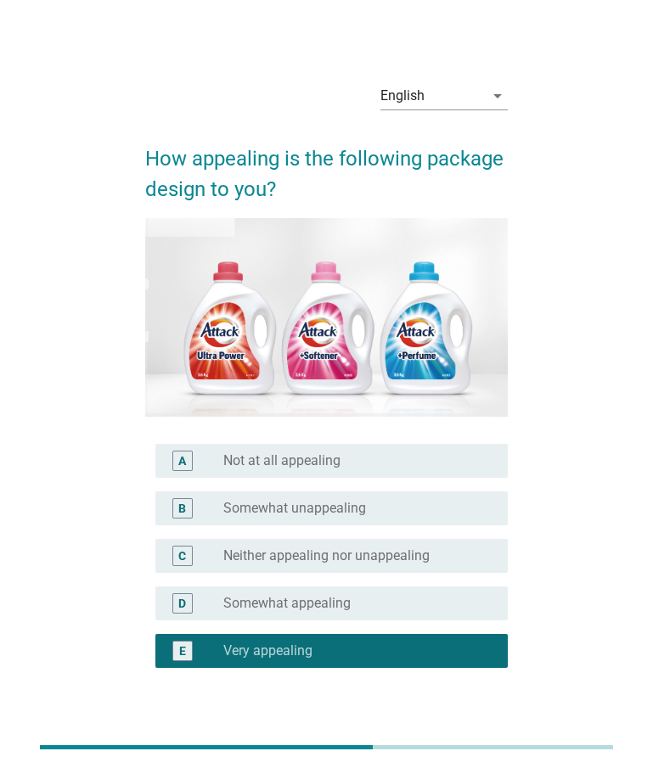
scroll to position [112, 0]
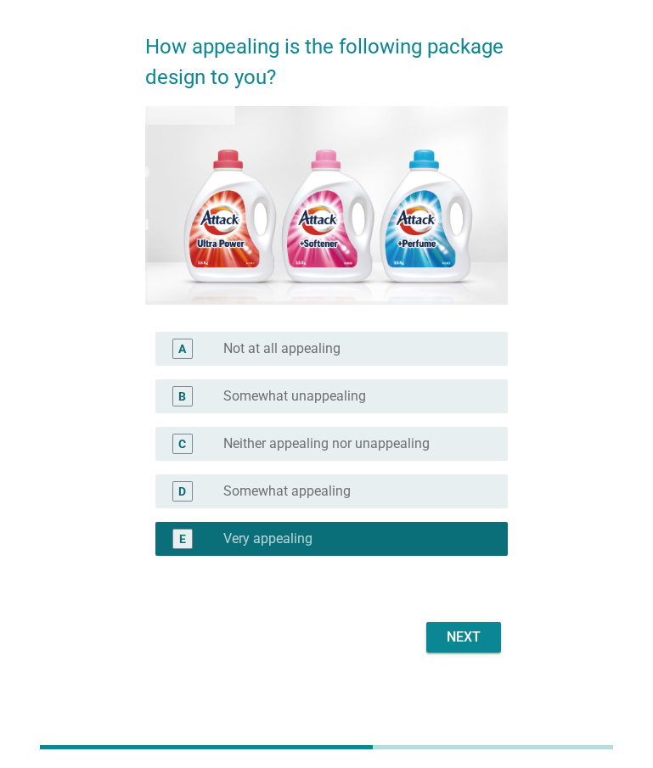
click at [492, 639] on button "Next" at bounding box center [463, 637] width 75 height 31
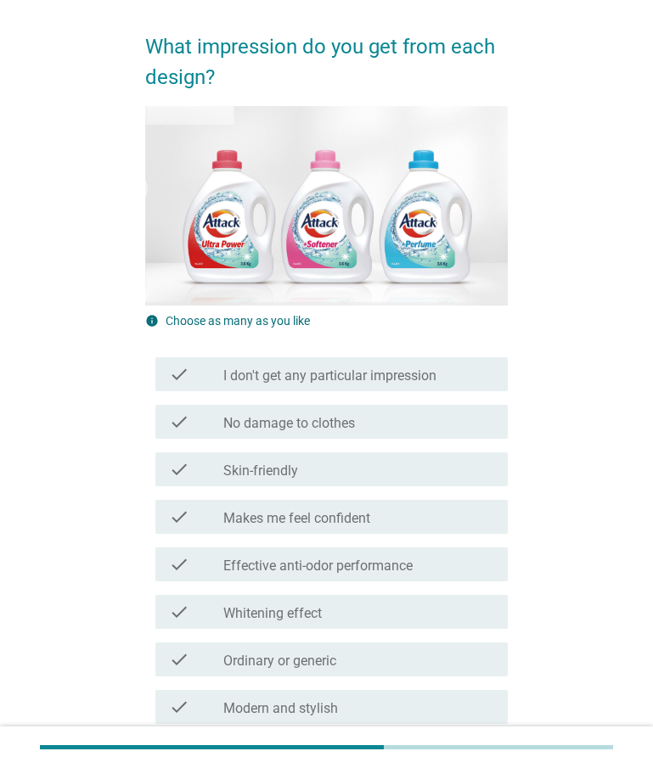
scroll to position [0, 0]
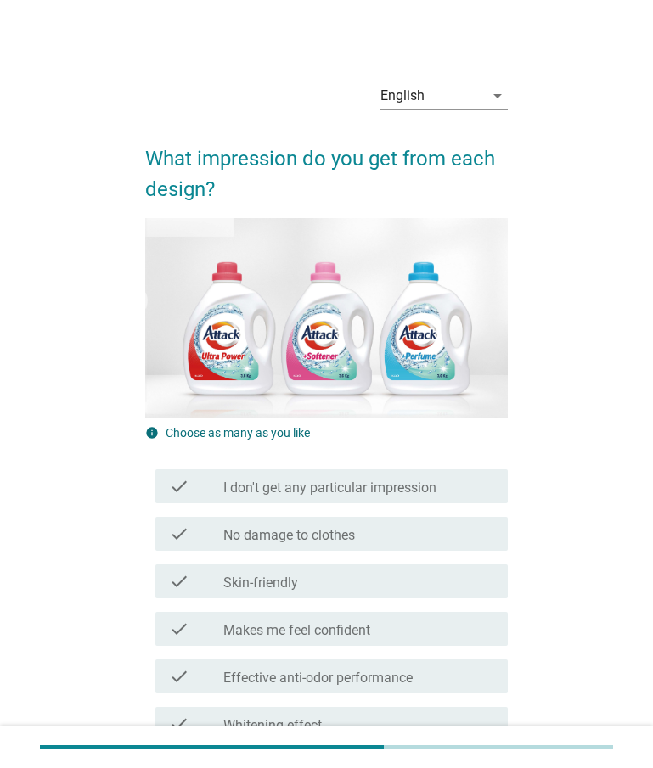
click at [317, 635] on label "Makes me feel confident" at bounding box center [296, 630] width 147 height 17
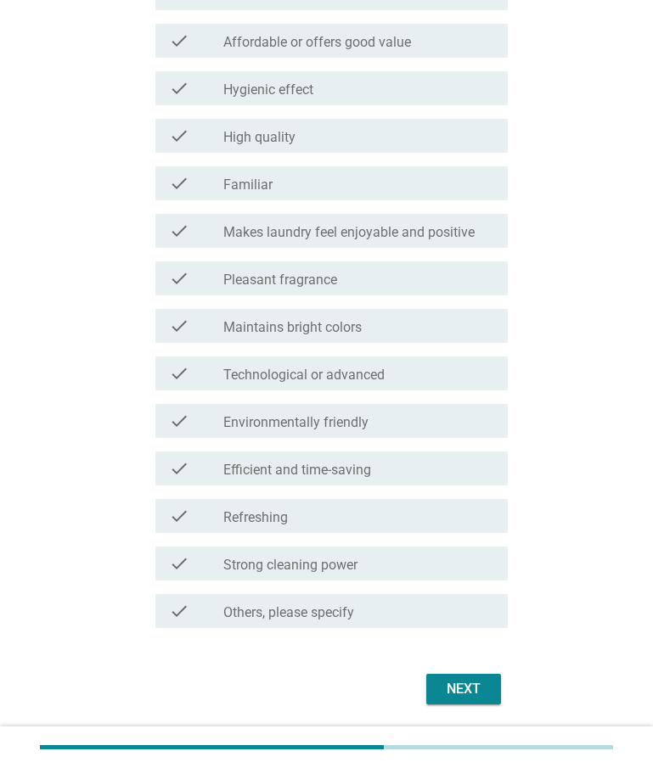
scroll to position [983, 0]
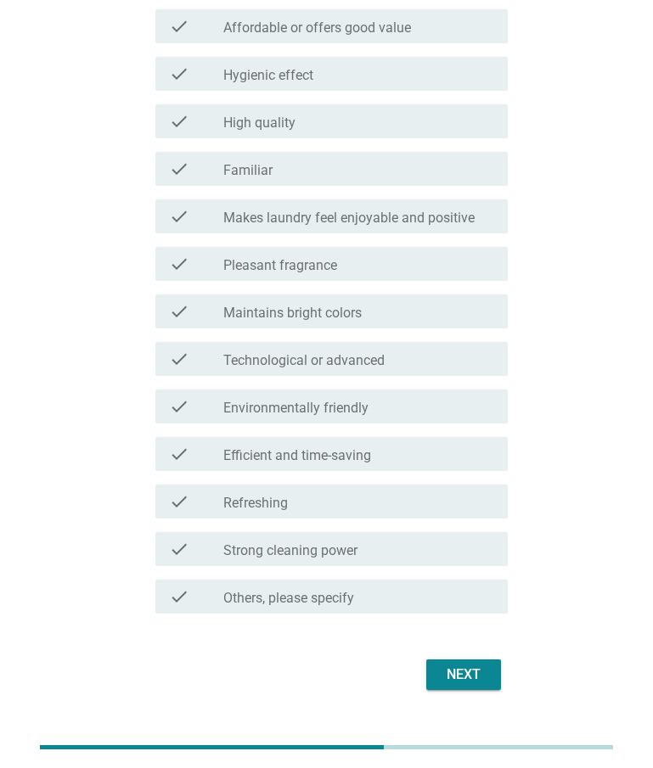
click at [479, 676] on div "Next" at bounding box center [464, 675] width 48 height 20
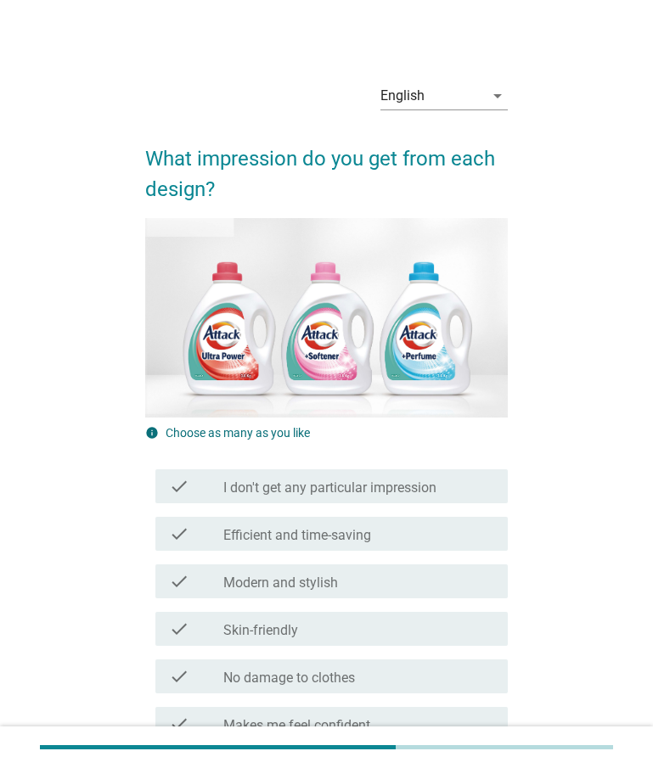
drag, startPoint x: 348, startPoint y: 583, endPoint x: 360, endPoint y: 582, distance: 12.0
click at [348, 583] on div "check_box_outline_blank Modern and stylish" at bounding box center [358, 581] width 271 height 20
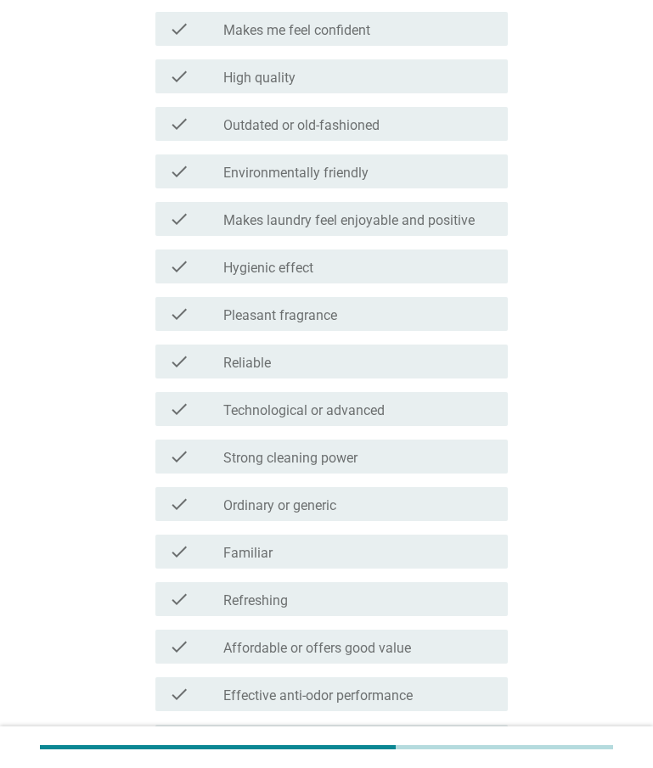
scroll to position [1020, 0]
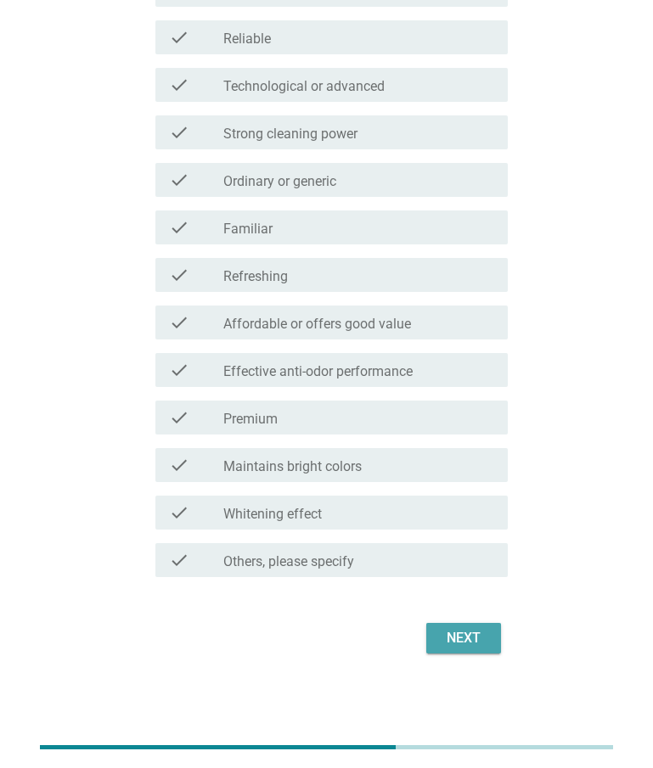
click at [484, 641] on div "Next" at bounding box center [464, 638] width 48 height 20
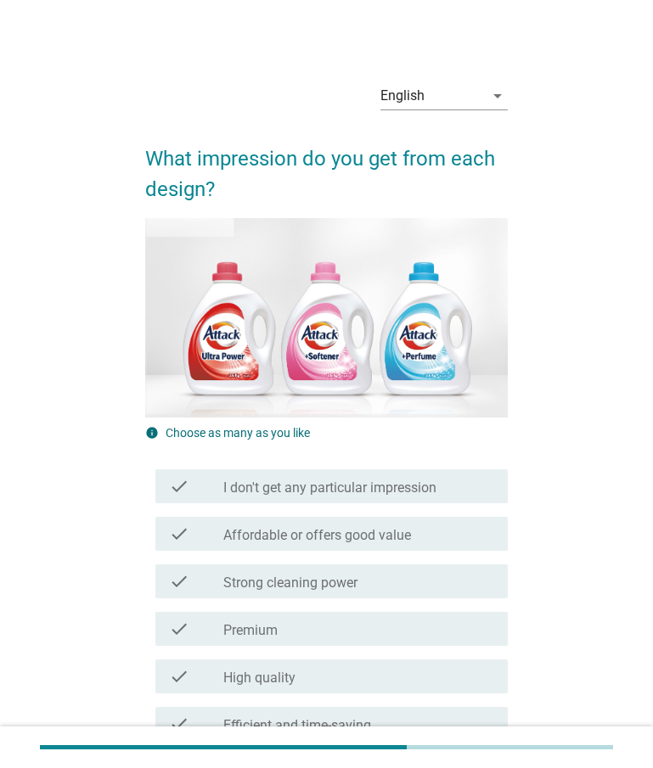
scroll to position [483, 0]
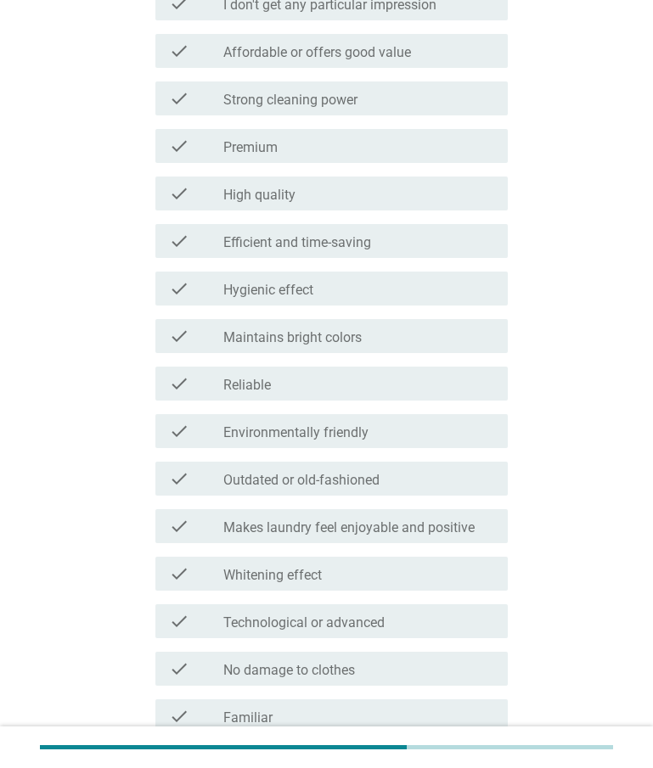
click at [316, 341] on label "Maintains bright colors" at bounding box center [292, 337] width 138 height 17
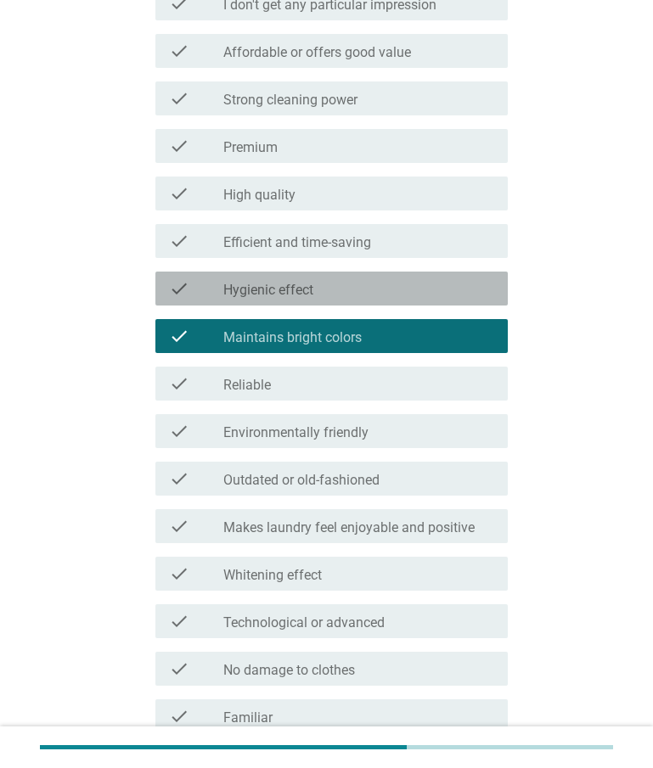
click at [329, 290] on div "check_box_outline_blank Hygienic effect" at bounding box center [358, 288] width 271 height 20
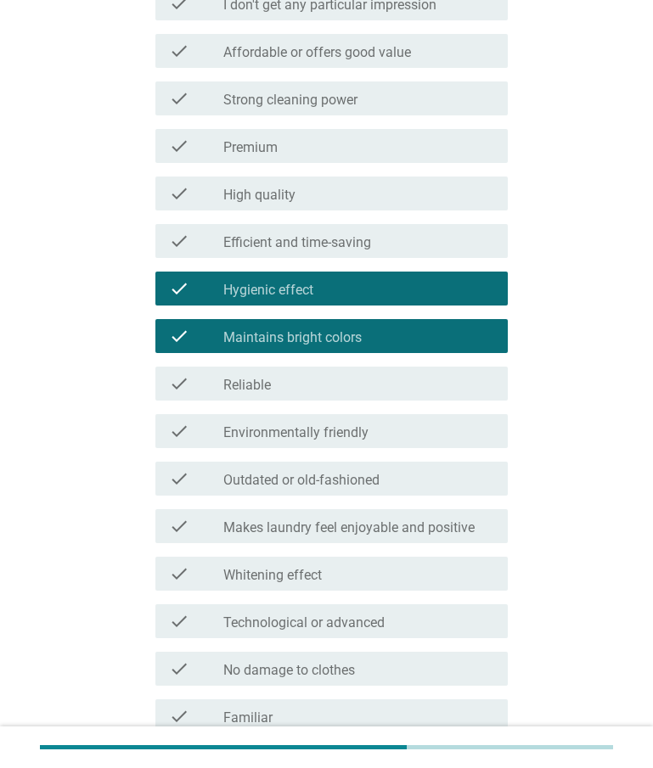
scroll to position [1020, 0]
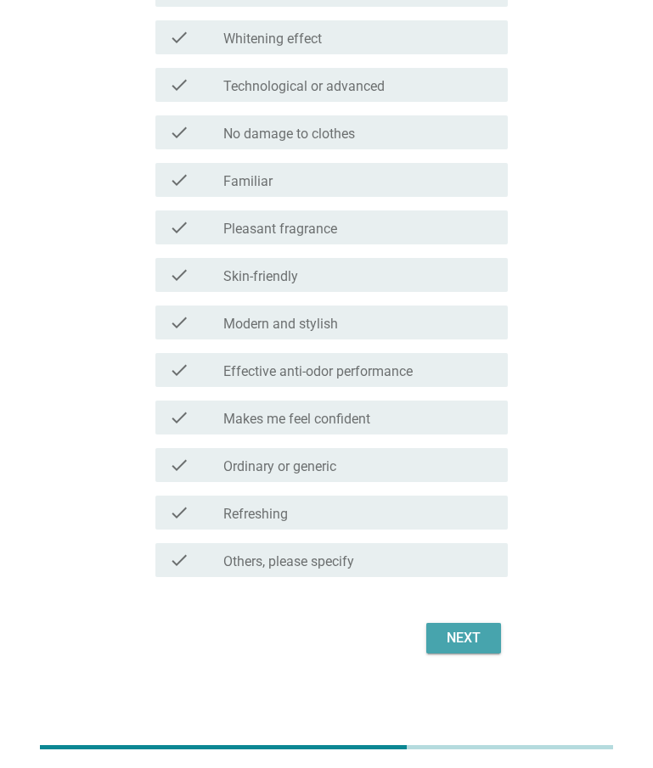
click at [476, 631] on div "Next" at bounding box center [464, 638] width 48 height 20
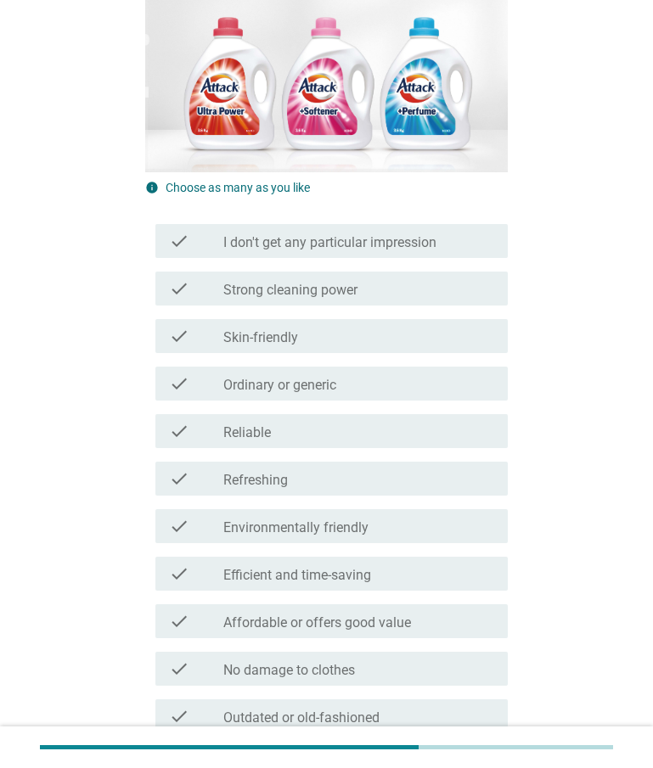
scroll to position [284, 0]
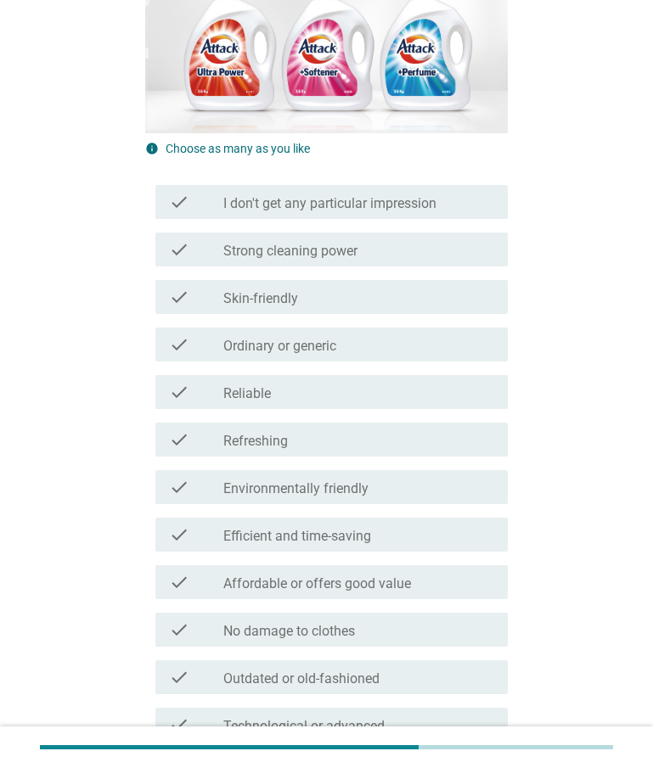
click at [326, 542] on label "Efficient and time-saving" at bounding box center [297, 536] width 148 height 17
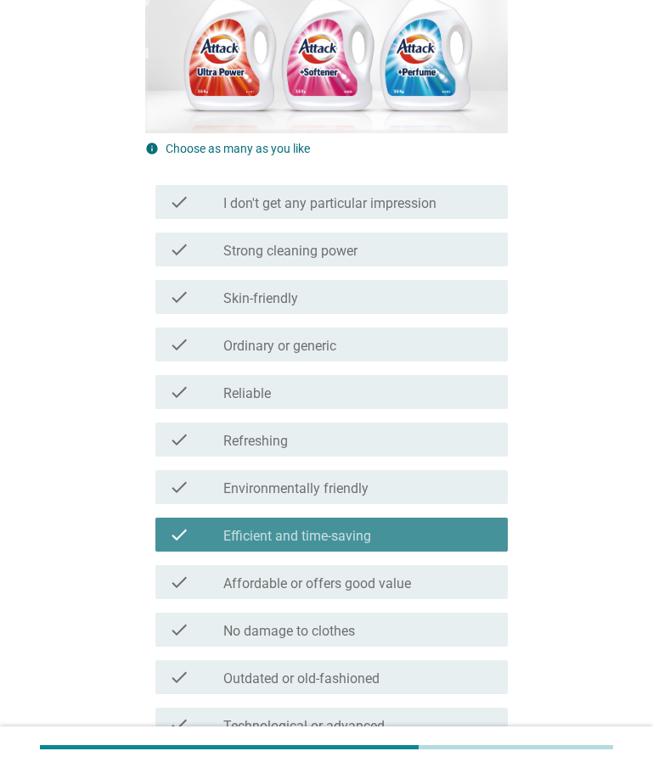
click at [300, 483] on label "Environmentally friendly" at bounding box center [295, 489] width 145 height 17
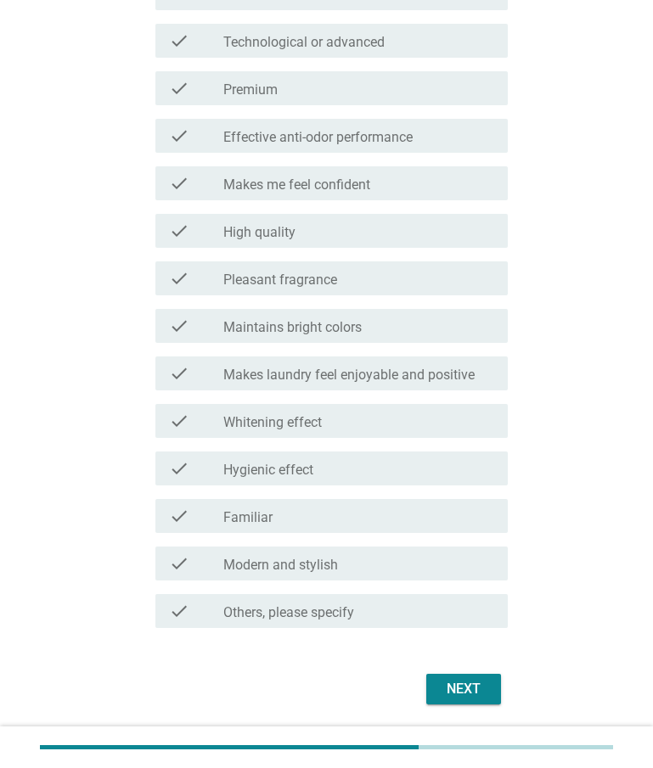
scroll to position [1020, 0]
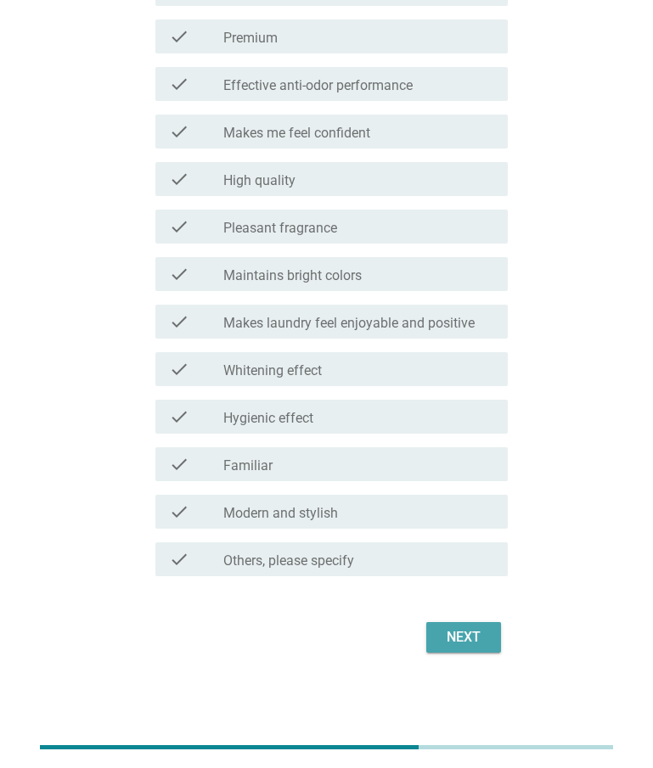
click at [473, 648] on div "Next" at bounding box center [464, 637] width 48 height 20
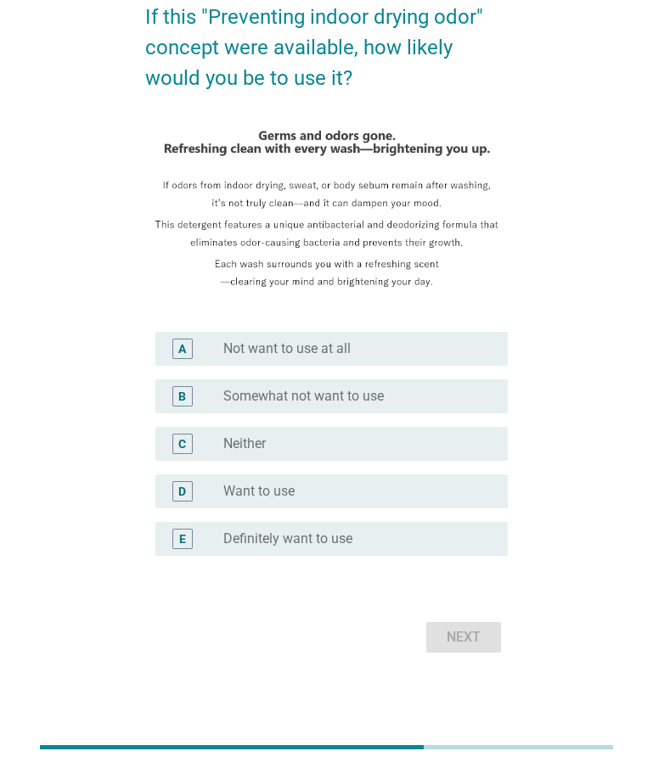
scroll to position [0, 0]
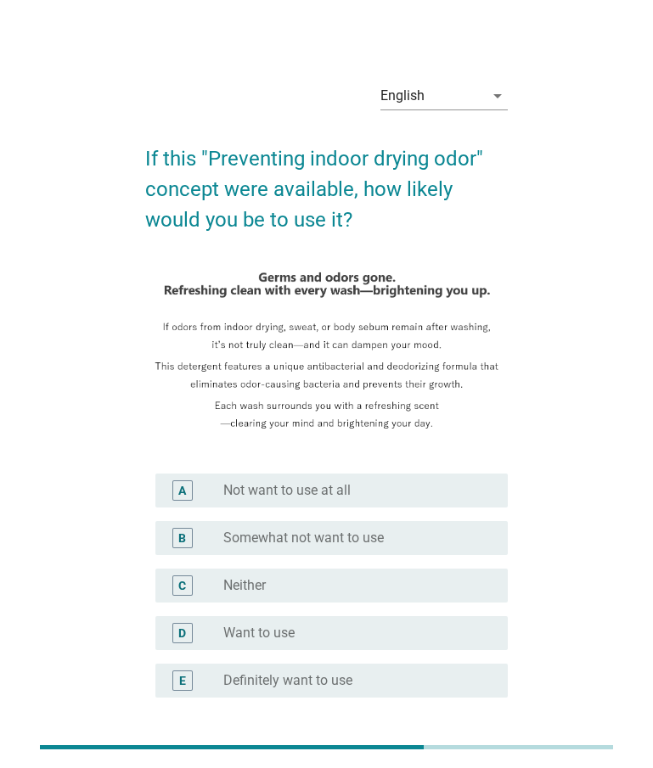
click at [262, 638] on label "Want to use" at bounding box center [258, 633] width 71 height 17
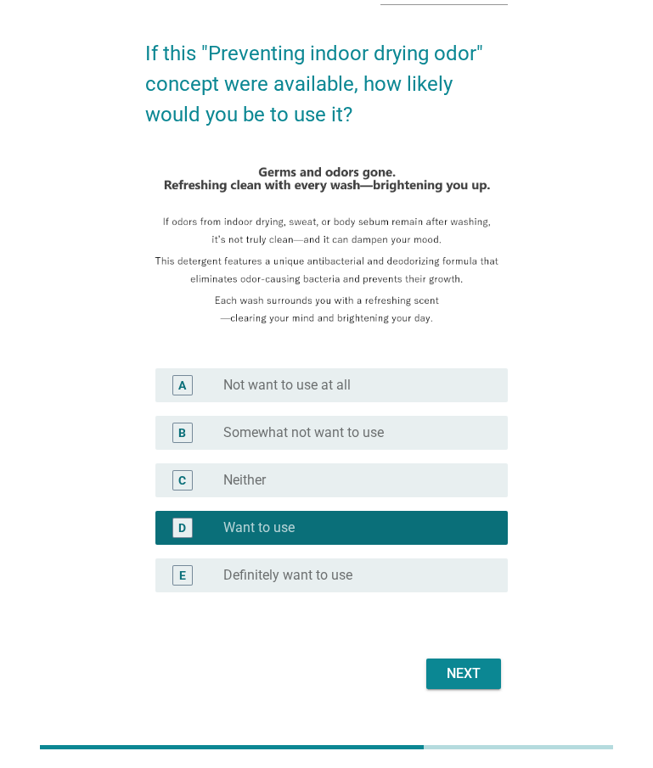
scroll to position [142, 0]
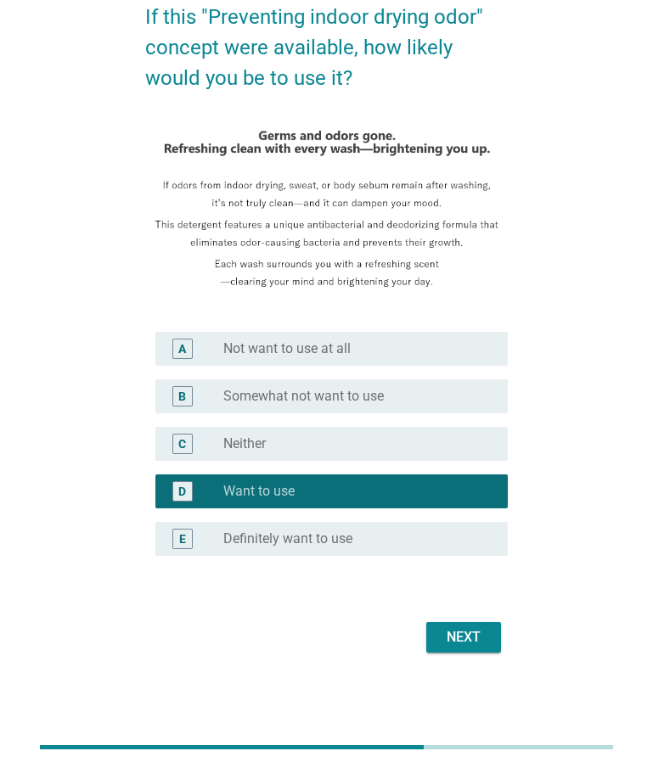
click at [466, 625] on button "Next" at bounding box center [463, 637] width 75 height 31
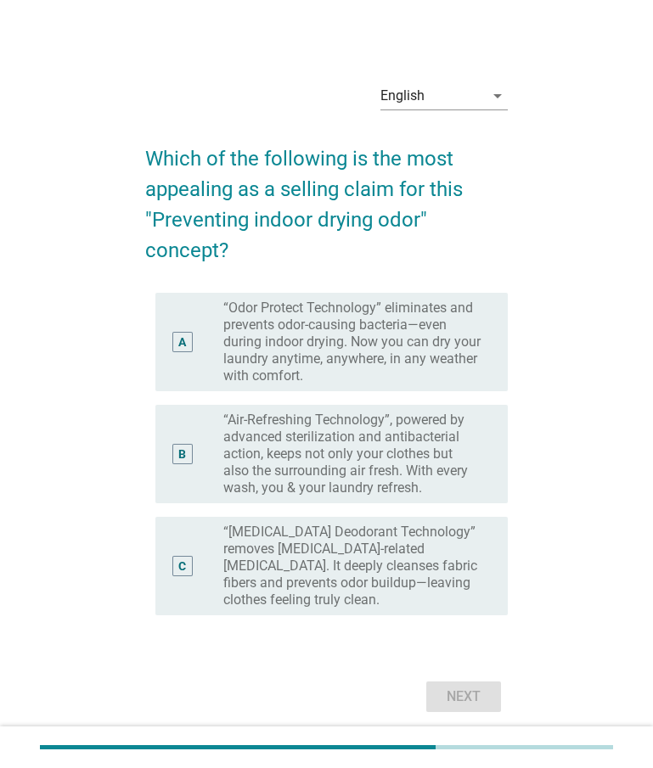
click at [316, 555] on label "“[MEDICAL_DATA] Deodorant Technology” removes [MEDICAL_DATA]-related [MEDICAL_D…" at bounding box center [351, 566] width 257 height 85
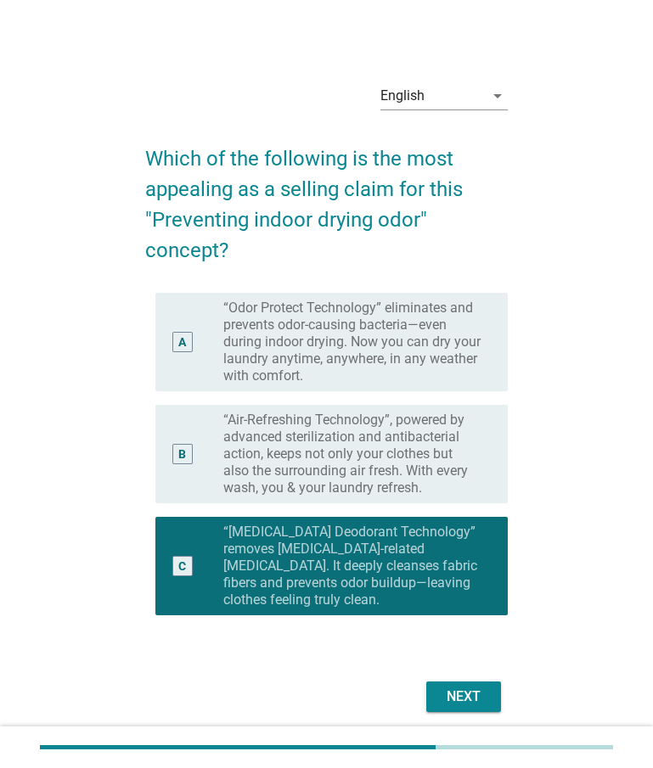
click at [468, 695] on div "Next" at bounding box center [464, 697] width 48 height 20
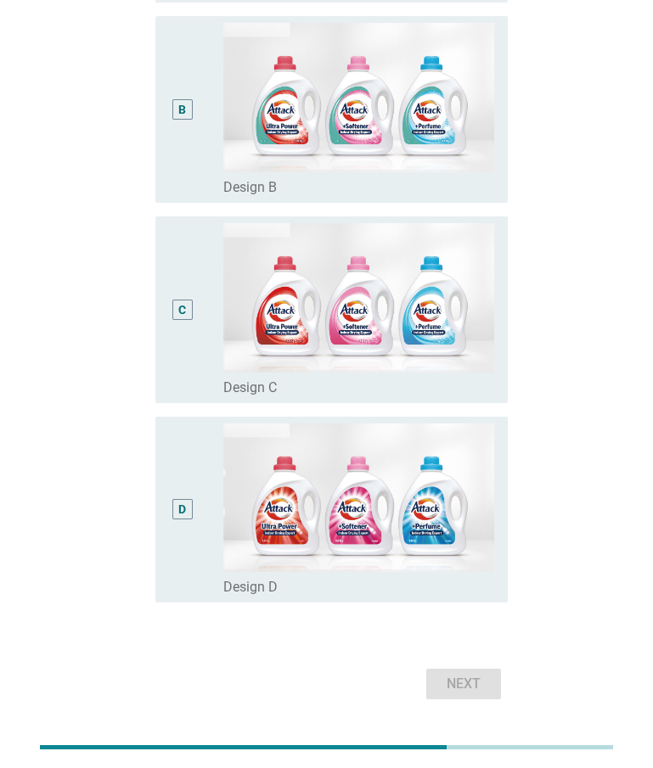
scroll to position [452, 0]
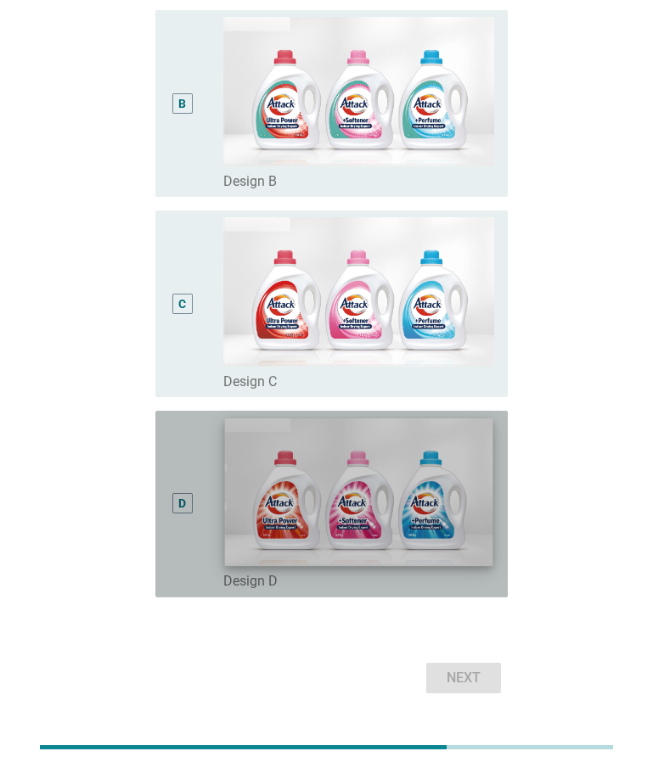
click at [267, 514] on img at bounding box center [358, 492] width 268 height 148
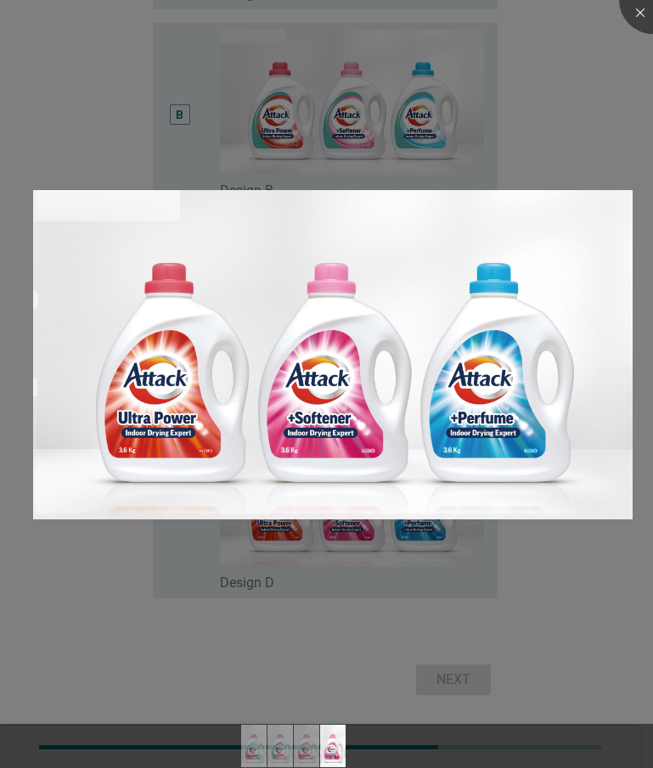
click at [412, 576] on div at bounding box center [326, 384] width 653 height 768
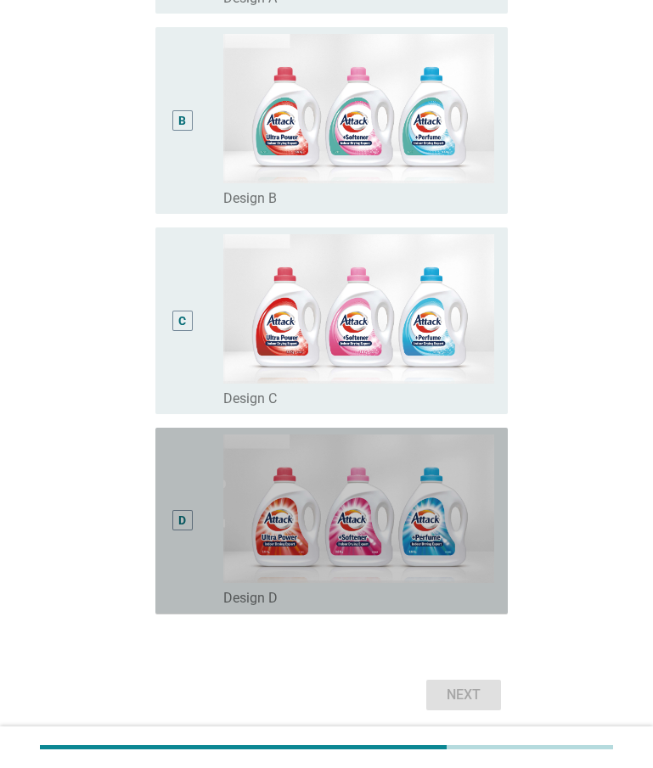
click at [187, 518] on div "D" at bounding box center [182, 520] width 20 height 20
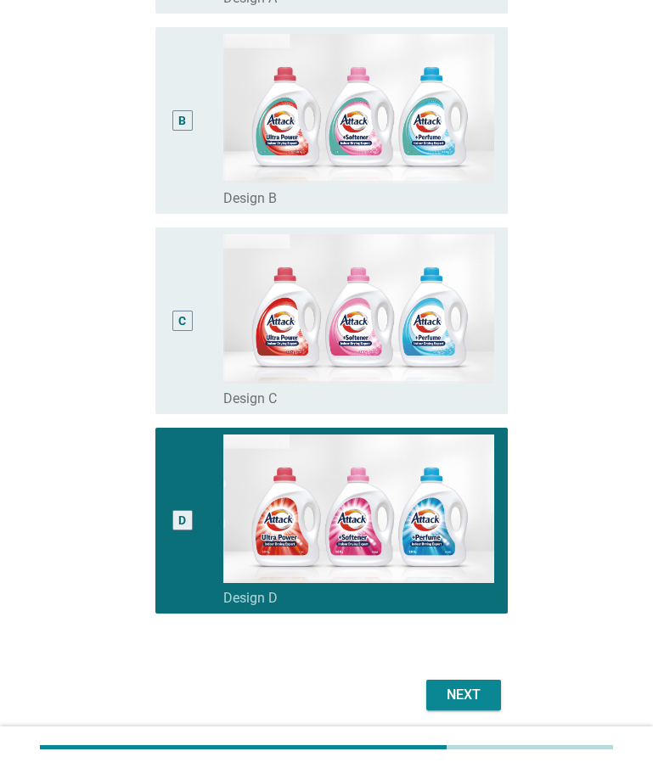
click at [475, 695] on div "Next" at bounding box center [464, 695] width 48 height 20
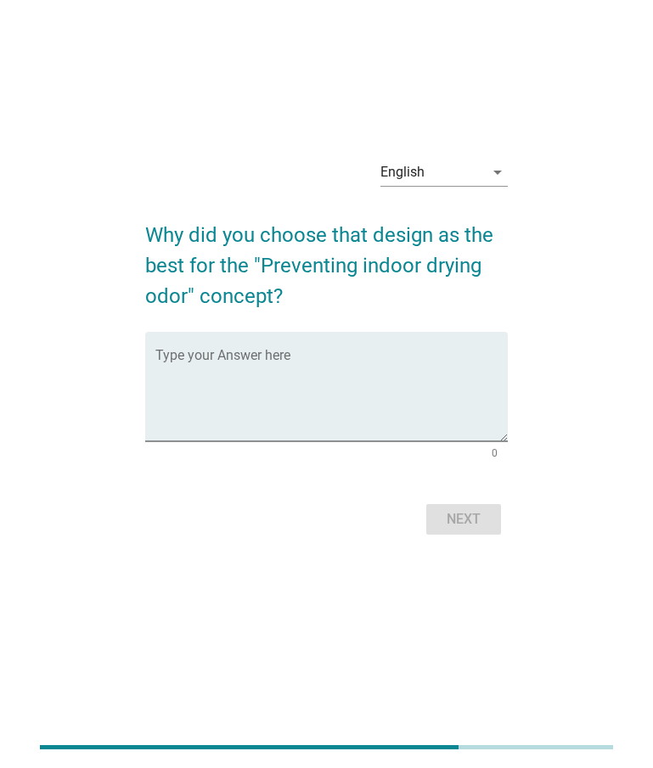
scroll to position [0, 0]
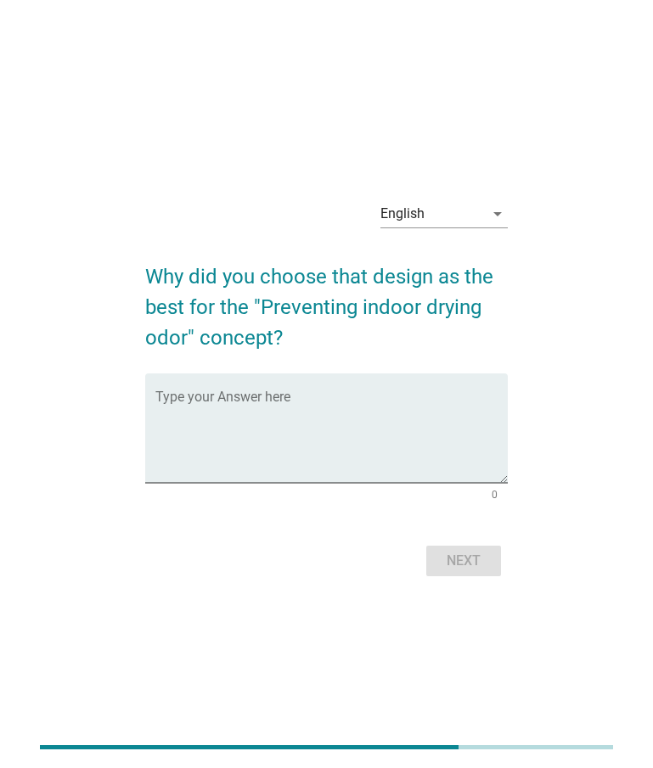
click at [317, 51] on div "English arrow_drop_down Why did you choose that design as the best for the "Pre…" at bounding box center [326, 384] width 653 height 768
click at [278, 406] on textarea "Type your Answer here" at bounding box center [331, 438] width 352 height 89
click at [215, 419] on textarea "Type your Answer here" at bounding box center [331, 438] width 352 height 89
click at [247, 399] on textarea "Type your Answer here" at bounding box center [331, 438] width 352 height 89
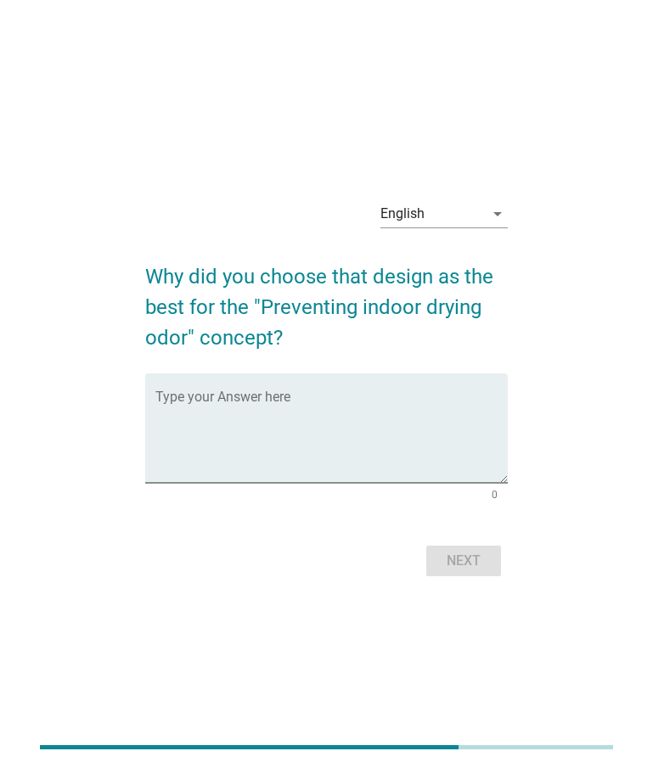
click at [287, 48] on div "English arrow_drop_down Why did you choose that design as the best for the "Pre…" at bounding box center [326, 384] width 653 height 768
click at [262, 413] on textarea "Type your Answer here" at bounding box center [331, 438] width 352 height 89
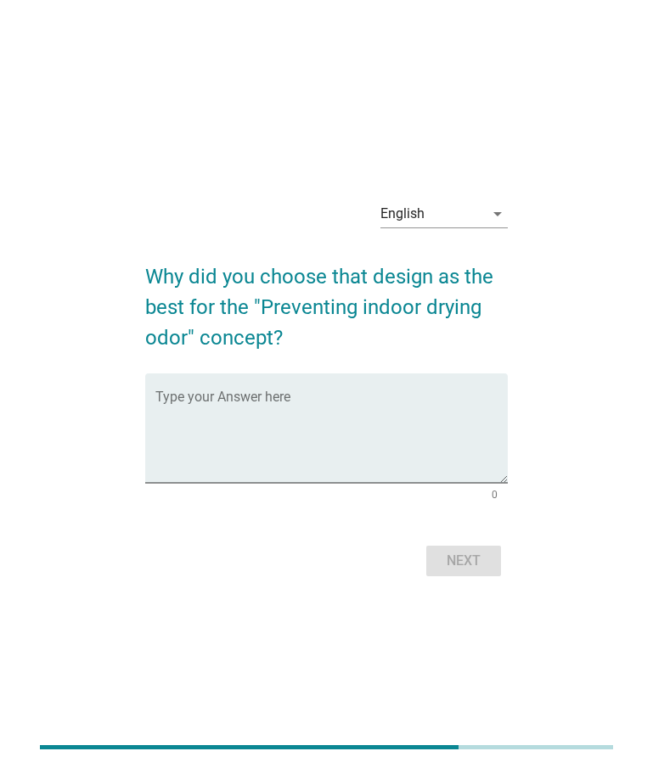
drag, startPoint x: 136, startPoint y: 666, endPoint x: 204, endPoint y: 511, distance: 168.8
click at [138, 661] on div "English arrow_drop_down Why did you choose that design as the best for the "Pre…" at bounding box center [326, 384] width 653 height 768
click at [259, 446] on textarea "Type your Answer here" at bounding box center [331, 438] width 352 height 89
click at [256, 37] on div "English arrow_drop_down Why did you choose that design as the best for the "Pre…" at bounding box center [326, 384] width 653 height 768
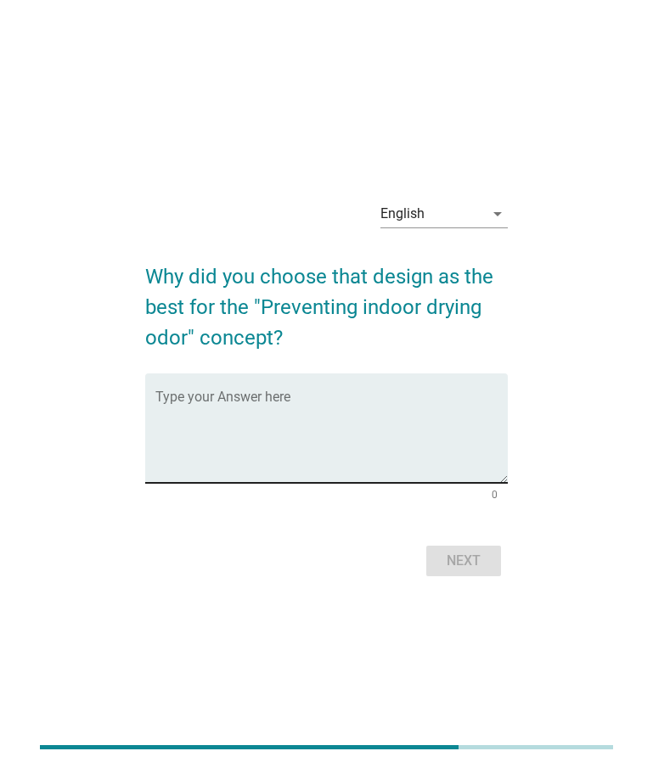
click at [253, 419] on textarea "Type your Answer here" at bounding box center [331, 438] width 352 height 89
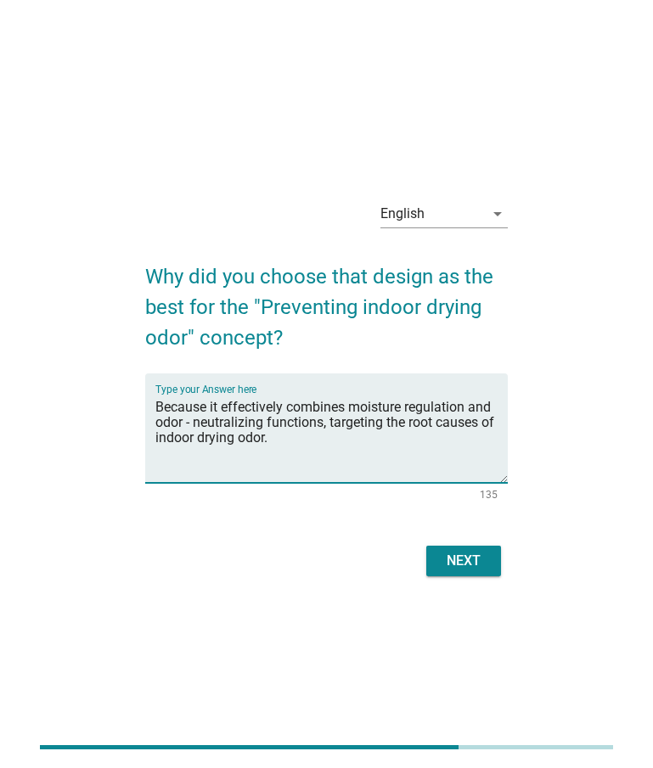
type textarea "Because it effectively combines moisture regulation and odor - neutralizing fun…"
click at [480, 554] on div "Next" at bounding box center [464, 561] width 48 height 20
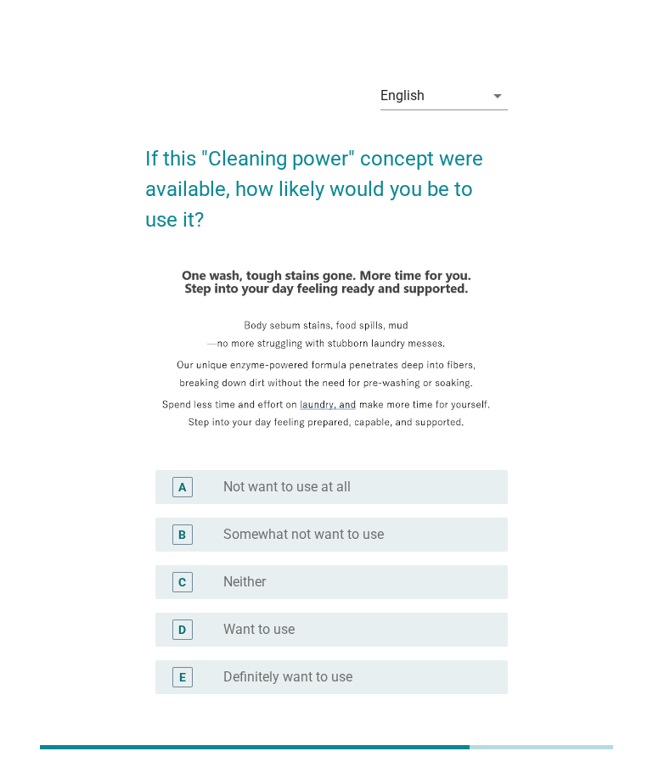
click at [333, 672] on label "Definitely want to use" at bounding box center [287, 677] width 129 height 17
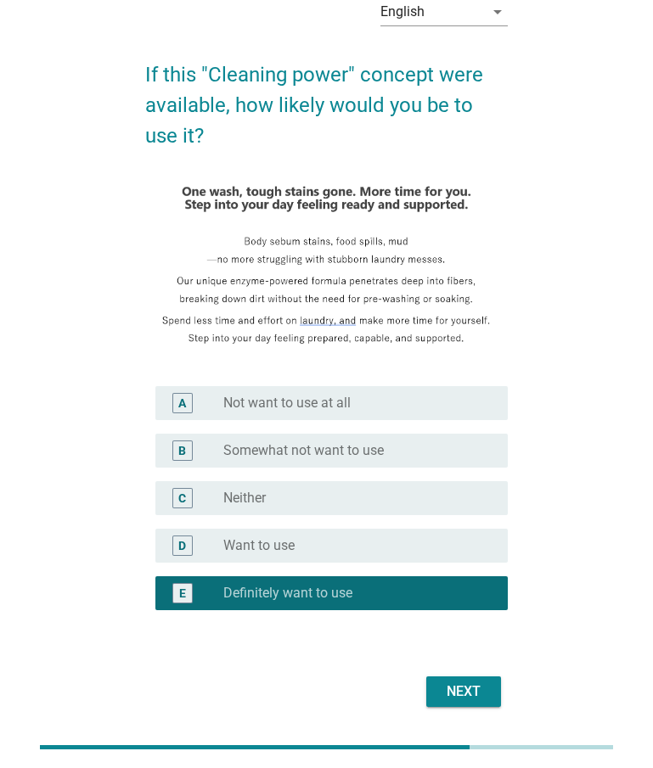
scroll to position [138, 0]
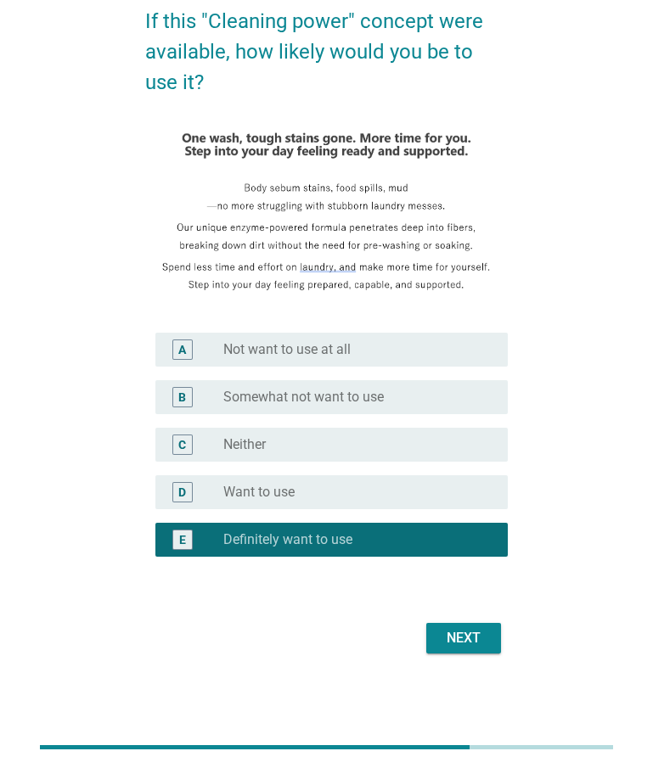
click at [476, 637] on div "Next" at bounding box center [464, 638] width 48 height 20
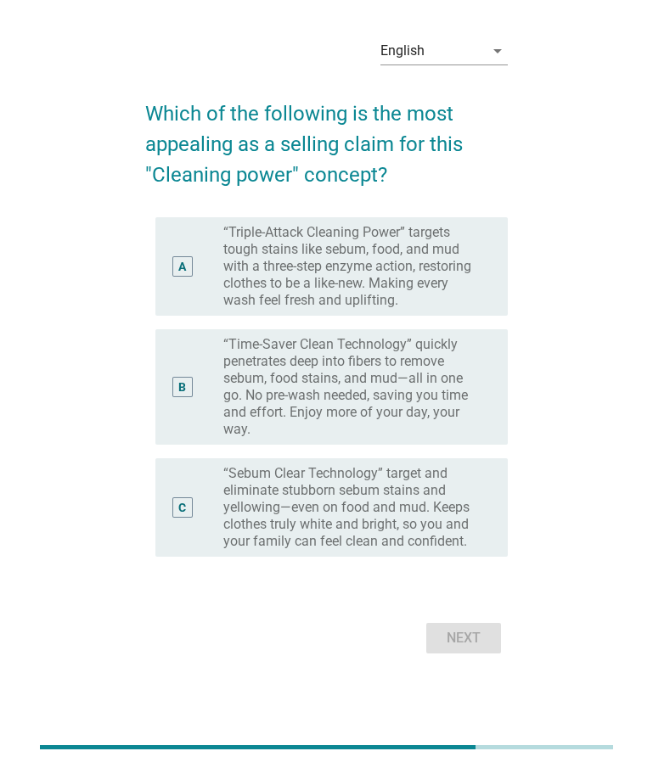
scroll to position [0, 0]
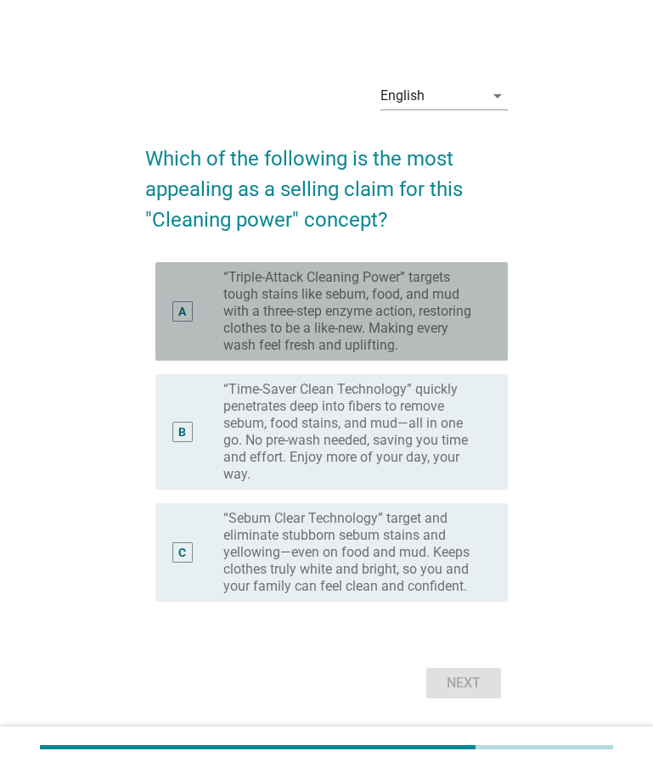
click at [391, 311] on label "“Triple-Attack Cleaning Power” targets tough stains like sebum, food, and mud w…" at bounding box center [351, 311] width 257 height 85
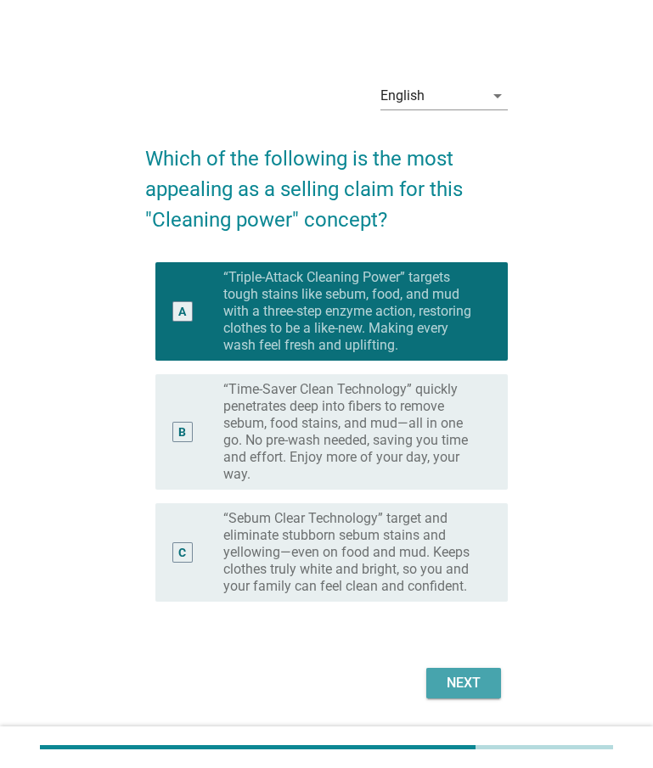
click at [474, 678] on div "Next" at bounding box center [464, 683] width 48 height 20
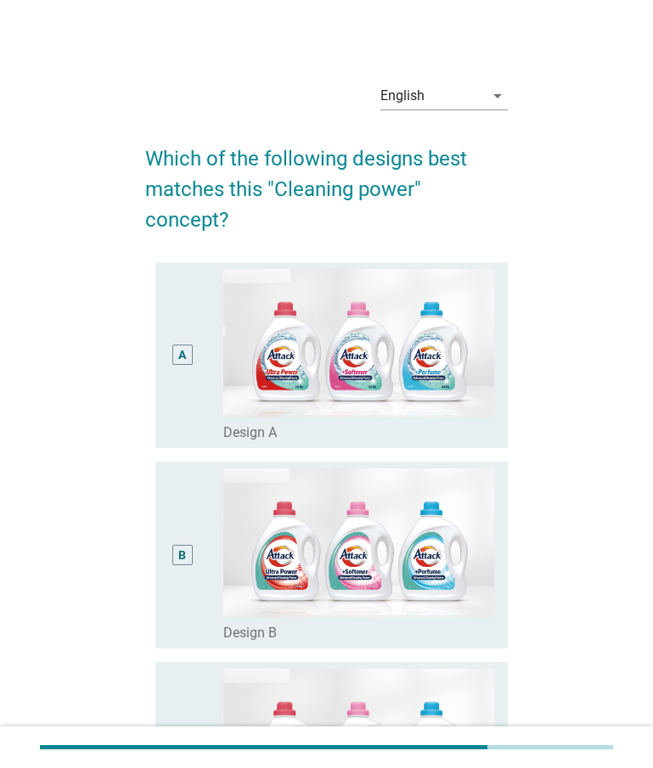
scroll to position [206, 0]
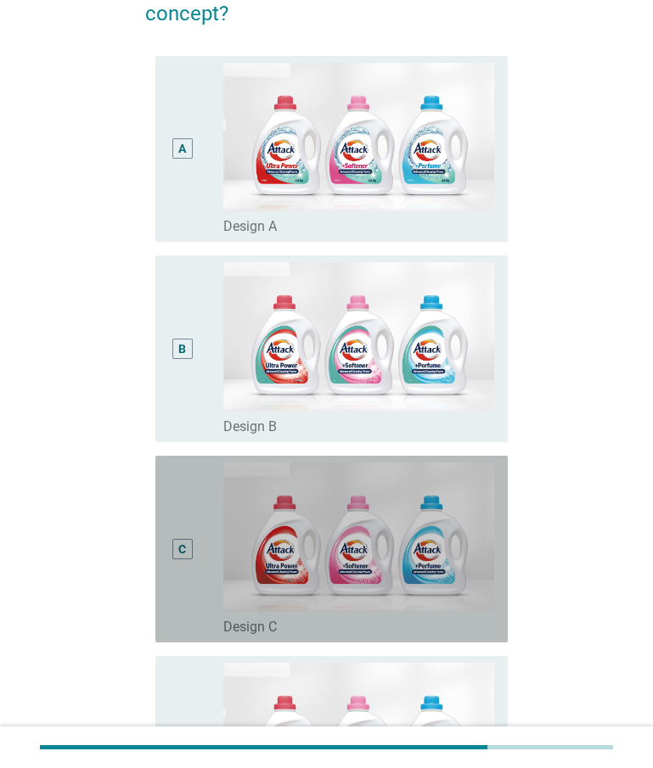
click at [210, 567] on div "C" at bounding box center [196, 549] width 54 height 173
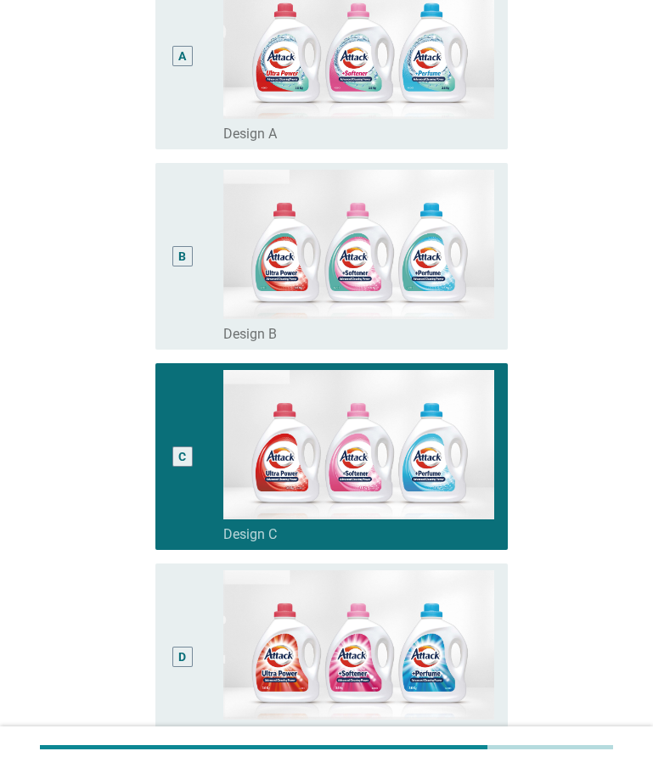
scroll to position [492, 0]
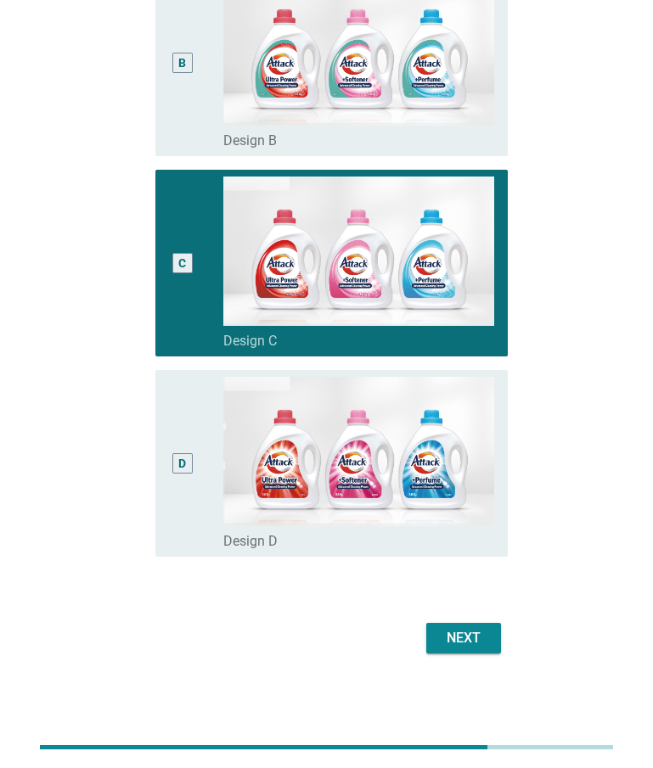
click at [454, 631] on div "Next" at bounding box center [464, 638] width 48 height 20
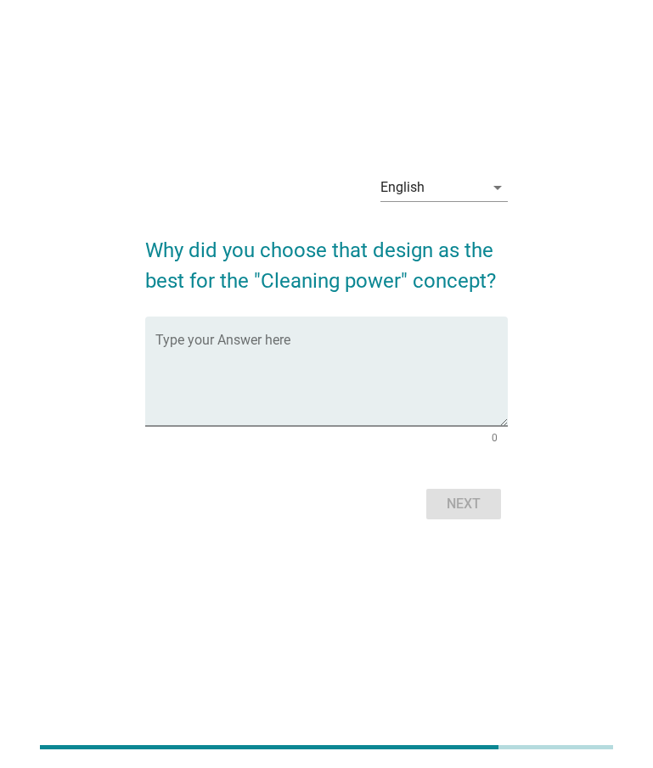
scroll to position [0, 0]
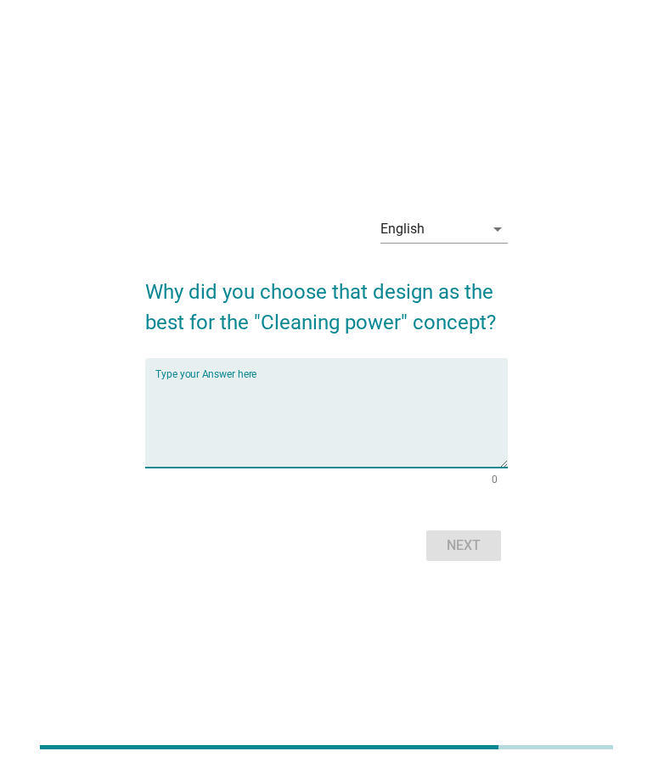
click at [330, 384] on textarea "Type your Answer here" at bounding box center [331, 423] width 352 height 89
drag, startPoint x: 188, startPoint y: 20, endPoint x: 189, endPoint y: 28, distance: 8.5
click at [188, 20] on div "English arrow_drop_down Why did you choose that design as the best for the "Cle…" at bounding box center [326, 384] width 653 height 768
click at [268, 410] on textarea "Type your Answer here" at bounding box center [331, 423] width 352 height 89
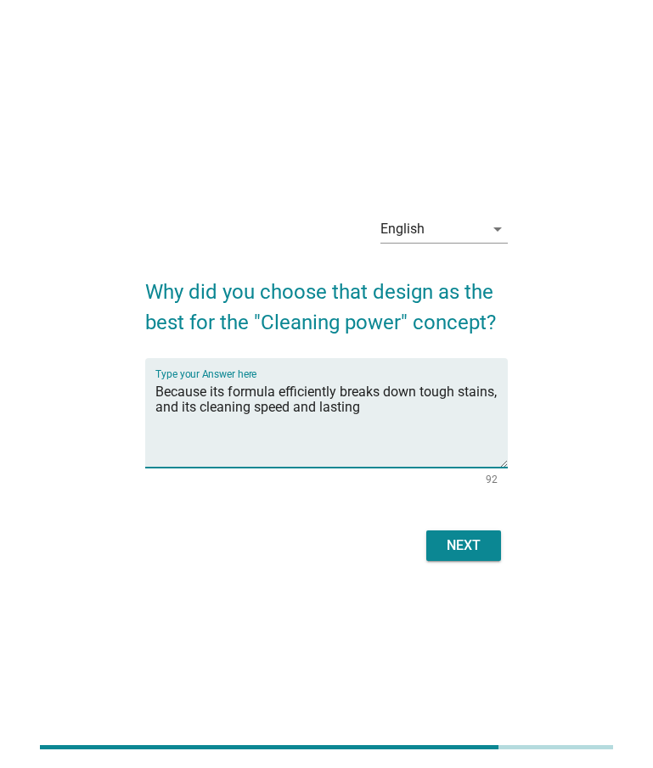
type textarea "Because its formula efficiently breaks down tough stains, and its cleaning spee…"
click at [466, 548] on div "Next" at bounding box center [464, 546] width 48 height 20
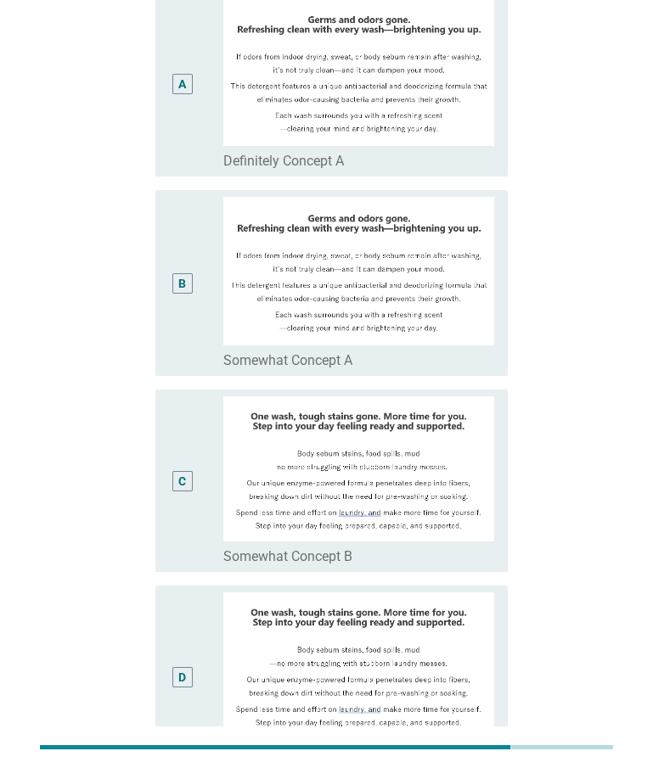
scroll to position [243, 0]
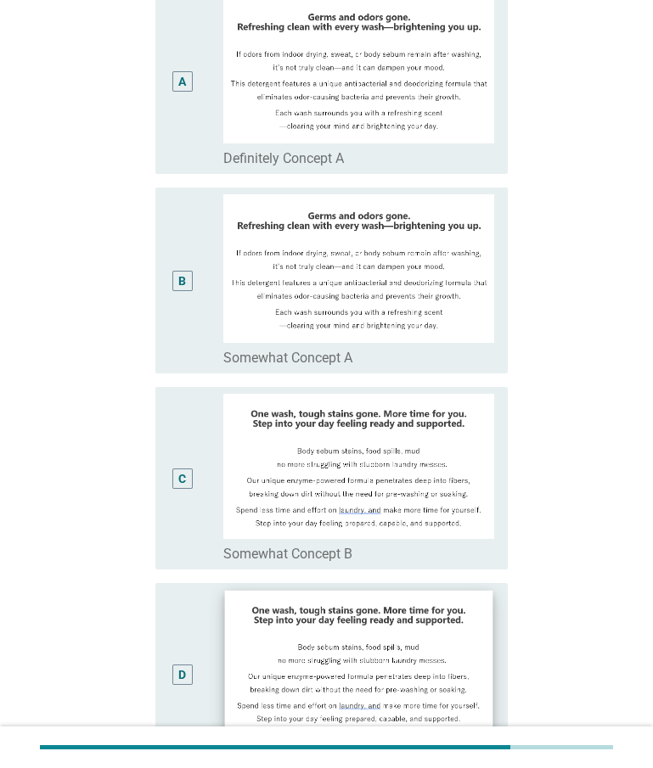
click at [441, 635] on img at bounding box center [358, 663] width 268 height 144
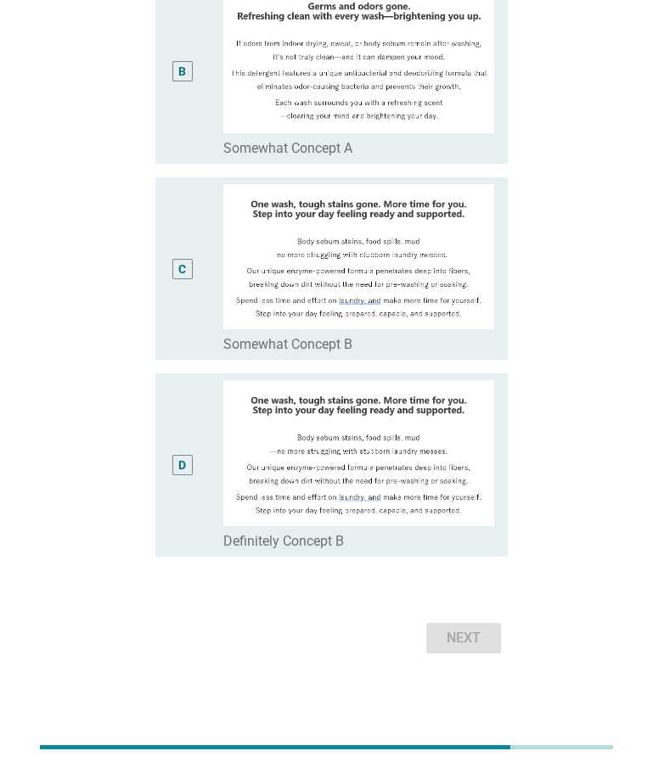
scroll to position [420, 0]
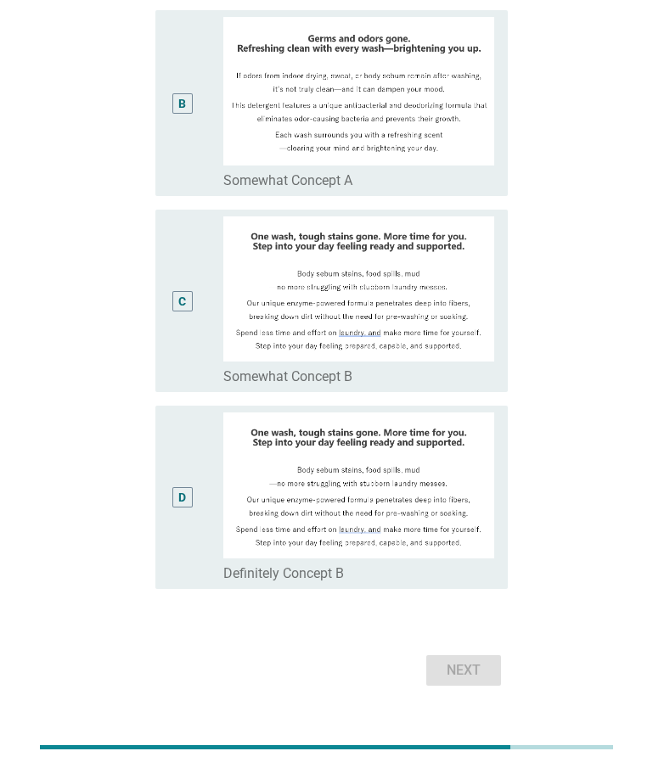
click at [194, 562] on div "D" at bounding box center [182, 497] width 27 height 169
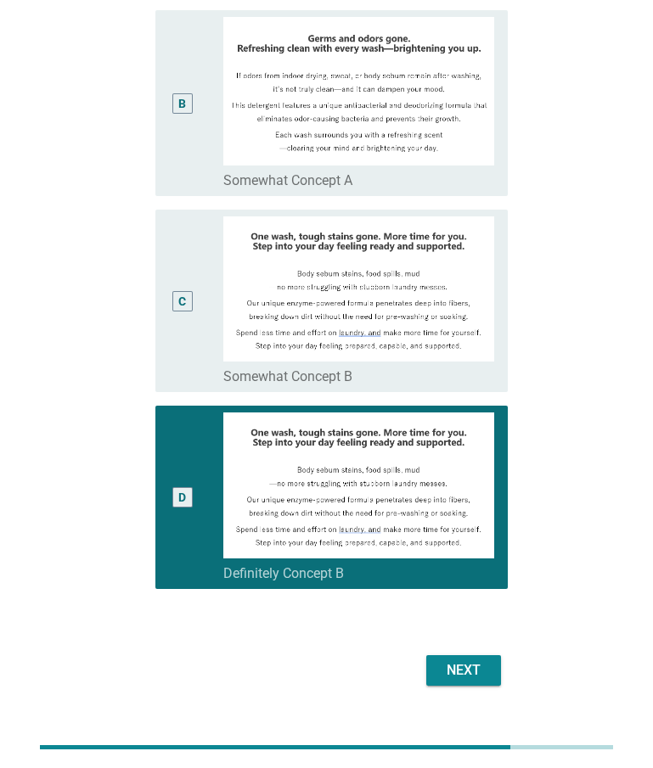
click at [471, 673] on div "Next" at bounding box center [464, 671] width 48 height 20
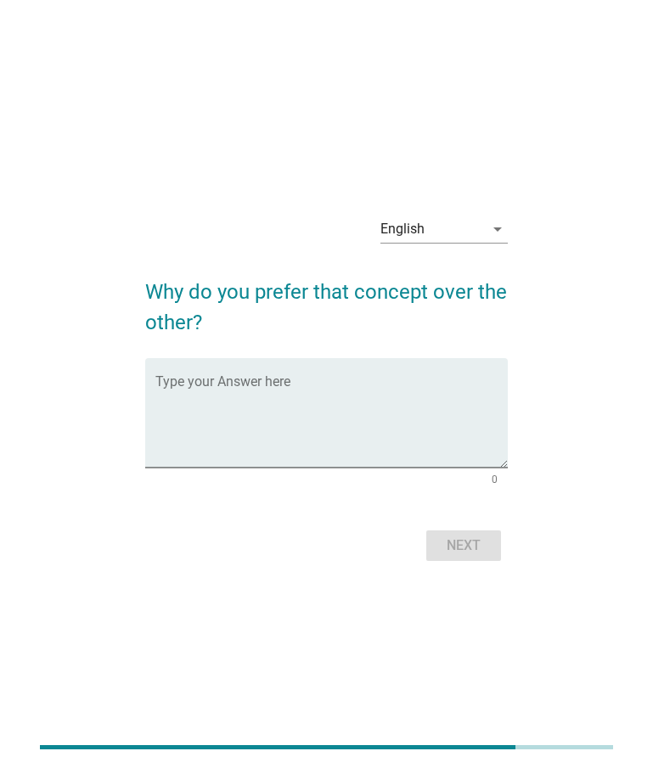
drag, startPoint x: 226, startPoint y: 27, endPoint x: 289, endPoint y: 327, distance: 306.2
click at [227, 26] on div "English arrow_drop_down Why do you prefer that concept over the other? Type you…" at bounding box center [326, 384] width 653 height 768
click at [288, 404] on textarea "Type your Answer here" at bounding box center [331, 423] width 352 height 89
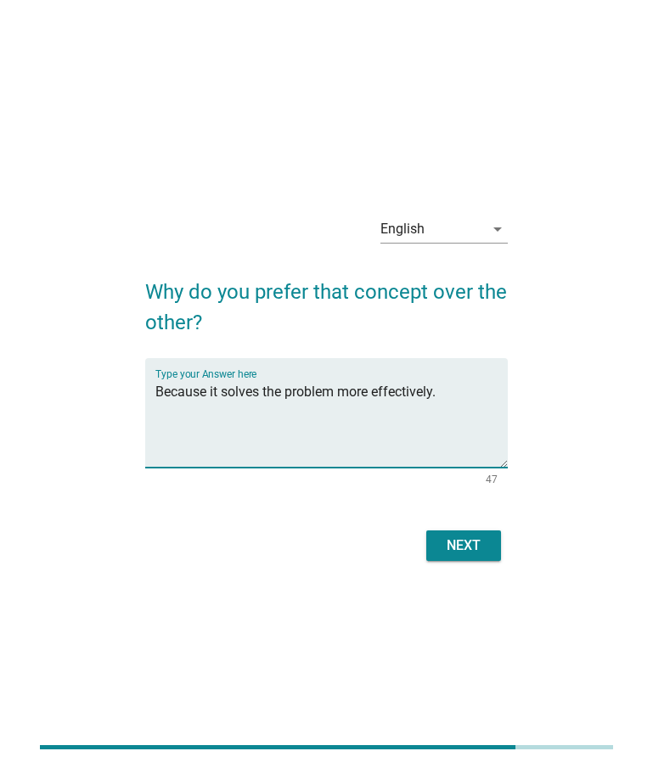
type textarea "Because it solves the problem more effectively."
click at [450, 547] on div "Next" at bounding box center [464, 546] width 48 height 20
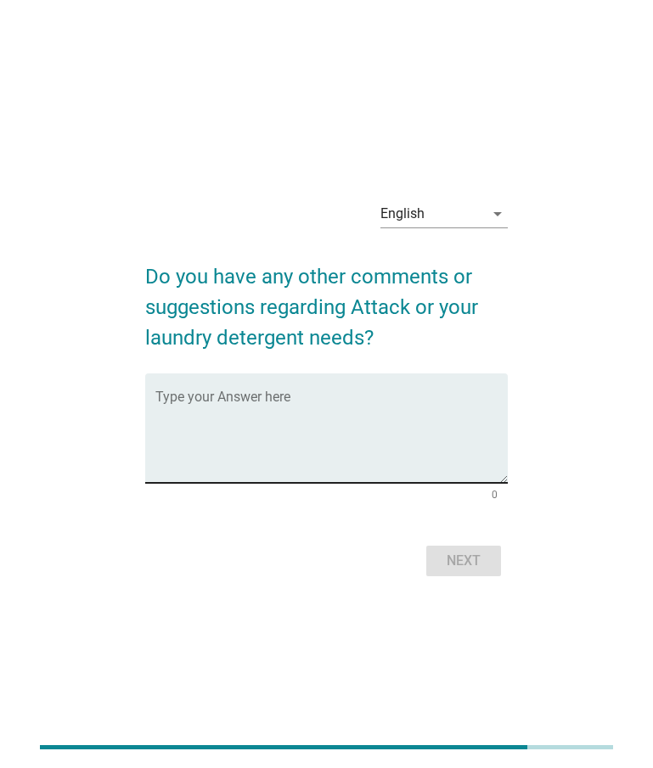
click at [380, 415] on textarea "Type your Answer here" at bounding box center [331, 438] width 352 height 89
drag, startPoint x: 323, startPoint y: 43, endPoint x: 347, endPoint y: 233, distance: 190.9
click at [323, 43] on div "English arrow_drop_down Do you have any other comments or suggestions regarding…" at bounding box center [326, 384] width 653 height 768
click at [292, 409] on textarea "Type your Answer here" at bounding box center [331, 438] width 352 height 89
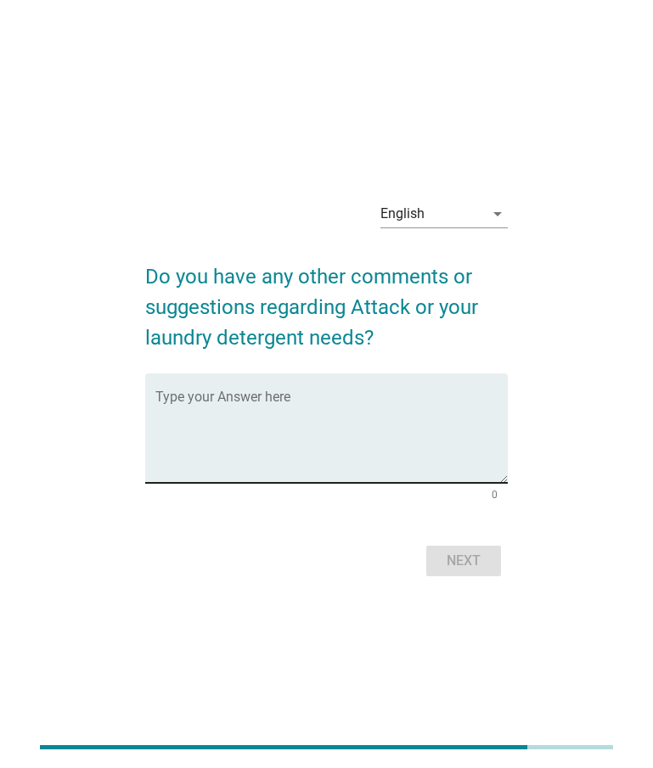
click at [292, 409] on textarea "Type your Answer here" at bounding box center [331, 438] width 352 height 89
click at [285, 406] on textarea "Type your Answer here" at bounding box center [331, 438] width 352 height 89
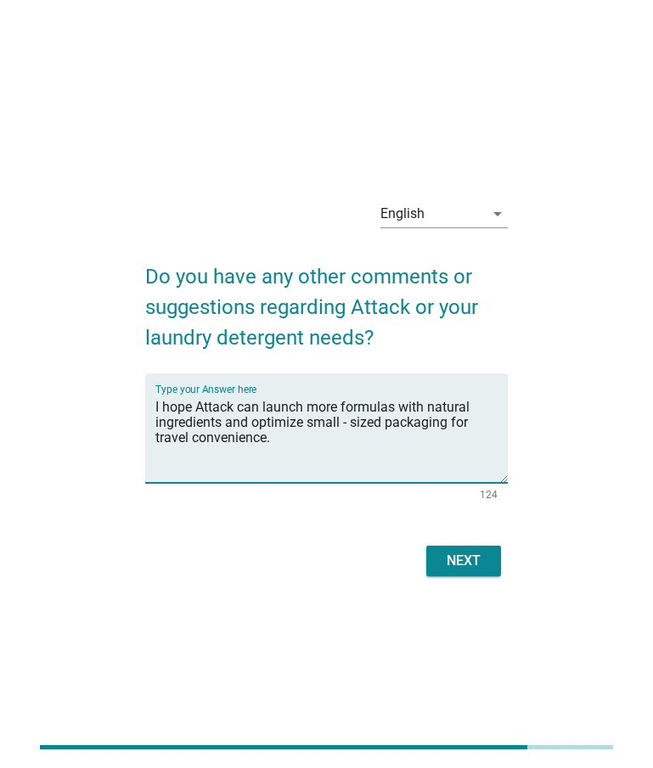
type textarea "I hope Attack can launch more formulas with natural ingredients and optimize sm…"
click at [467, 556] on div "Next" at bounding box center [464, 561] width 48 height 20
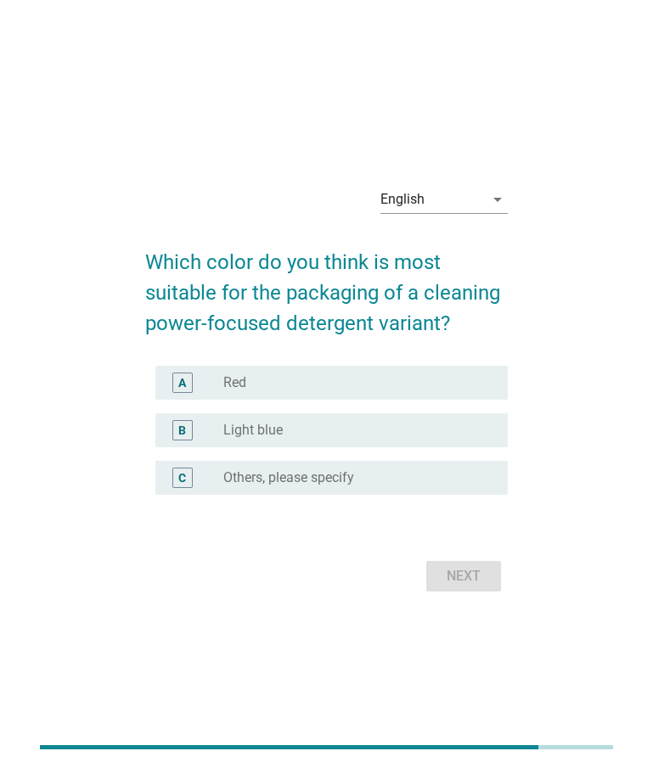
click at [186, 481] on div "C" at bounding box center [182, 478] width 8 height 18
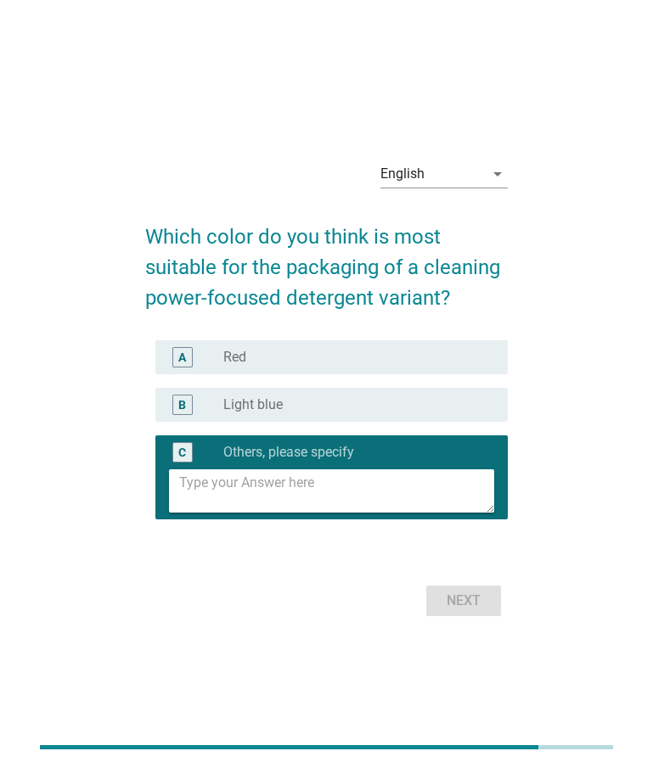
click at [232, 408] on label "Light blue" at bounding box center [252, 405] width 59 height 17
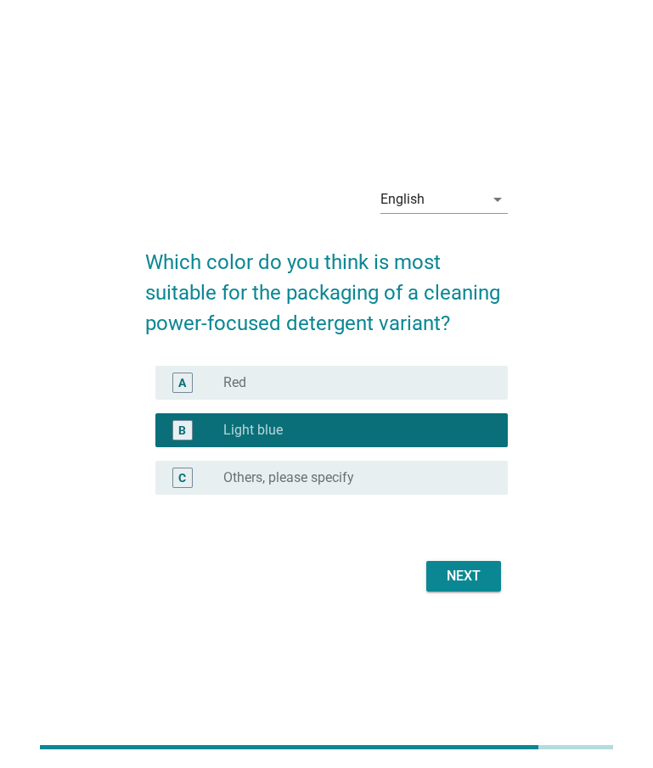
click at [450, 580] on div "Next" at bounding box center [464, 576] width 48 height 20
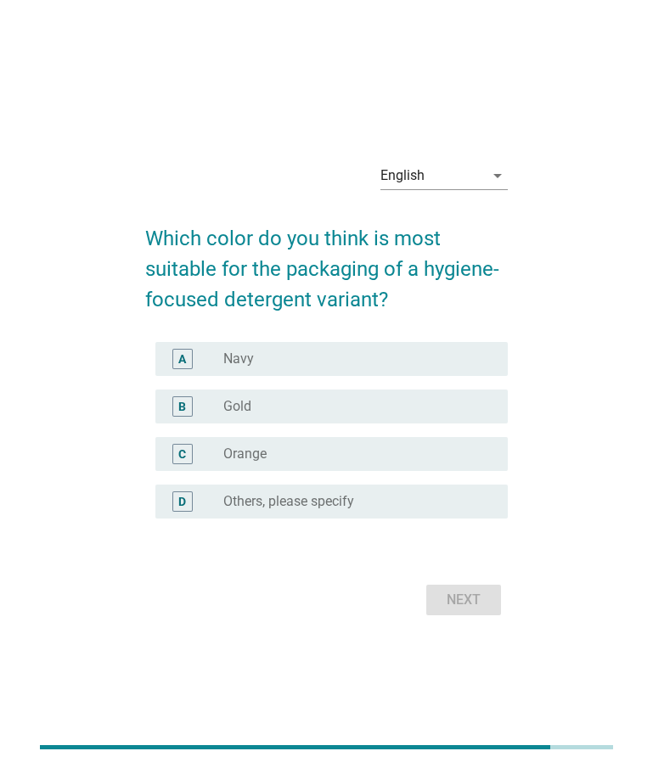
click at [384, 413] on div "radio_button_unchecked Gold" at bounding box center [351, 406] width 257 height 17
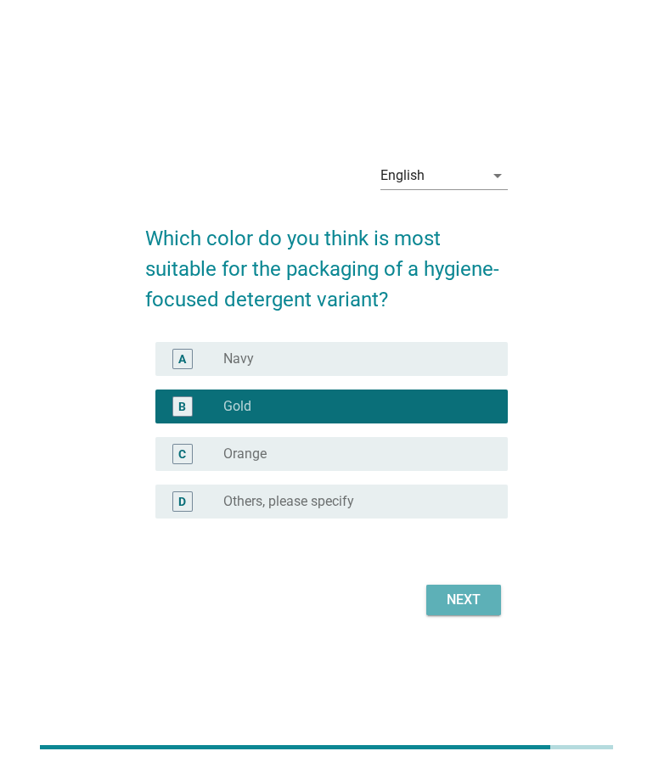
drag, startPoint x: 447, startPoint y: 603, endPoint x: 364, endPoint y: 602, distance: 82.4
click at [447, 605] on div "Next" at bounding box center [464, 600] width 48 height 20
